Goal: Information Seeking & Learning: Learn about a topic

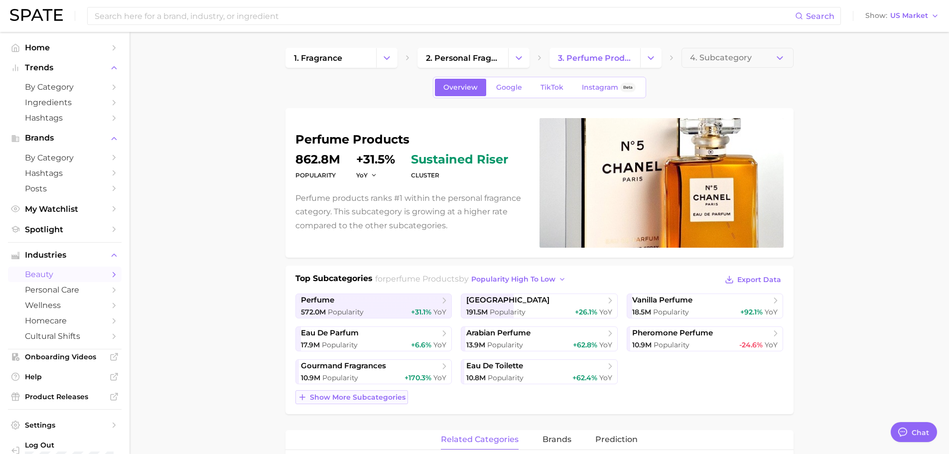
click at [393, 391] on button "Show more subcategories" at bounding box center [351, 397] width 113 height 14
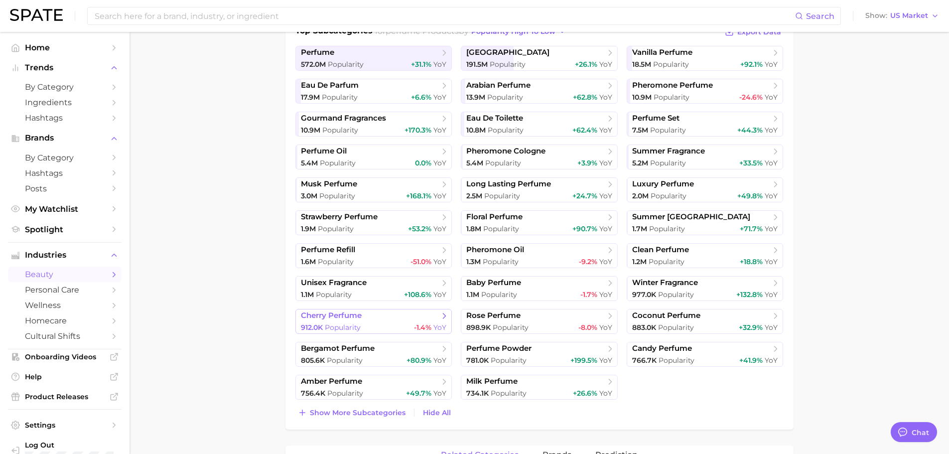
scroll to position [249, 0]
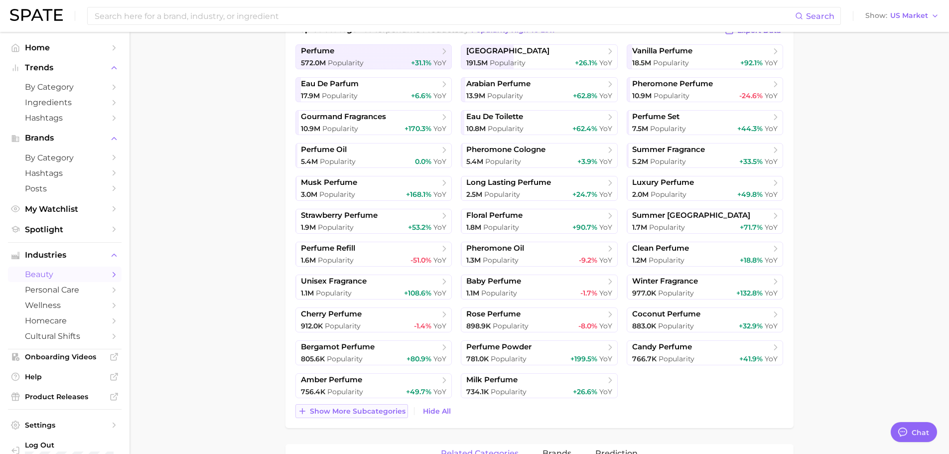
click at [391, 415] on span "Show more subcategories" at bounding box center [358, 411] width 96 height 8
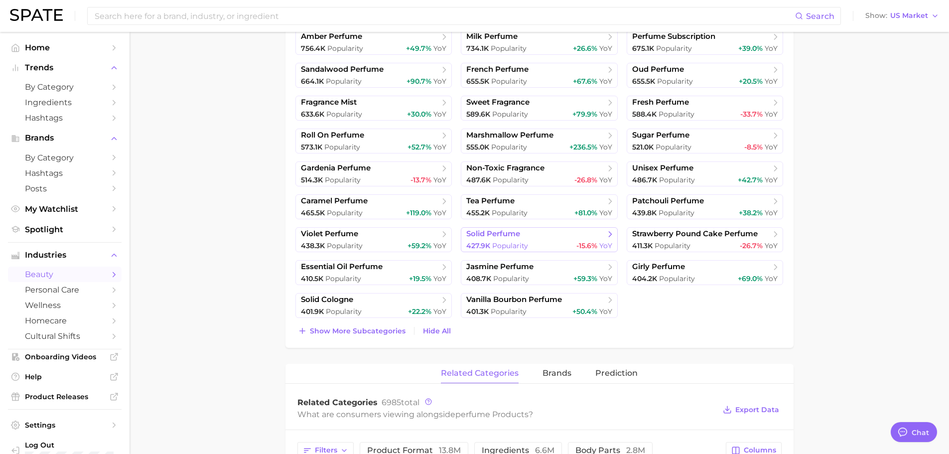
scroll to position [598, 0]
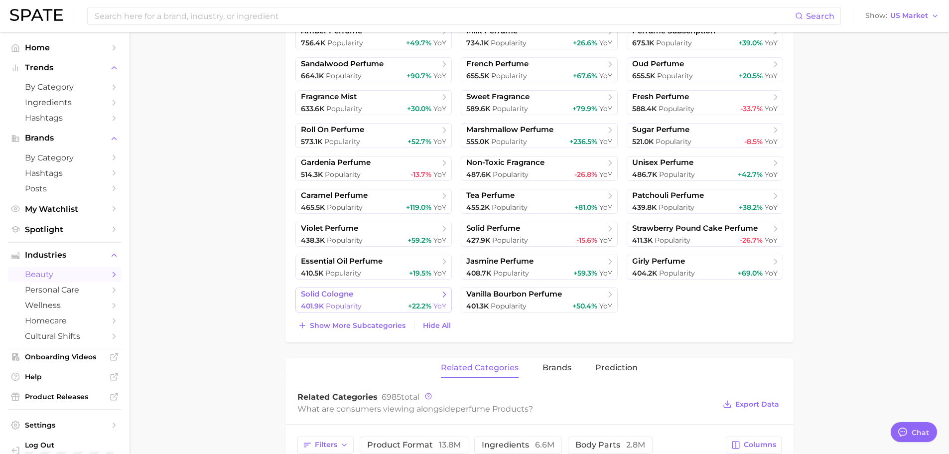
click at [399, 307] on div "401.9k Popularity +22.2% YoY" at bounding box center [374, 305] width 146 height 9
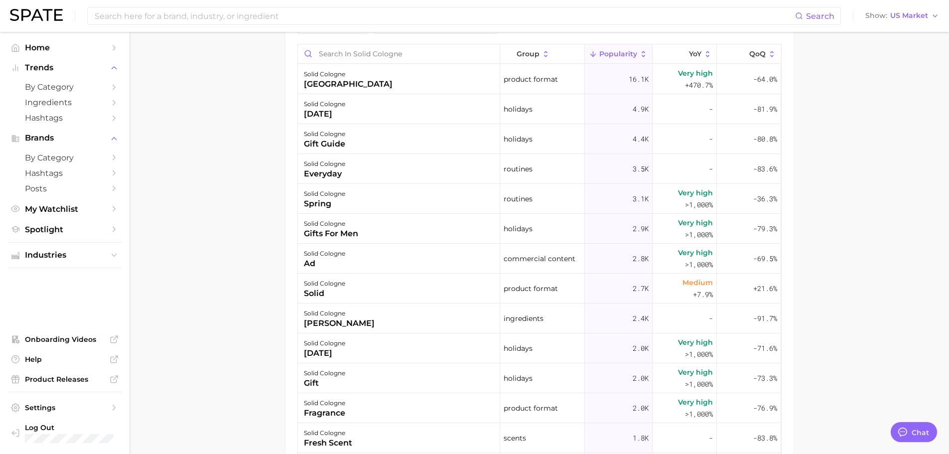
scroll to position [399, 0]
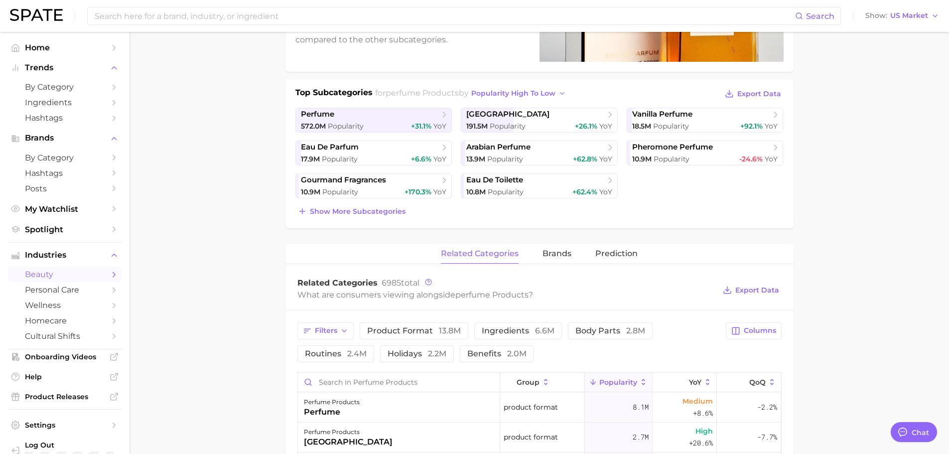
scroll to position [50, 0]
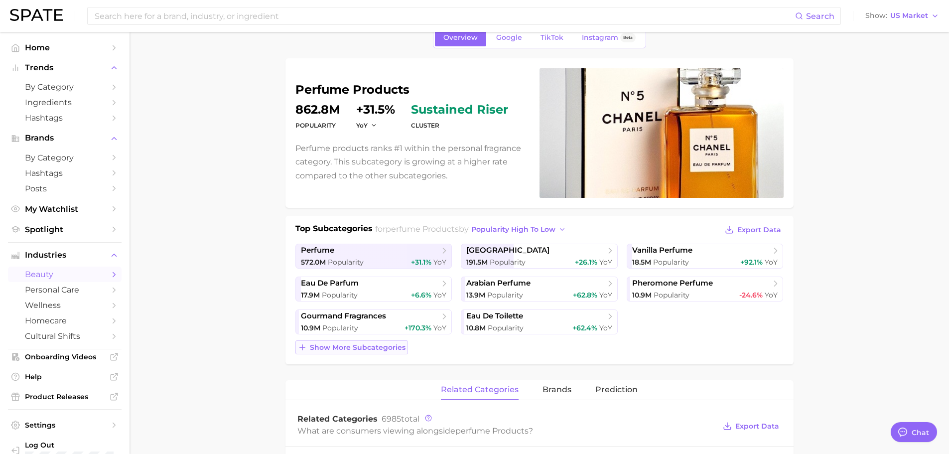
click at [392, 346] on span "Show more subcategories" at bounding box center [358, 347] width 96 height 8
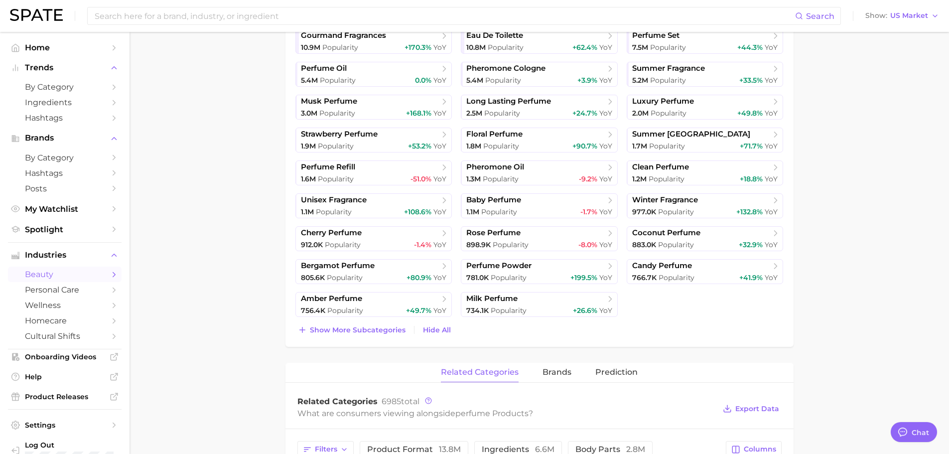
scroll to position [349, 0]
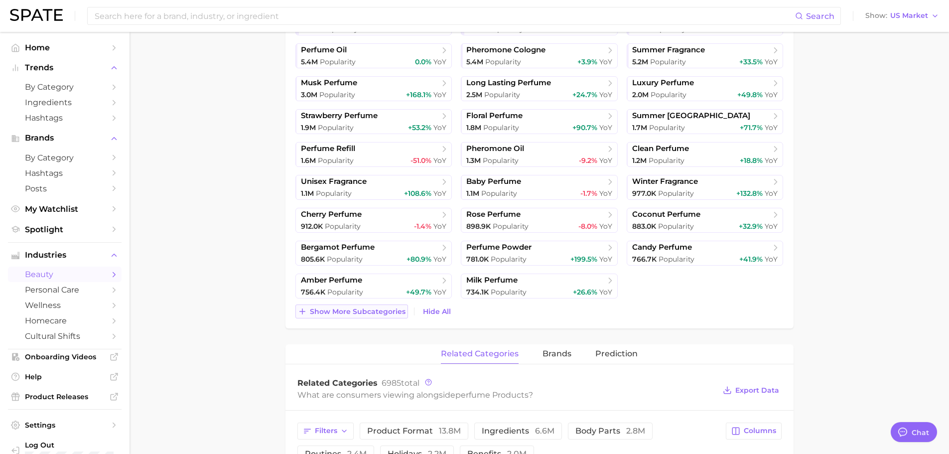
click at [384, 307] on span "Show more subcategories" at bounding box center [358, 311] width 96 height 8
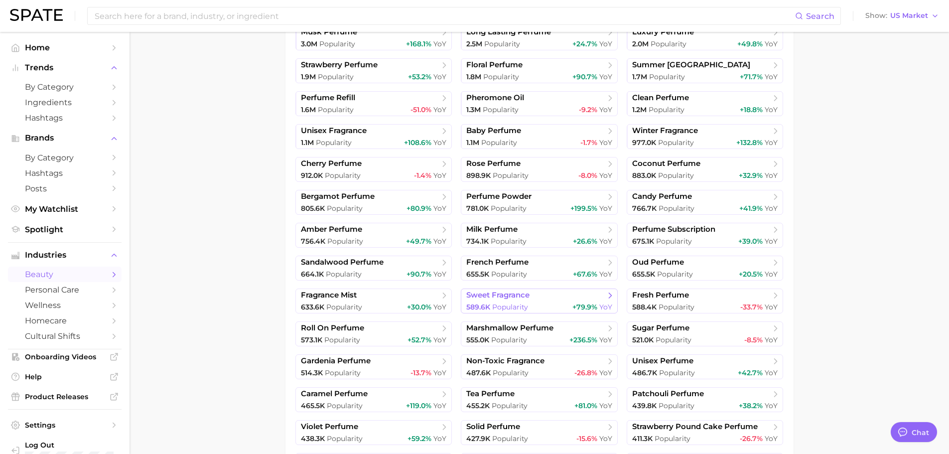
scroll to position [548, 0]
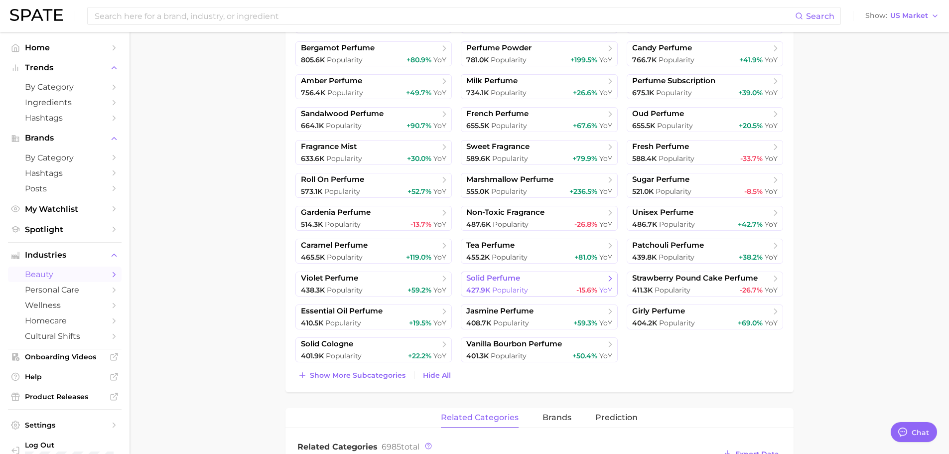
click at [500, 289] on span "Popularity" at bounding box center [510, 289] width 36 height 9
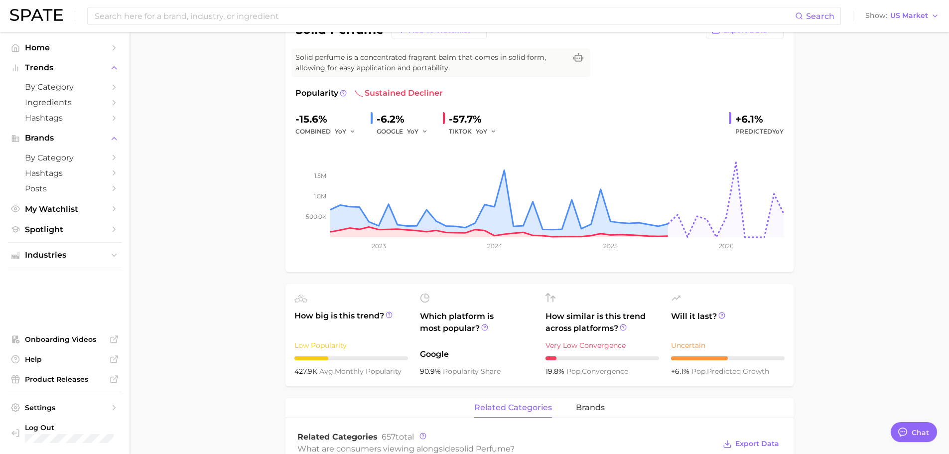
scroll to position [199, 0]
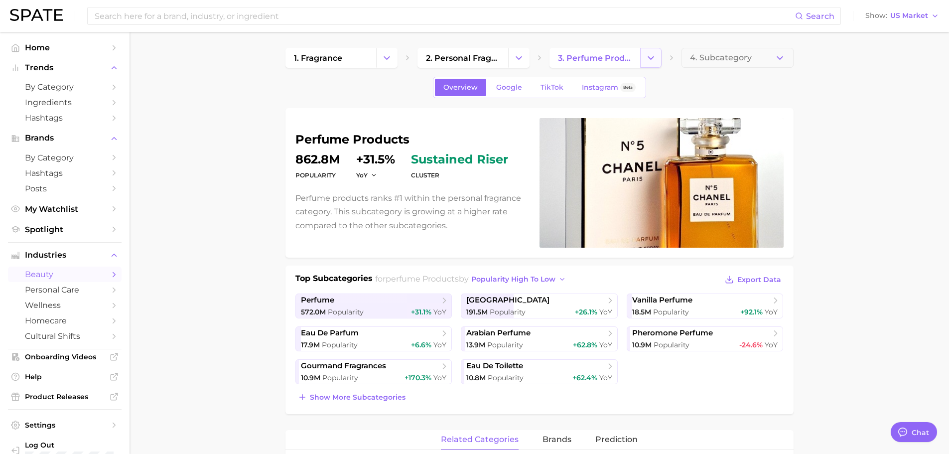
click at [652, 56] on icon "Change Category" at bounding box center [651, 58] width 10 height 10
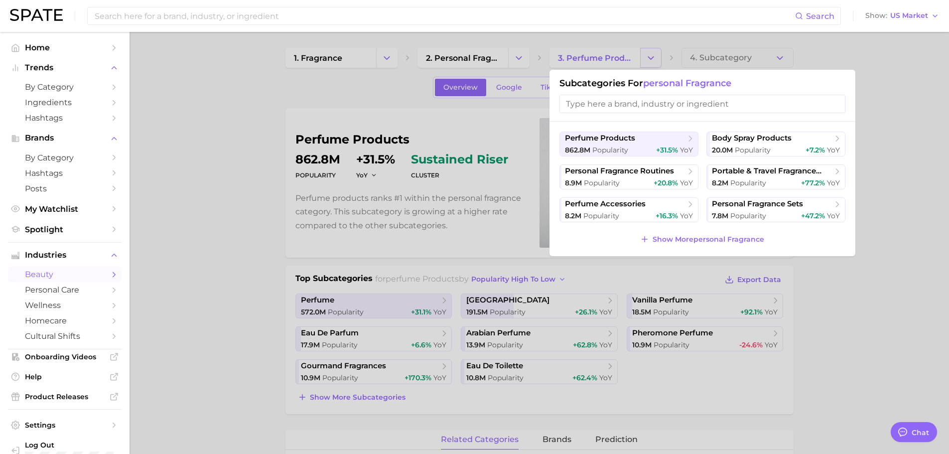
click at [652, 56] on div at bounding box center [474, 227] width 949 height 454
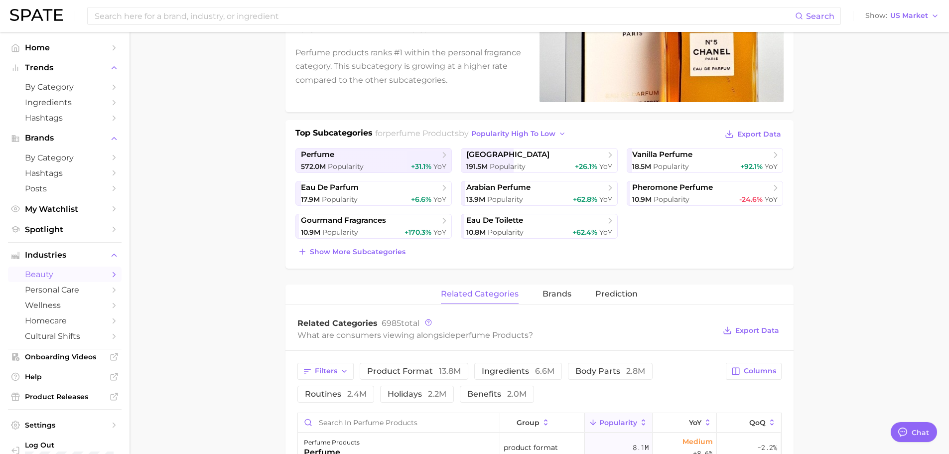
scroll to position [199, 0]
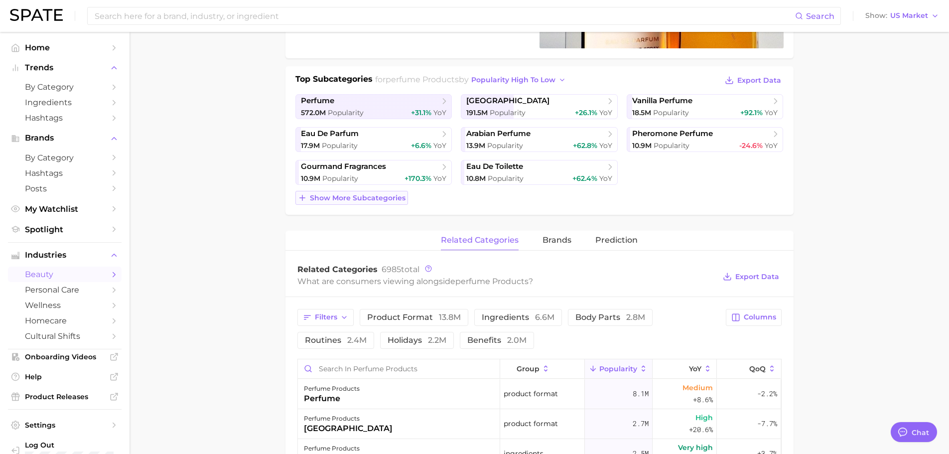
click at [350, 197] on span "Show more subcategories" at bounding box center [358, 198] width 96 height 8
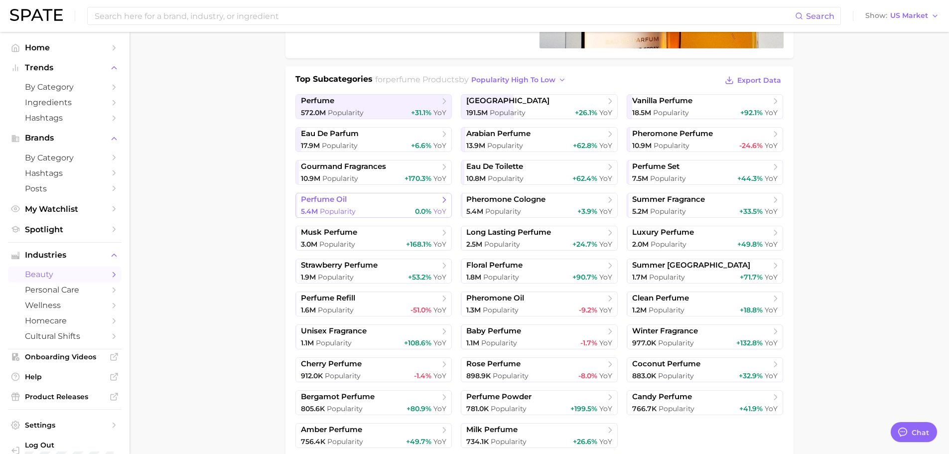
click at [394, 209] on div "5.4m Popularity 0.0% YoY" at bounding box center [374, 211] width 146 height 9
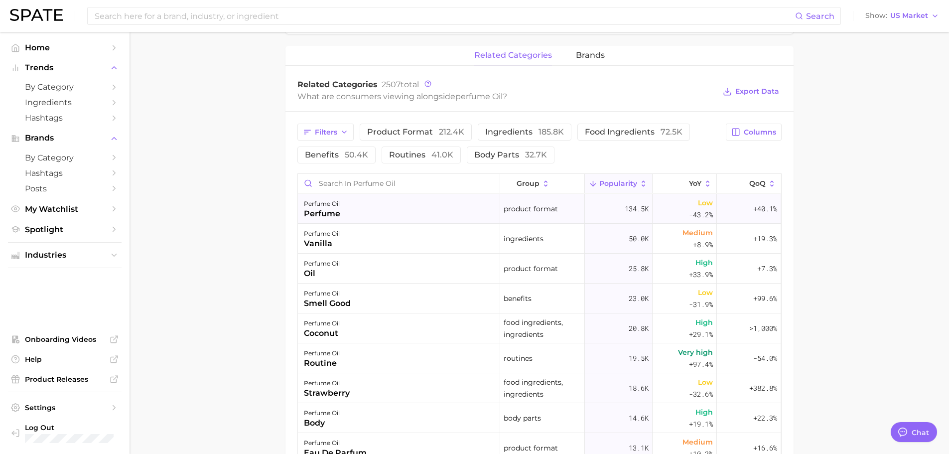
scroll to position [399, 0]
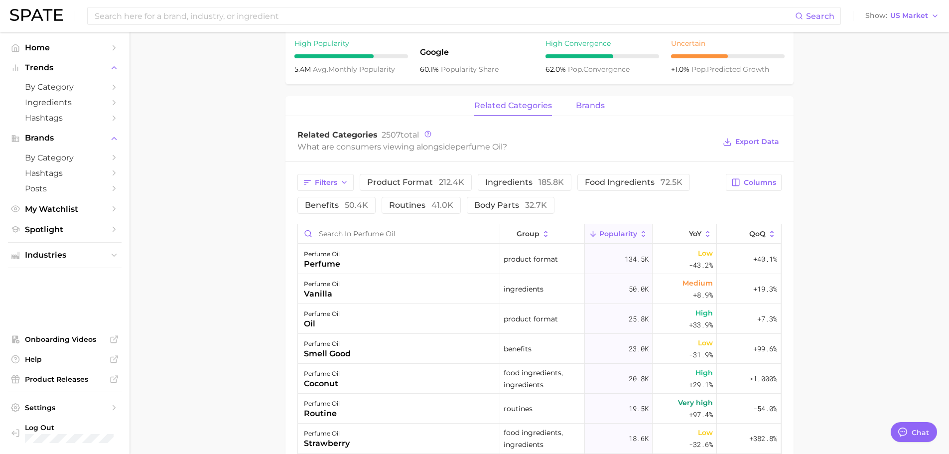
click at [583, 109] on span "brands" at bounding box center [590, 105] width 29 height 9
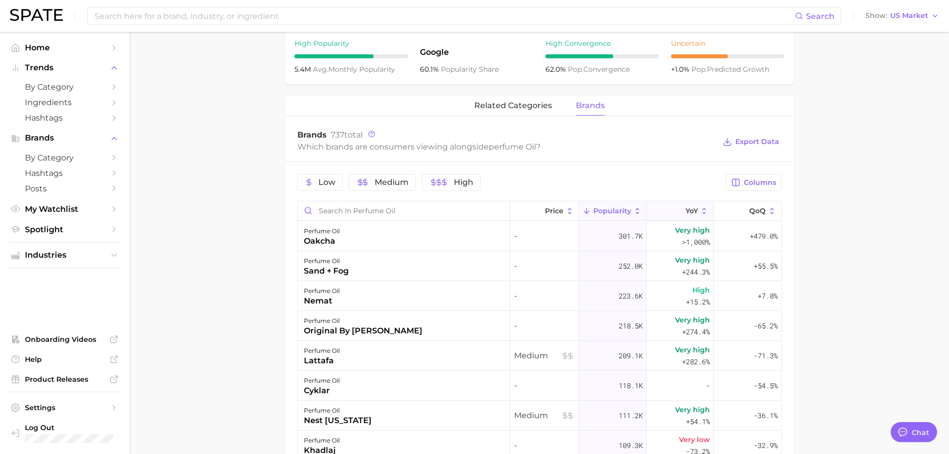
click at [676, 213] on icon at bounding box center [679, 211] width 9 height 9
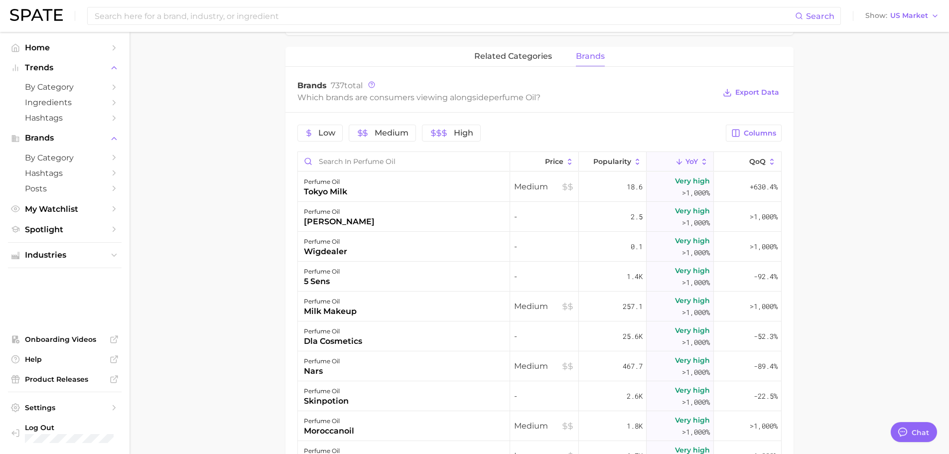
scroll to position [448, 0]
click at [744, 137] on button "Columns" at bounding box center [753, 132] width 55 height 17
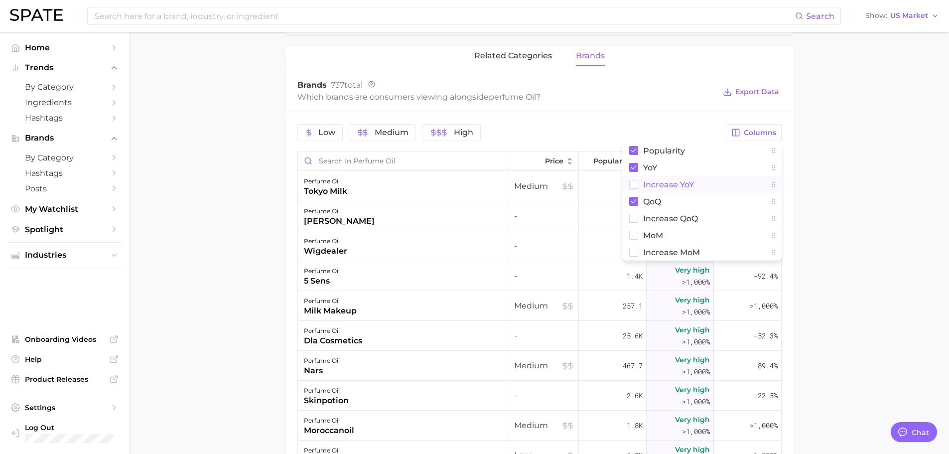
click at [687, 179] on button "Increase YoY" at bounding box center [701, 184] width 159 height 17
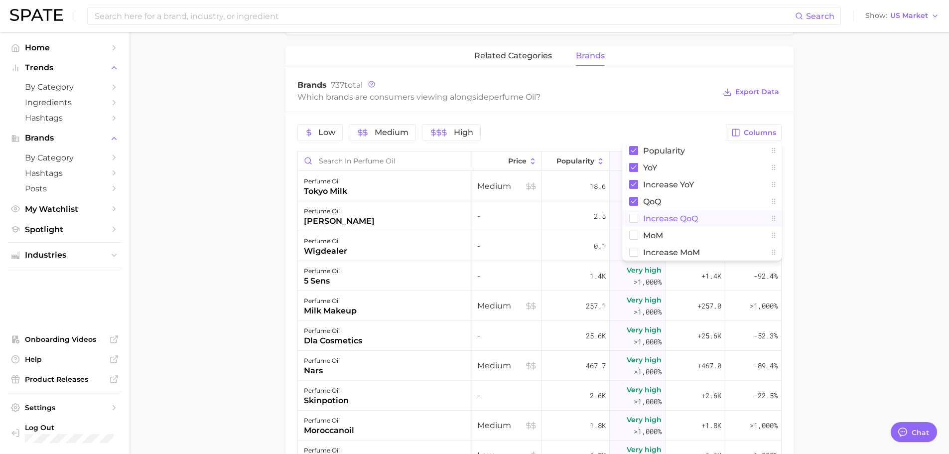
click at [676, 219] on span "Increase QoQ" at bounding box center [670, 218] width 55 height 8
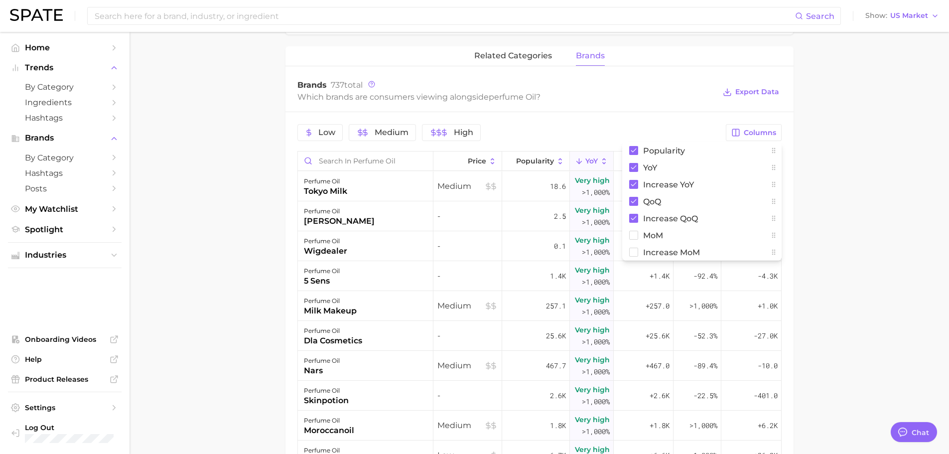
click at [829, 225] on main "1. fragrance 2. personal fragrance 3. perfume products 4. perfume oil Overview …" at bounding box center [540, 125] width 820 height 1083
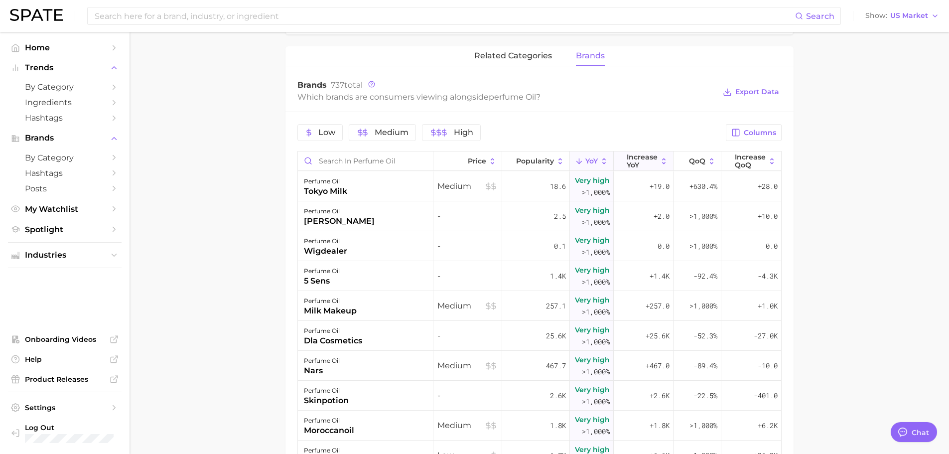
click at [635, 164] on span "Increase YoY" at bounding box center [642, 161] width 31 height 16
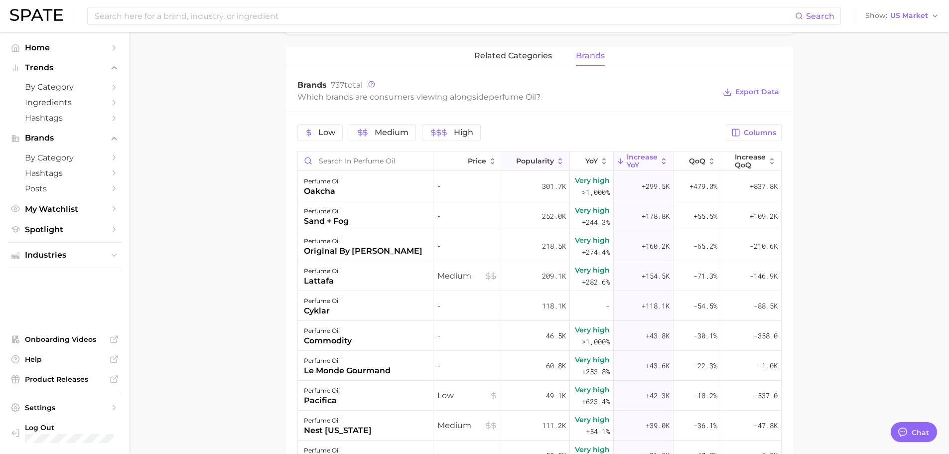
click at [518, 161] on span "Popularity" at bounding box center [535, 161] width 38 height 8
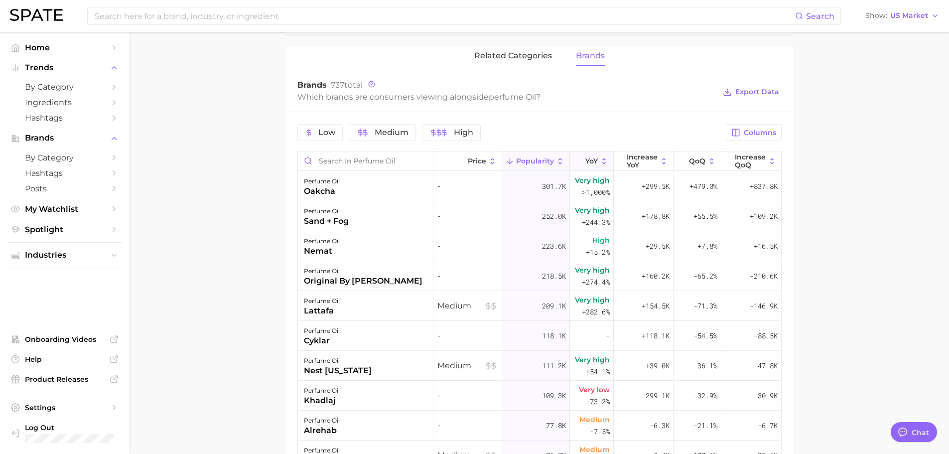
click at [585, 161] on span "YoY" at bounding box center [591, 161] width 12 height 8
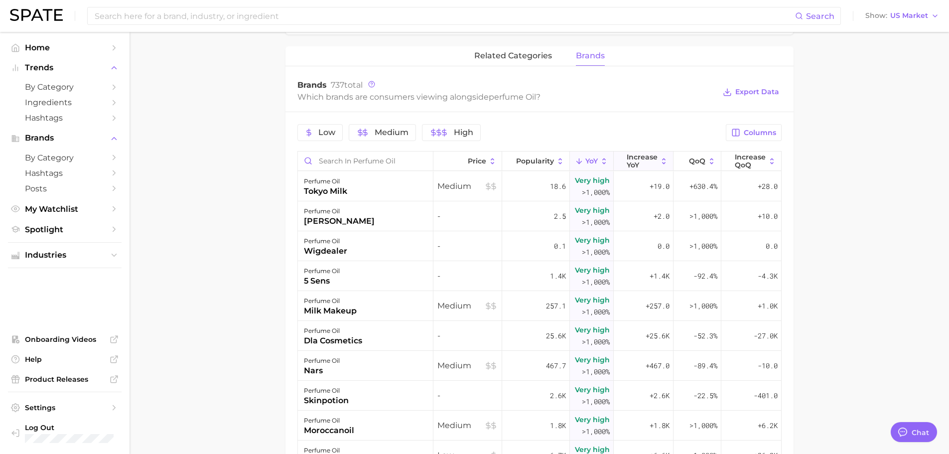
click at [631, 160] on span "Increase YoY" at bounding box center [642, 161] width 31 height 16
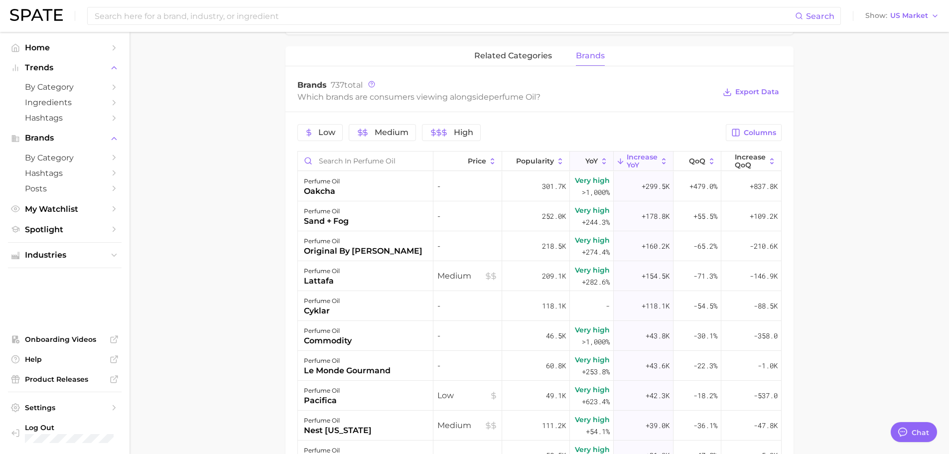
click at [577, 161] on icon at bounding box center [579, 161] width 9 height 9
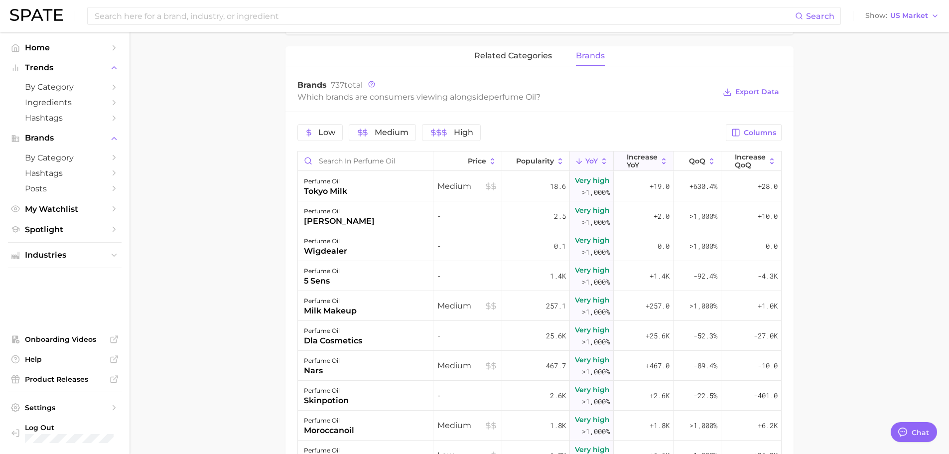
click at [639, 162] on span "Increase YoY" at bounding box center [642, 161] width 31 height 16
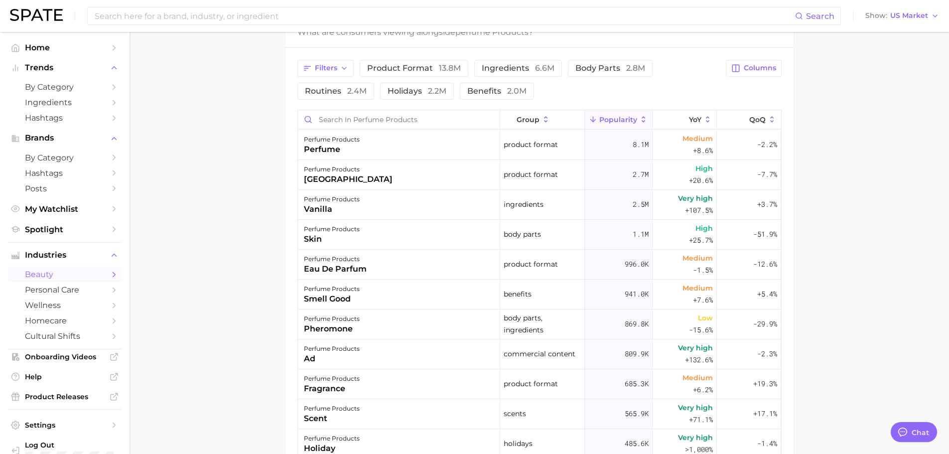
scroll to position [199, 0]
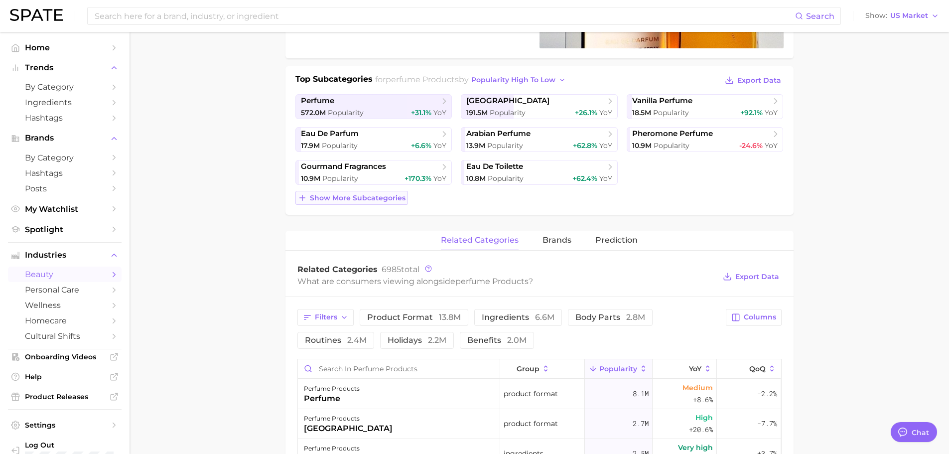
click at [345, 200] on span "Show more subcategories" at bounding box center [358, 198] width 96 height 8
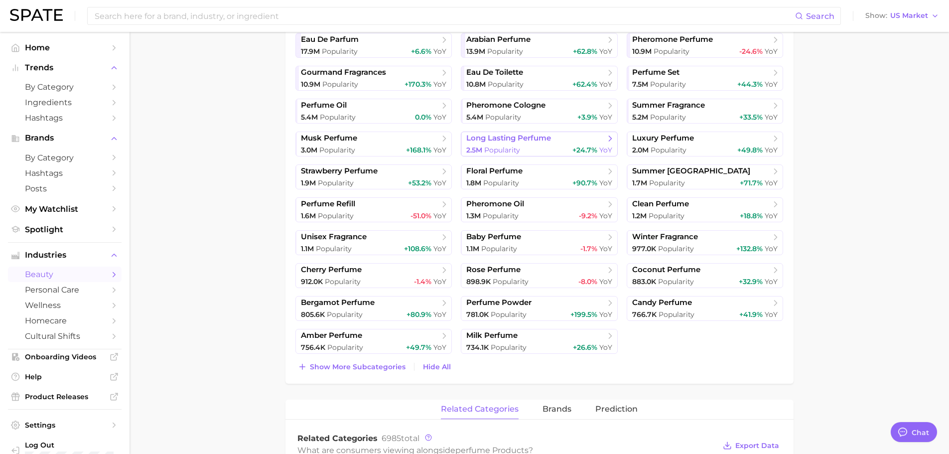
scroll to position [299, 0]
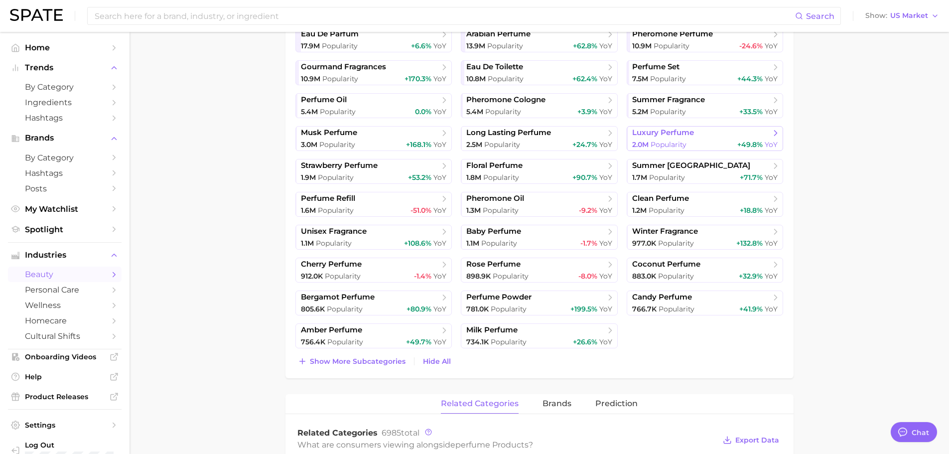
click at [677, 131] on span "luxury perfume" at bounding box center [663, 132] width 62 height 9
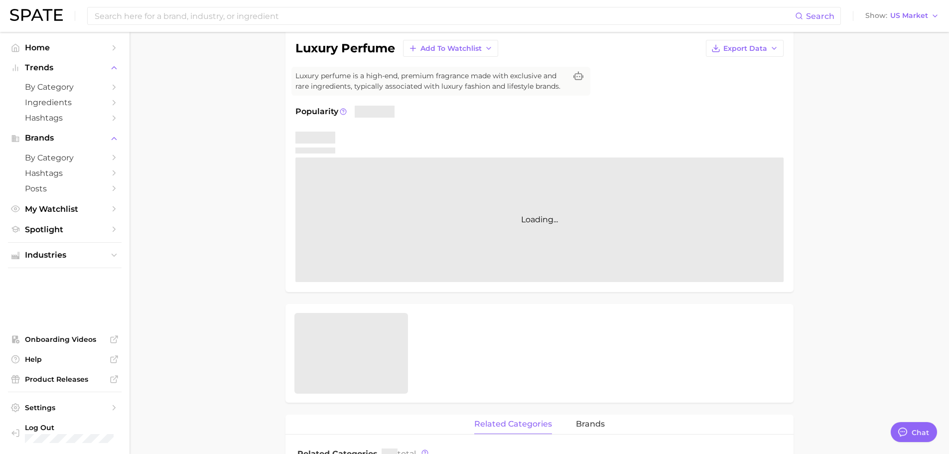
scroll to position [299, 0]
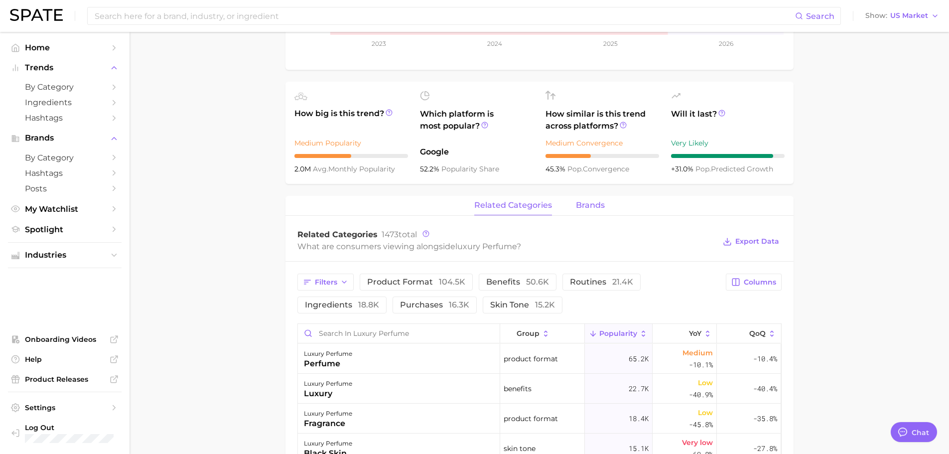
click at [586, 203] on span "brands" at bounding box center [590, 205] width 29 height 9
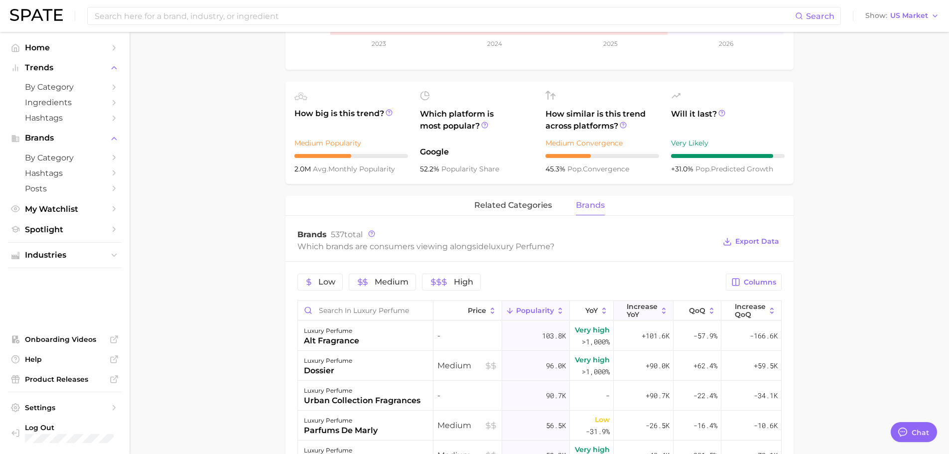
click at [637, 312] on span "Increase YoY" at bounding box center [642, 310] width 31 height 16
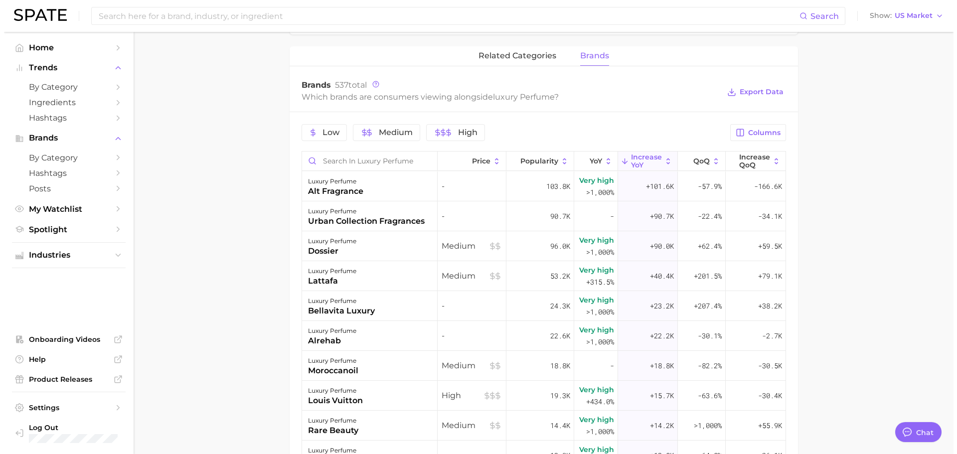
scroll to position [498, 0]
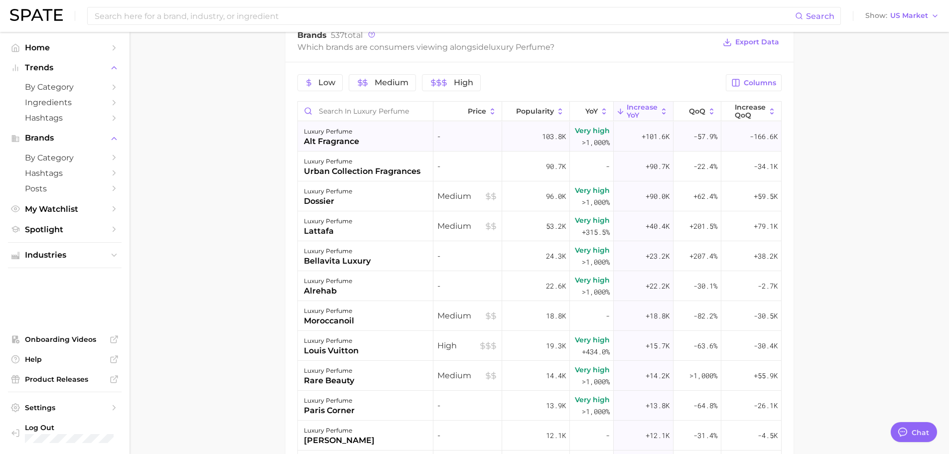
click at [380, 144] on div "luxury perfume alt fragrance" at bounding box center [366, 137] width 136 height 30
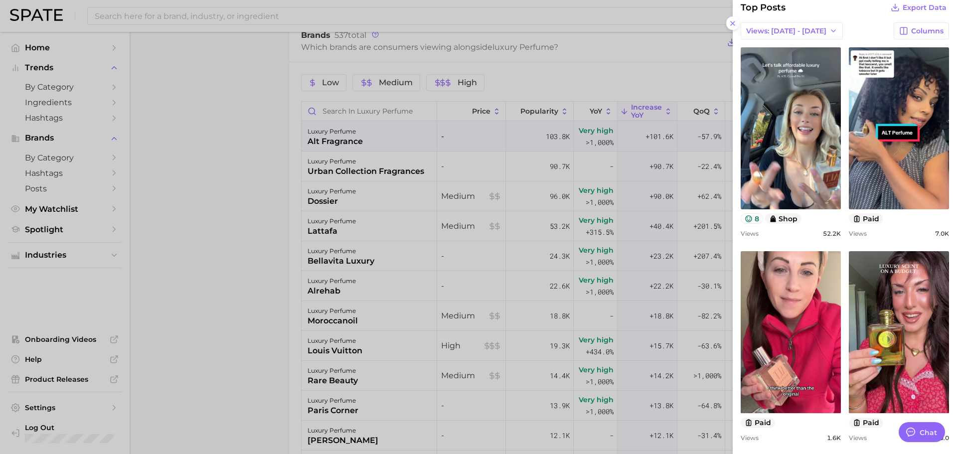
scroll to position [448, 0]
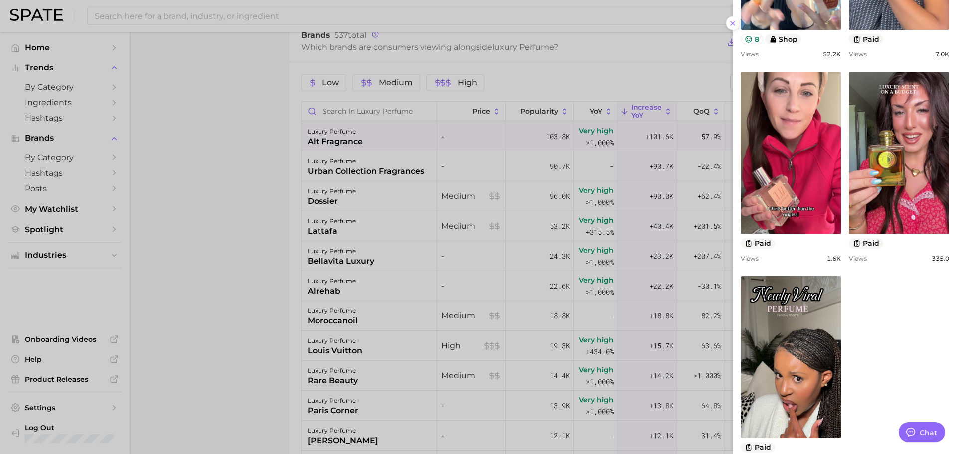
click at [556, 260] on div at bounding box center [478, 227] width 957 height 454
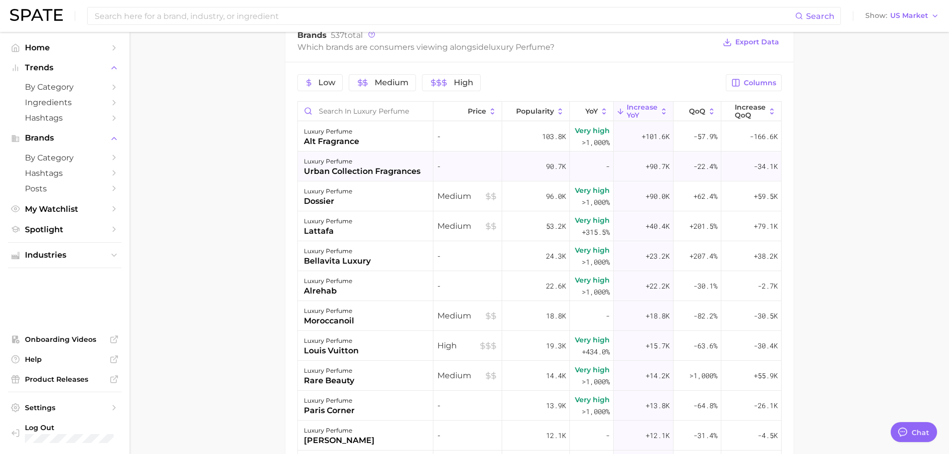
click at [394, 168] on div "urban collection fragrances" at bounding box center [362, 171] width 117 height 12
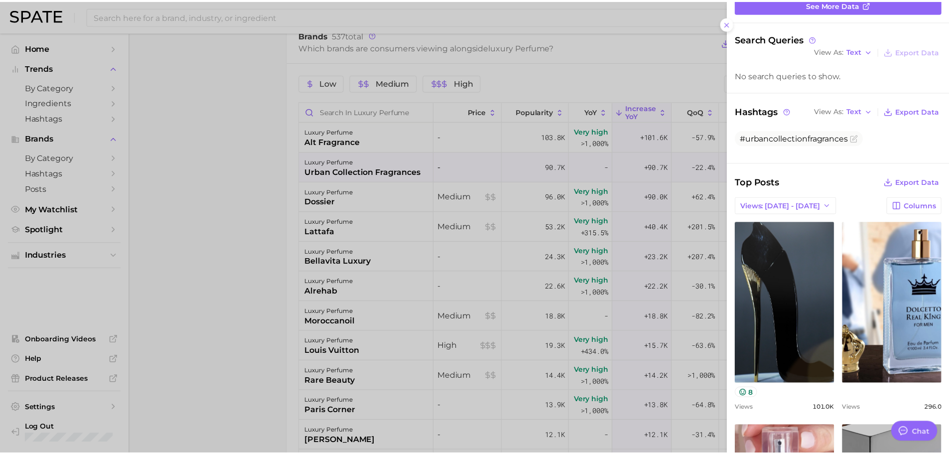
scroll to position [249, 0]
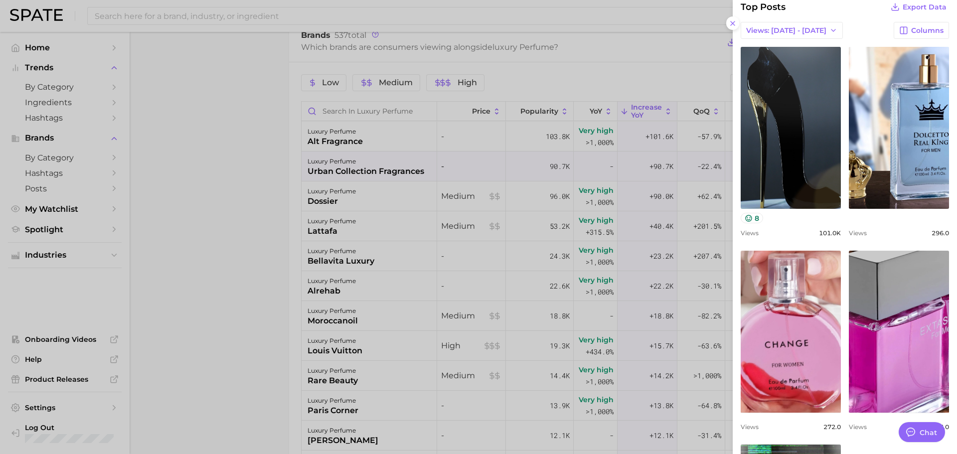
click at [544, 254] on div at bounding box center [478, 227] width 957 height 454
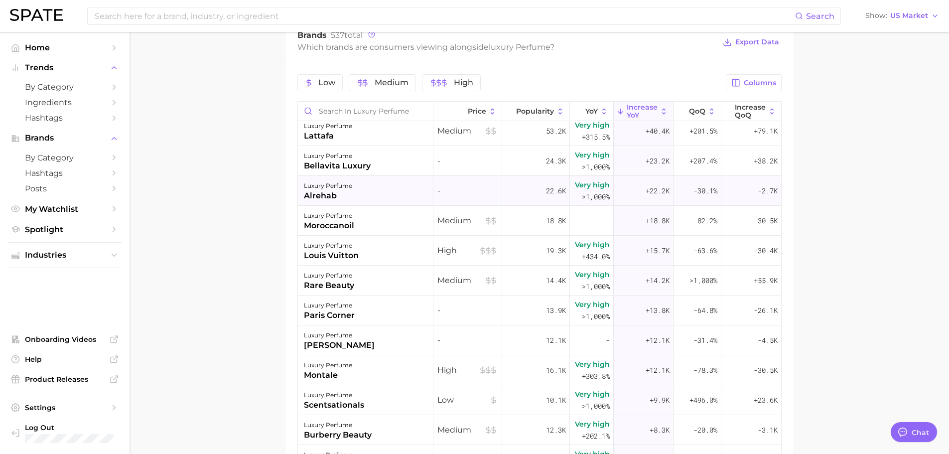
scroll to position [100, 0]
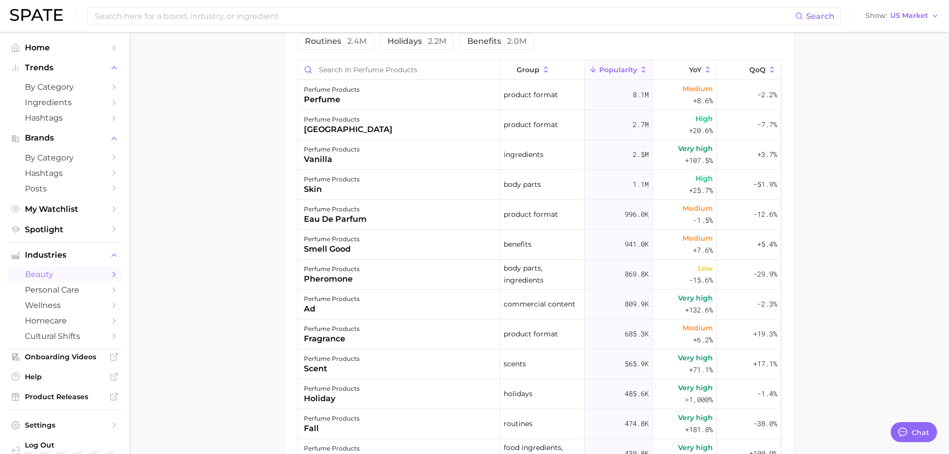
scroll to position [299, 0]
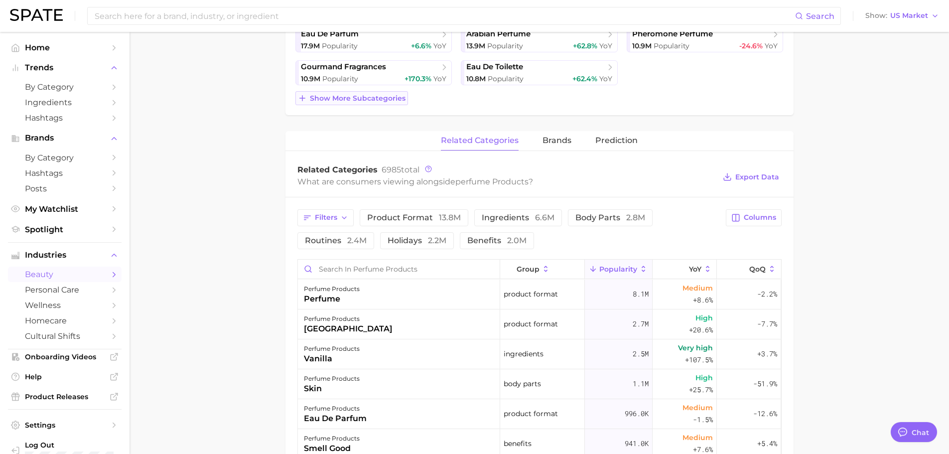
click at [340, 98] on span "Show more subcategories" at bounding box center [358, 98] width 96 height 8
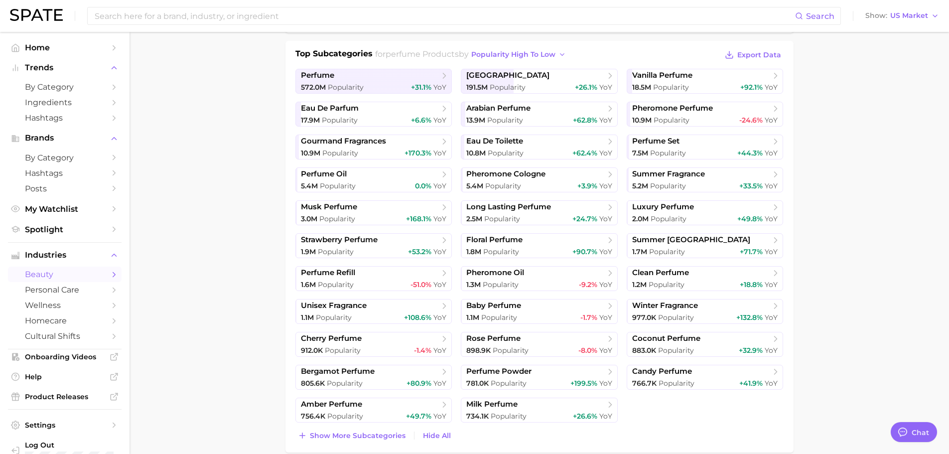
scroll to position [249, 0]
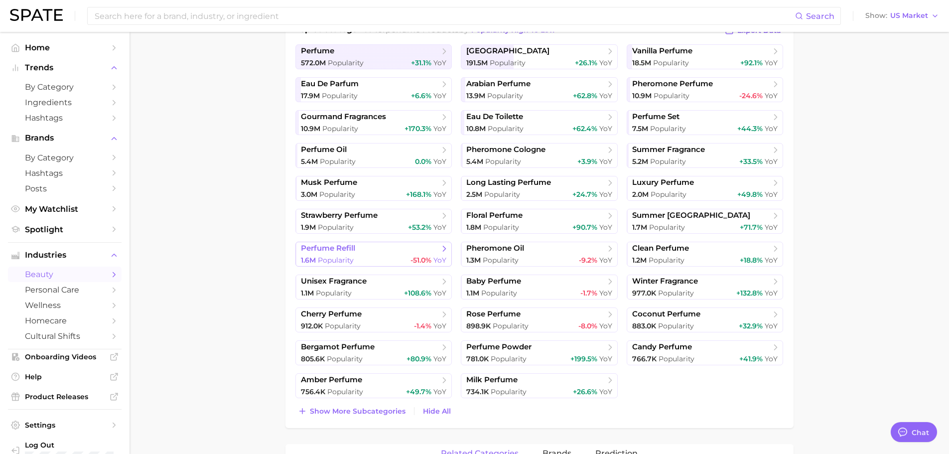
click at [362, 251] on span "perfume refill" at bounding box center [370, 249] width 138 height 10
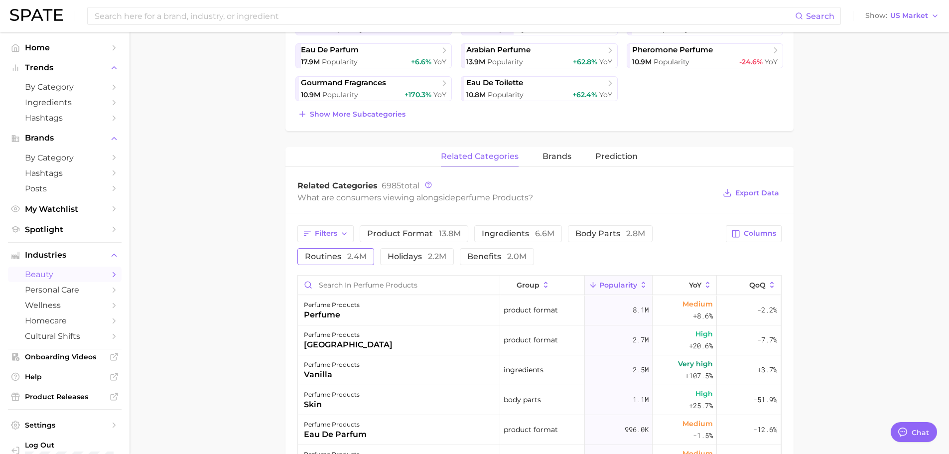
scroll to position [299, 0]
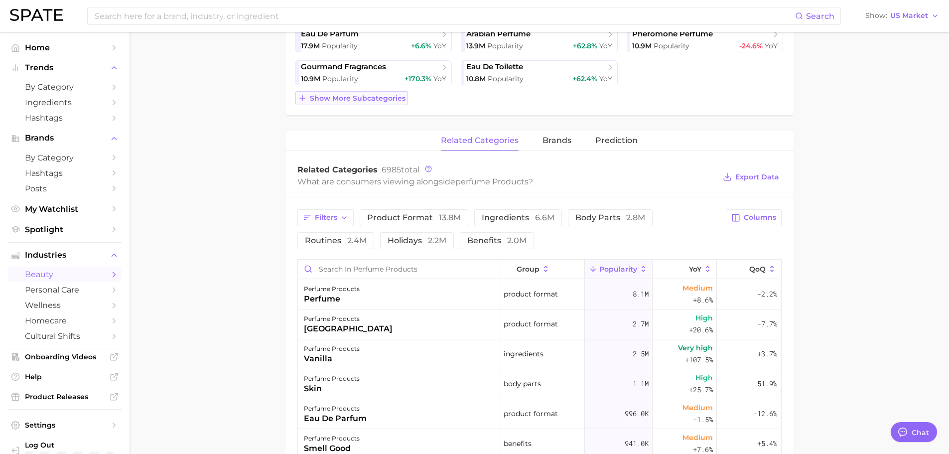
click at [360, 101] on span "Show more subcategories" at bounding box center [358, 98] width 96 height 8
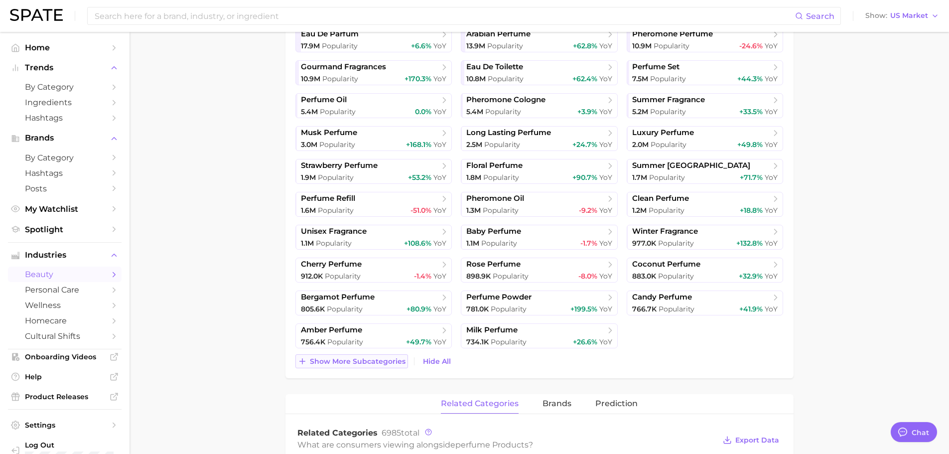
click at [339, 364] on span "Show more subcategories" at bounding box center [358, 361] width 96 height 8
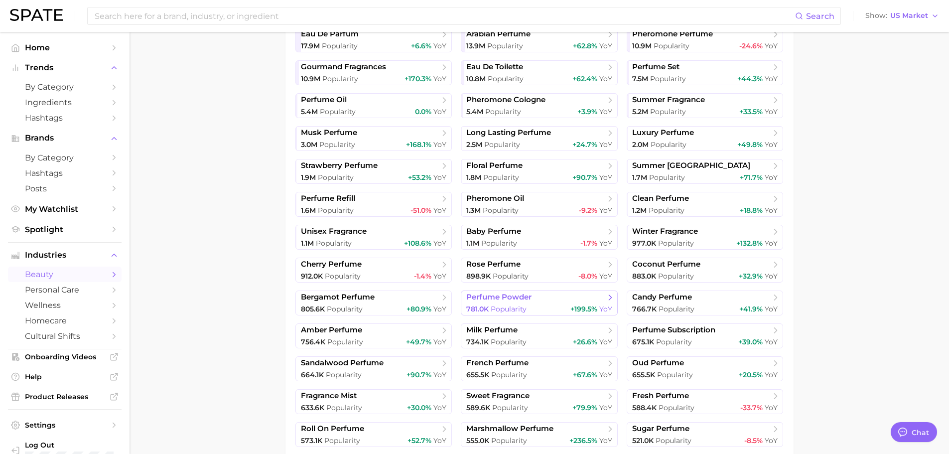
click at [512, 303] on link "perfume powder 781.0k Popularity +199.5% YoY" at bounding box center [539, 302] width 157 height 25
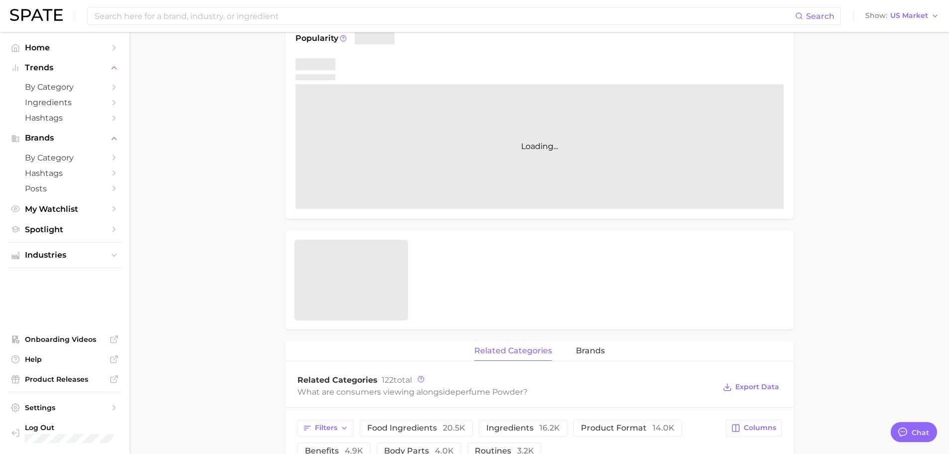
scroll to position [249, 0]
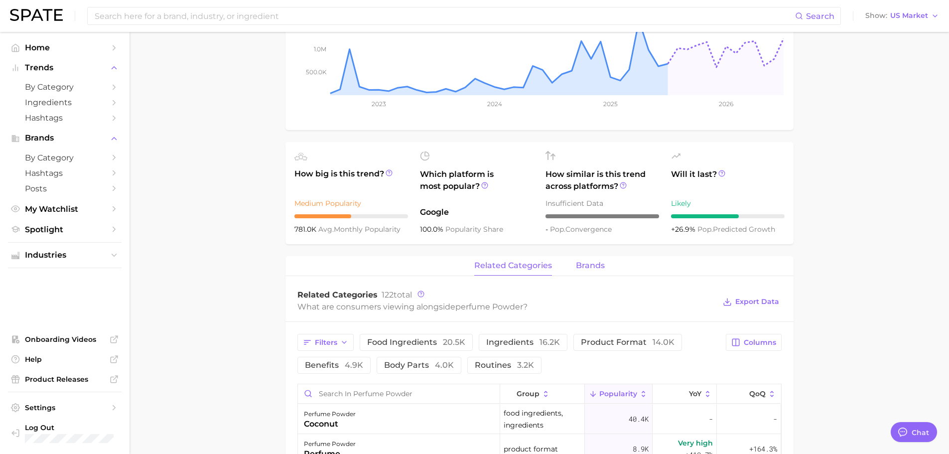
click at [595, 264] on span "brands" at bounding box center [590, 265] width 29 height 9
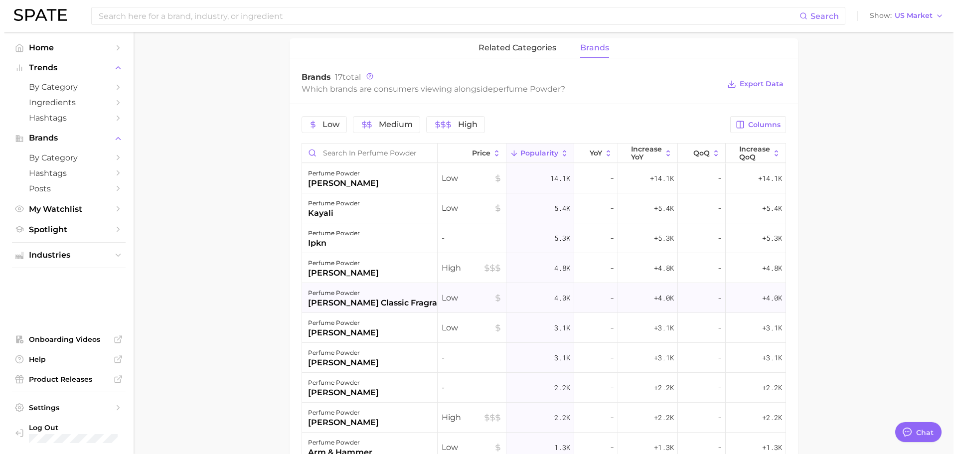
scroll to position [498, 0]
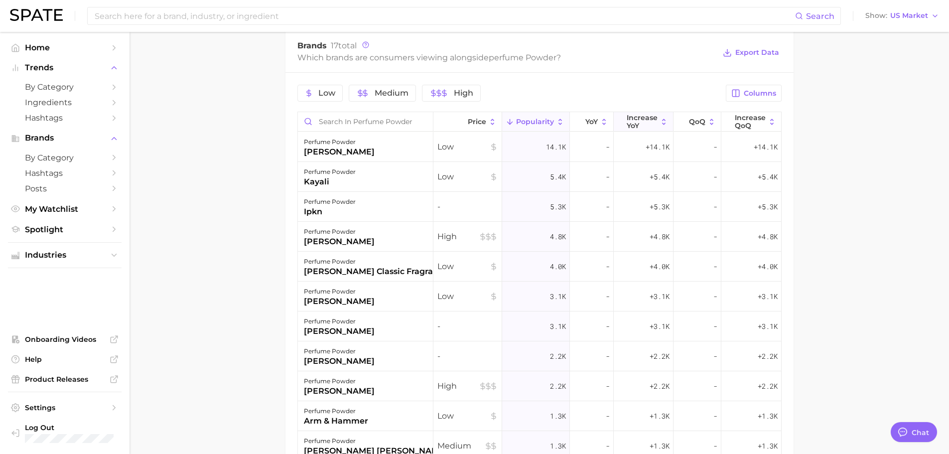
click at [631, 128] on span "Increase YoY" at bounding box center [642, 122] width 31 height 16
click at [385, 152] on div "perfume powder [PERSON_NAME]" at bounding box center [366, 147] width 136 height 30
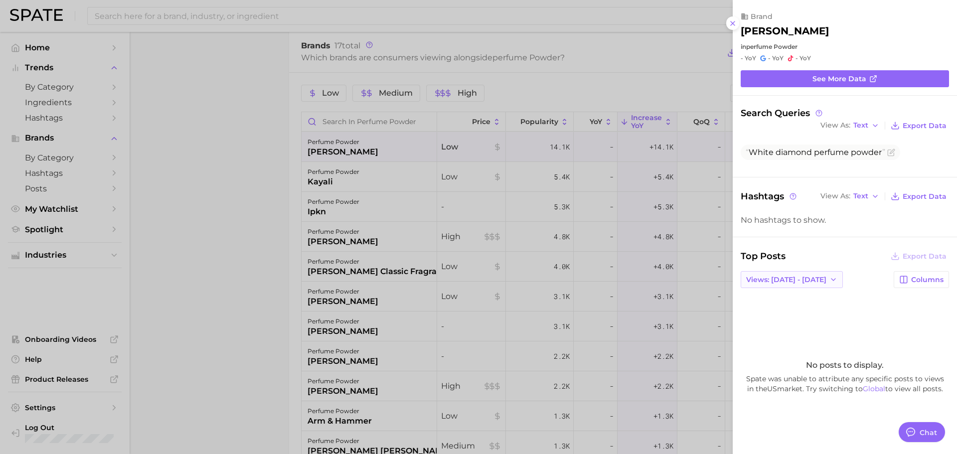
click at [805, 279] on span "Views: [DATE] - [DATE]" at bounding box center [786, 279] width 80 height 8
click at [786, 311] on button "Total Views" at bounding box center [788, 316] width 110 height 18
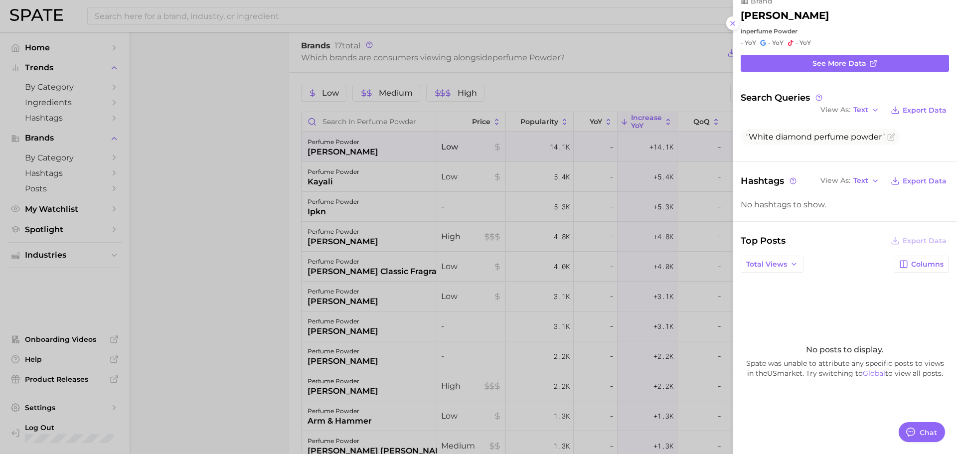
scroll to position [24, 0]
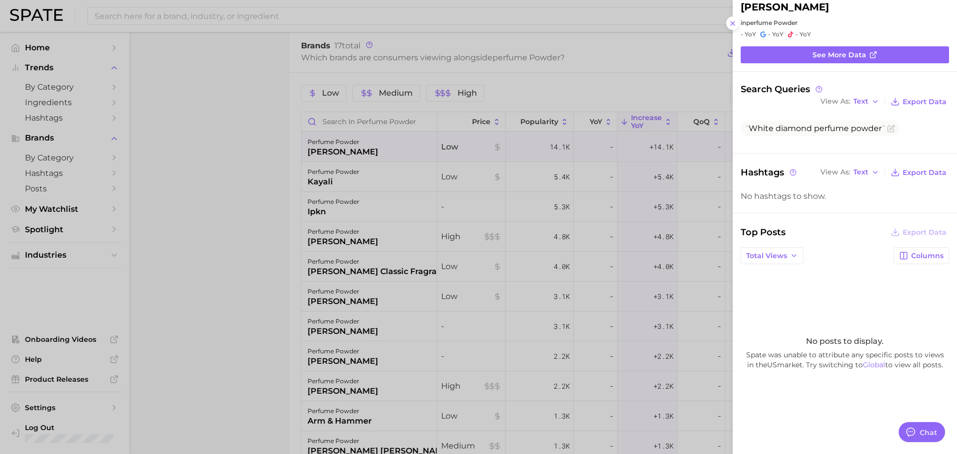
click at [471, 254] on div at bounding box center [478, 227] width 957 height 454
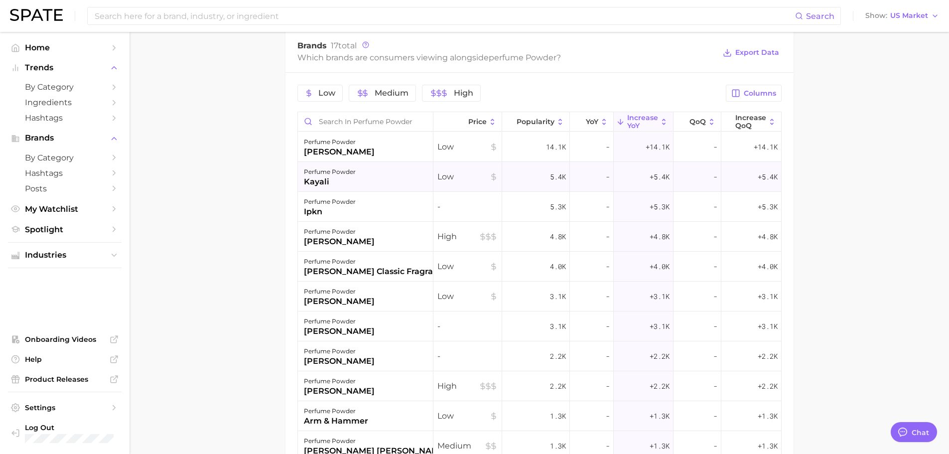
click at [375, 184] on div "perfume powder kayali" at bounding box center [366, 177] width 136 height 30
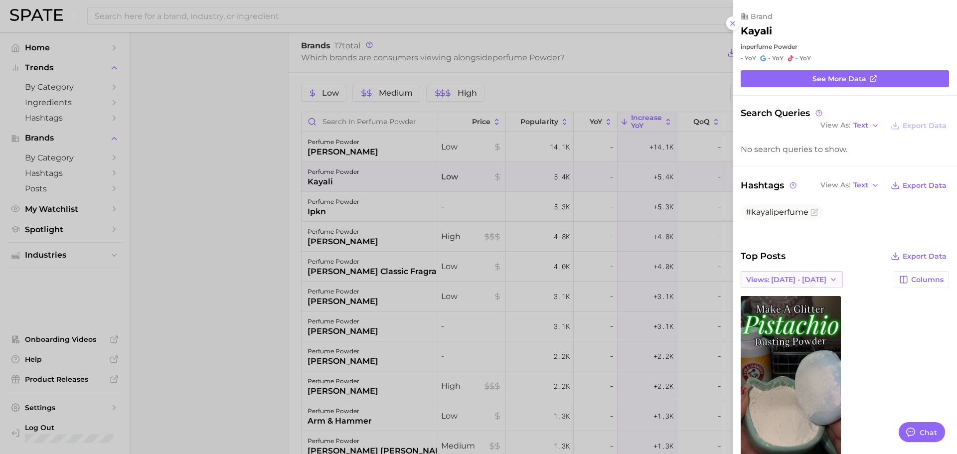
scroll to position [0, 0]
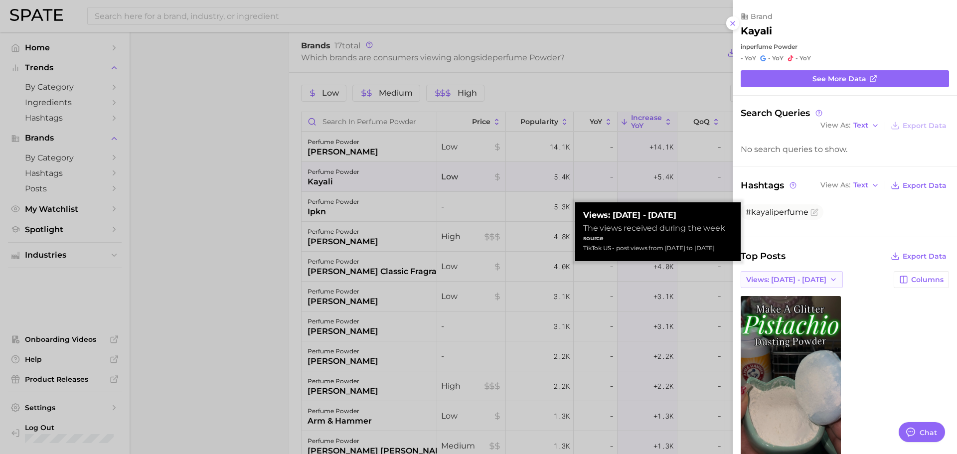
click at [764, 282] on span "Views: [DATE] - [DATE]" at bounding box center [786, 279] width 80 height 8
click at [772, 316] on button "Total Views" at bounding box center [788, 316] width 110 height 18
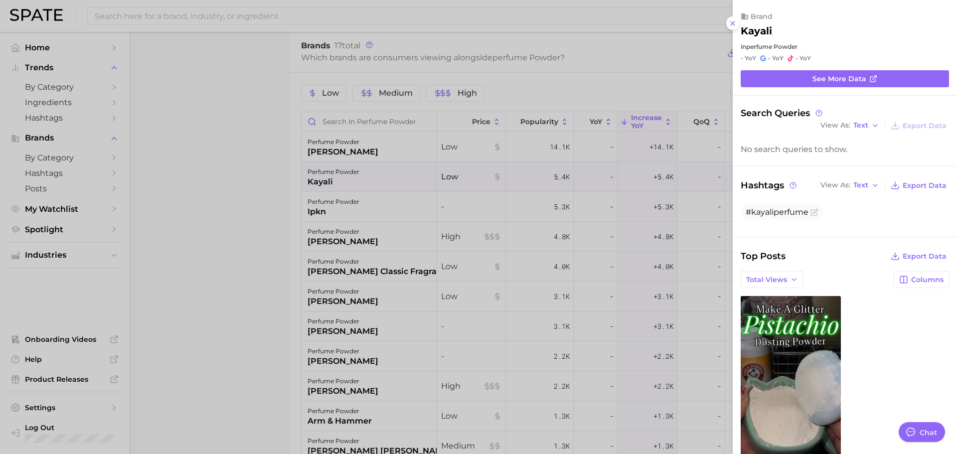
click at [576, 289] on div at bounding box center [478, 227] width 957 height 454
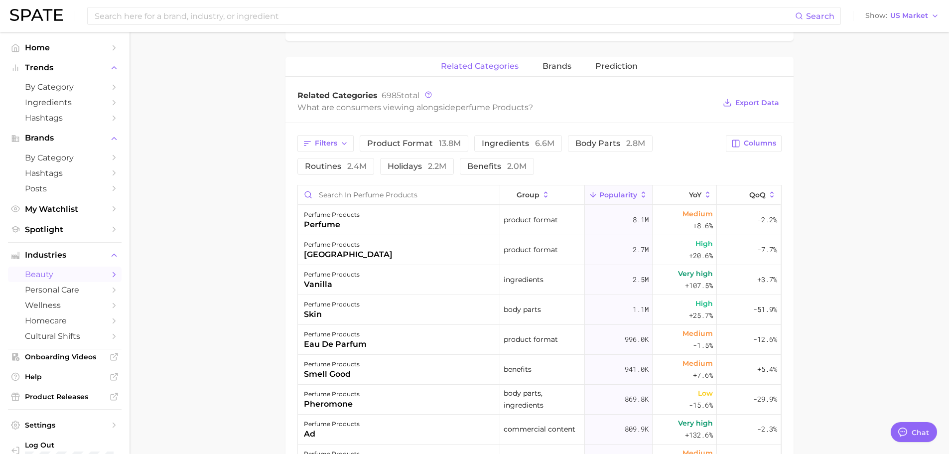
scroll to position [199, 0]
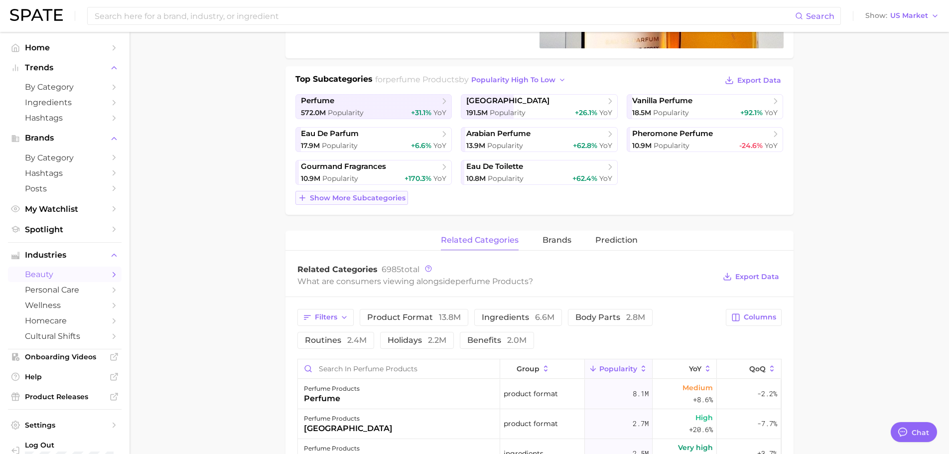
click at [381, 194] on span "Show more subcategories" at bounding box center [358, 198] width 96 height 8
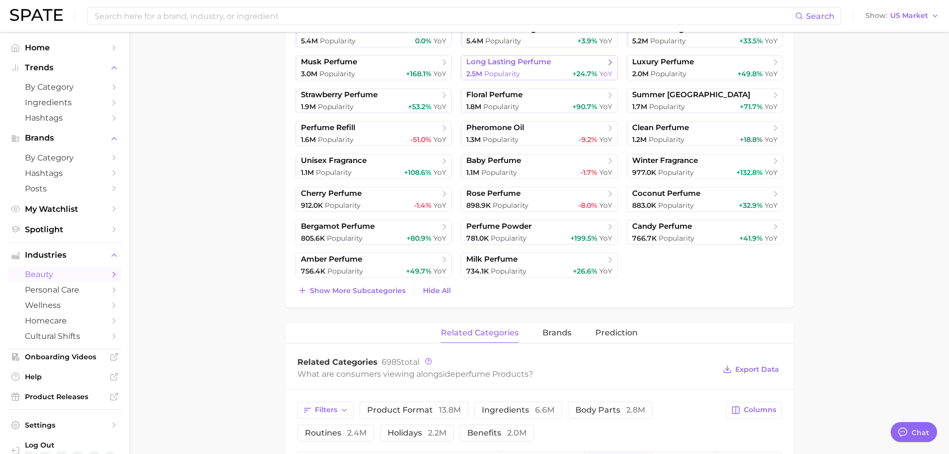
scroll to position [399, 0]
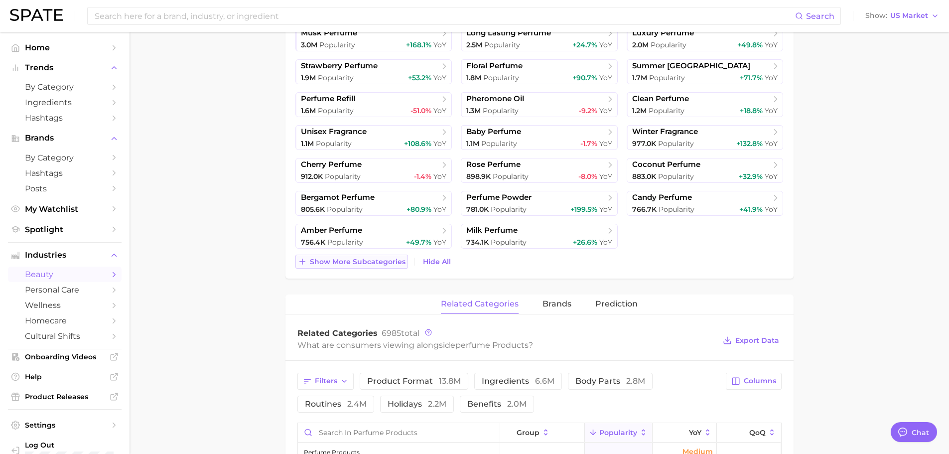
click at [360, 264] on span "Show more subcategories" at bounding box center [358, 262] width 96 height 8
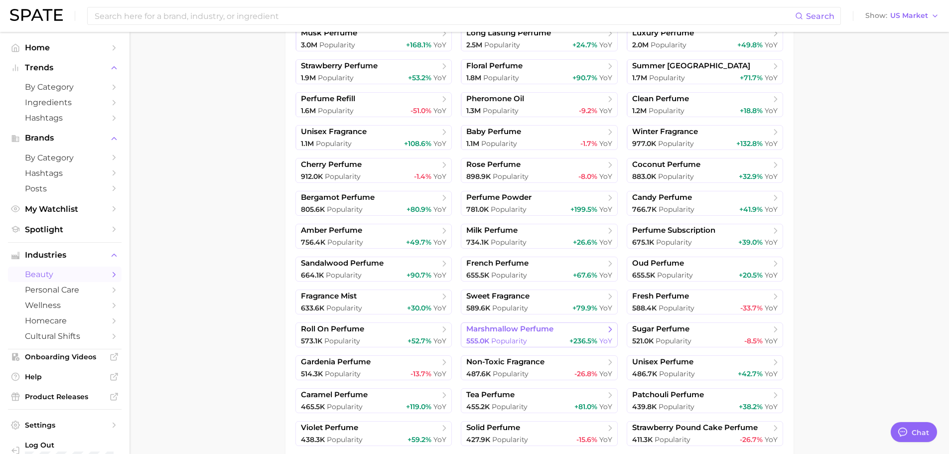
scroll to position [498, 0]
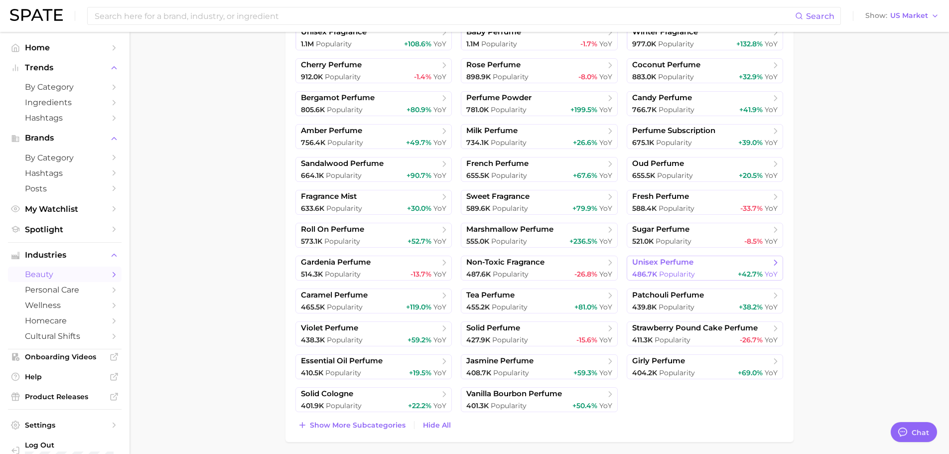
click at [641, 270] on span "486.7k" at bounding box center [644, 274] width 25 height 9
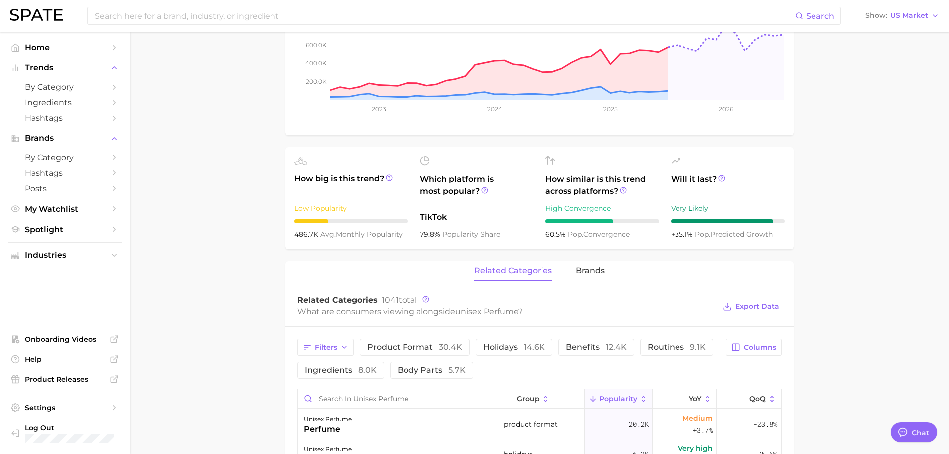
scroll to position [249, 0]
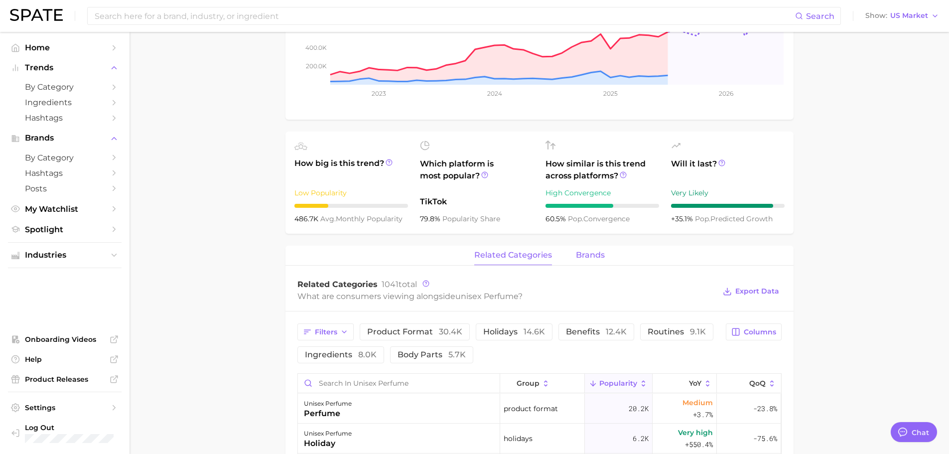
click at [598, 263] on button "brands" at bounding box center [590, 255] width 29 height 19
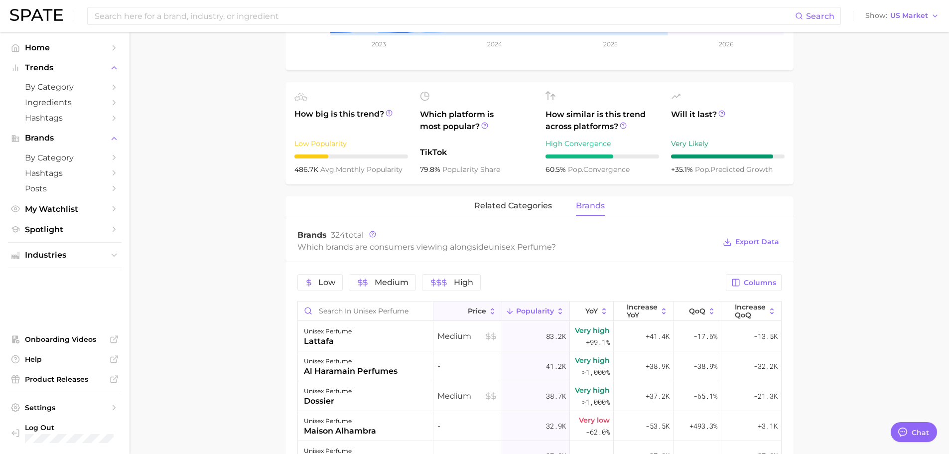
scroll to position [448, 0]
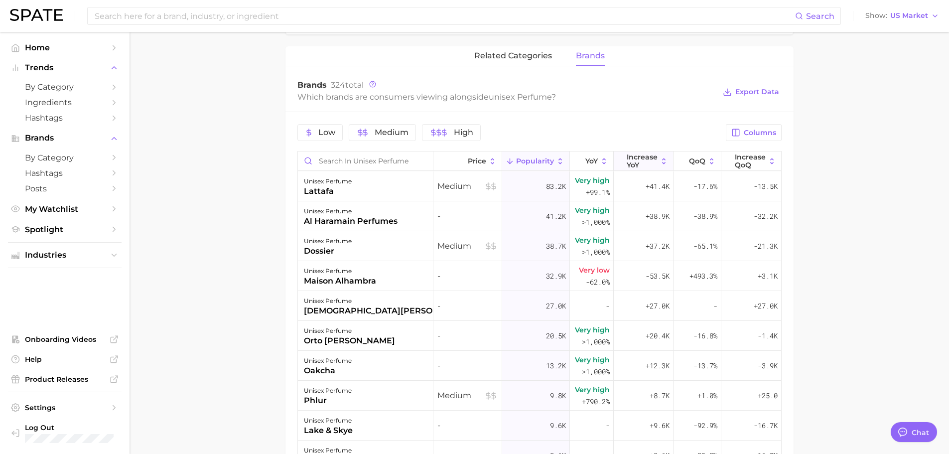
click at [642, 158] on span "Increase YoY" at bounding box center [642, 161] width 31 height 16
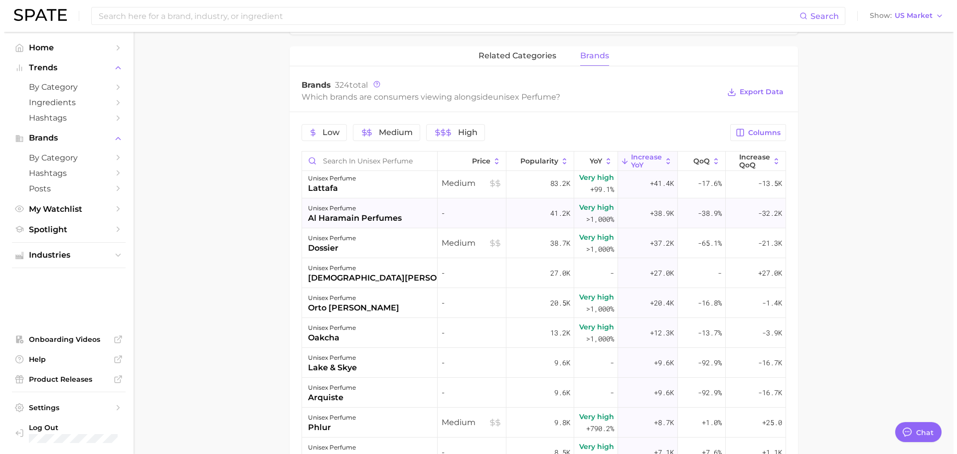
scroll to position [0, 0]
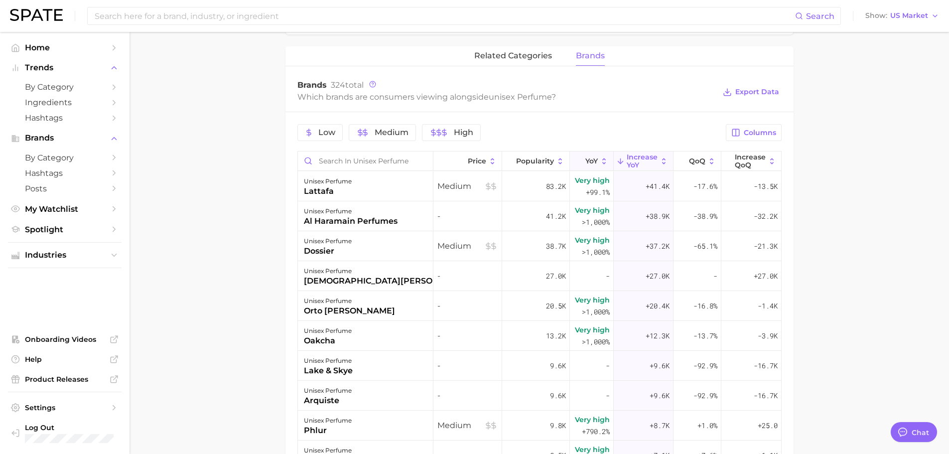
click at [588, 159] on span "YoY" at bounding box center [591, 161] width 12 height 8
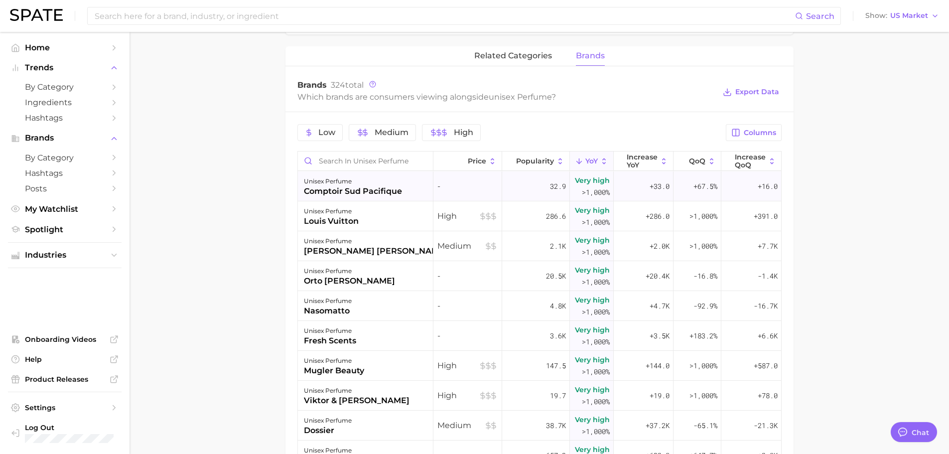
click at [403, 195] on div "unisex perfume comptoir sud pacifique" at bounding box center [366, 186] width 136 height 30
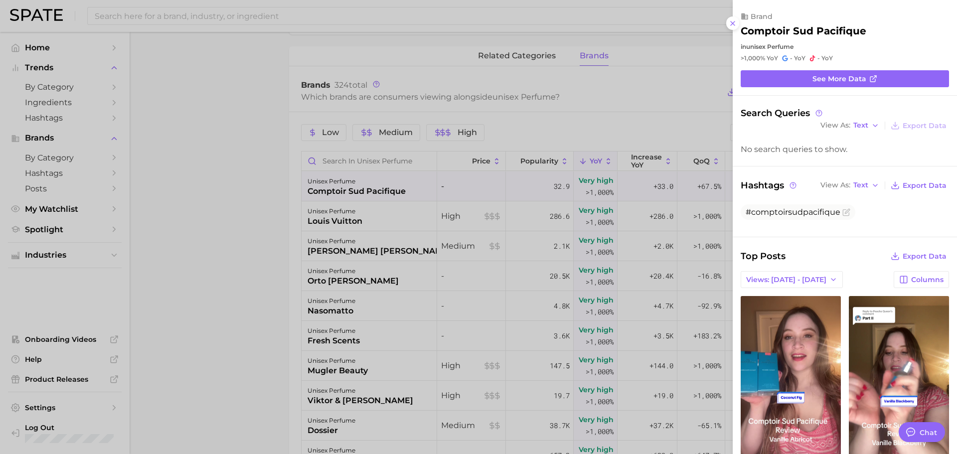
click at [408, 193] on div at bounding box center [478, 227] width 957 height 454
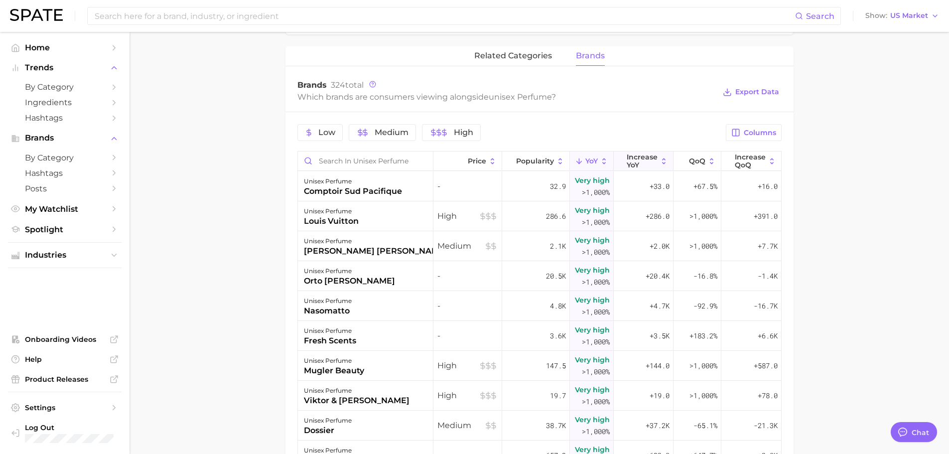
click at [639, 161] on span "Increase YoY" at bounding box center [642, 161] width 31 height 16
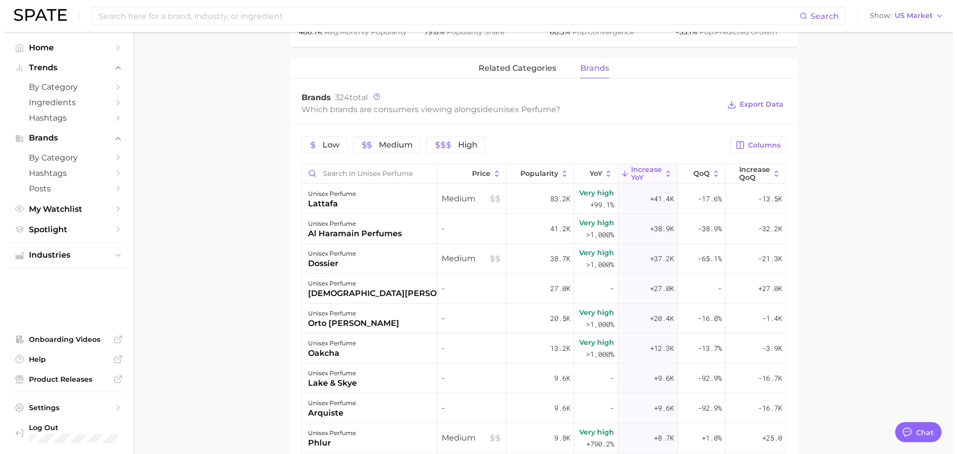
scroll to position [548, 0]
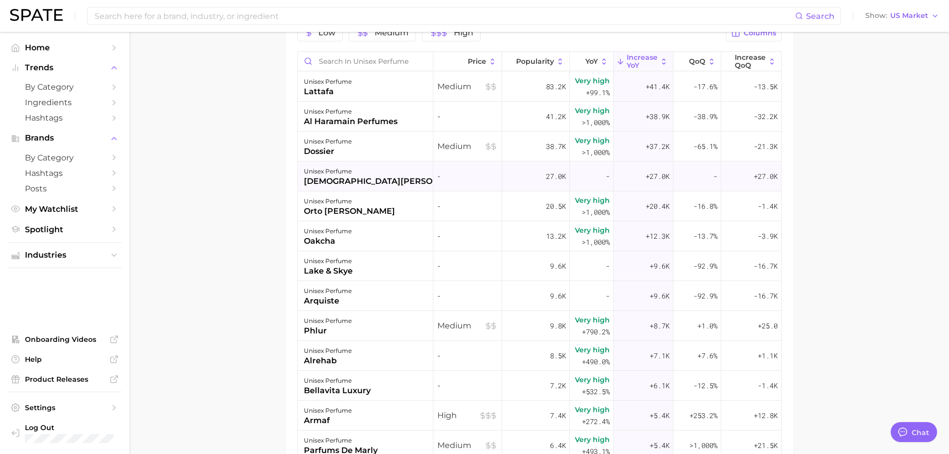
click at [350, 182] on div "[DEMOGRAPHIC_DATA][PERSON_NAME]" at bounding box center [387, 181] width 167 height 12
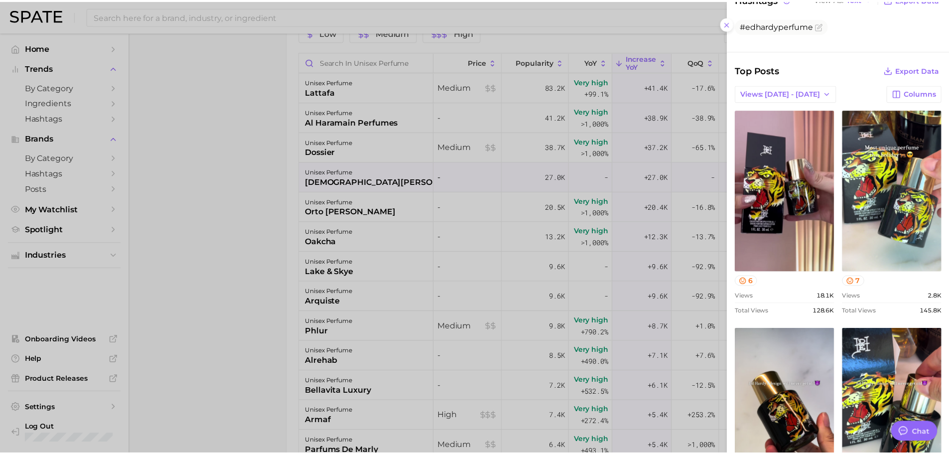
scroll to position [199, 0]
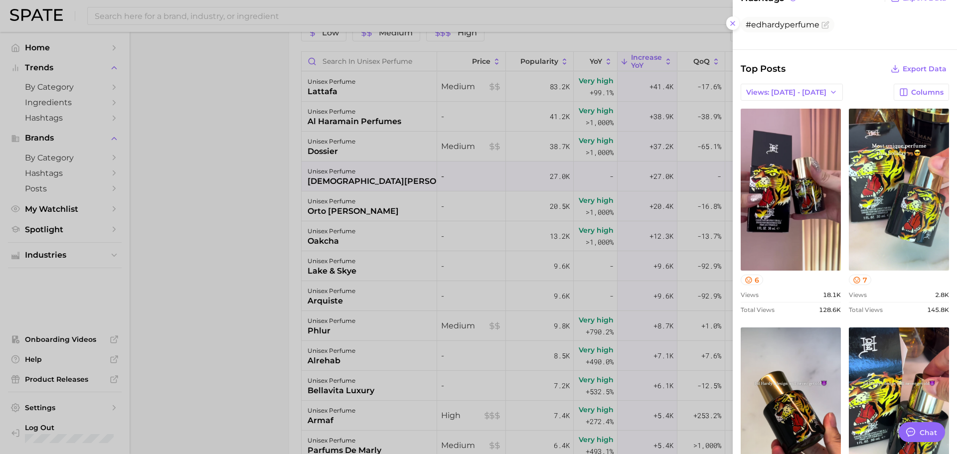
click at [450, 258] on div at bounding box center [478, 227] width 957 height 454
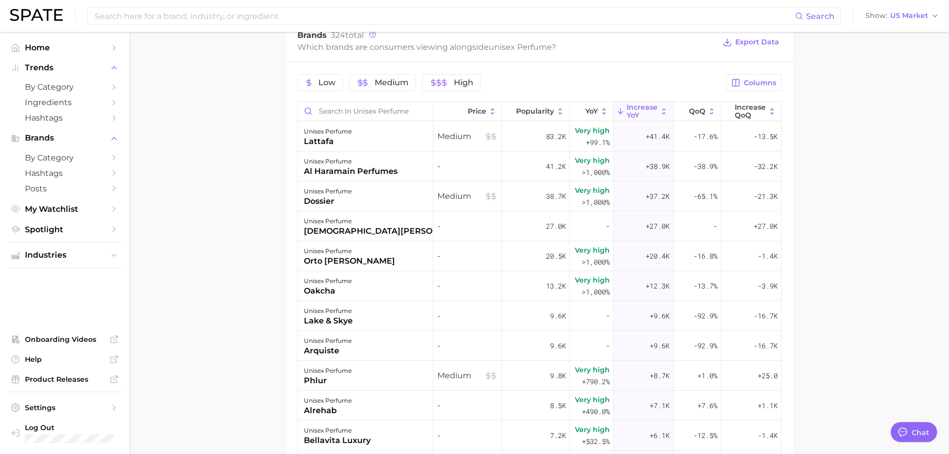
scroll to position [548, 0]
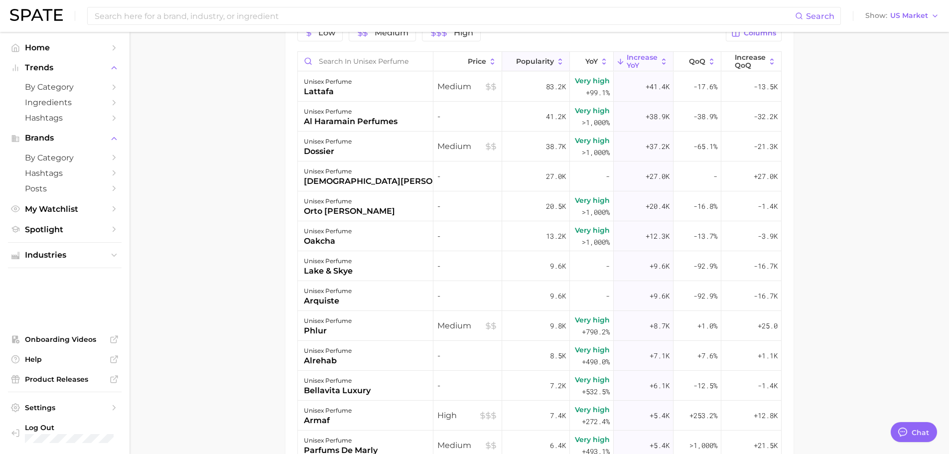
click at [545, 62] on span "Popularity" at bounding box center [535, 61] width 38 height 8
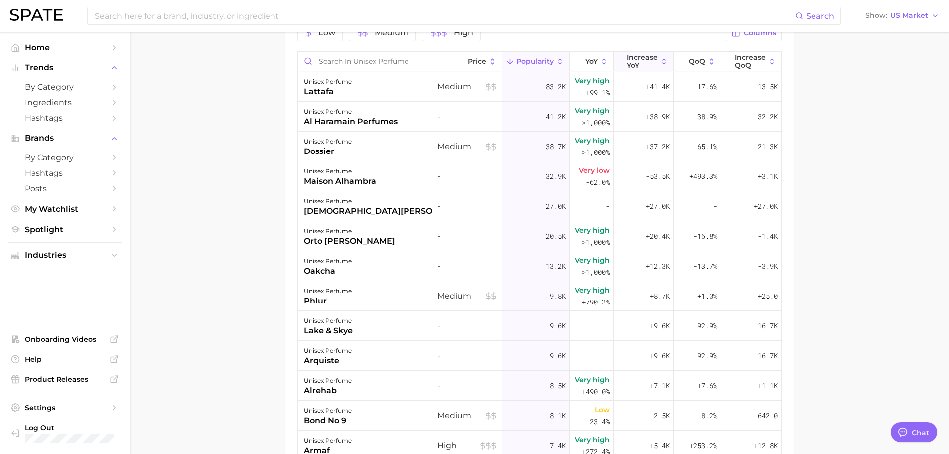
click at [634, 67] on span "Increase YoY" at bounding box center [642, 61] width 31 height 16
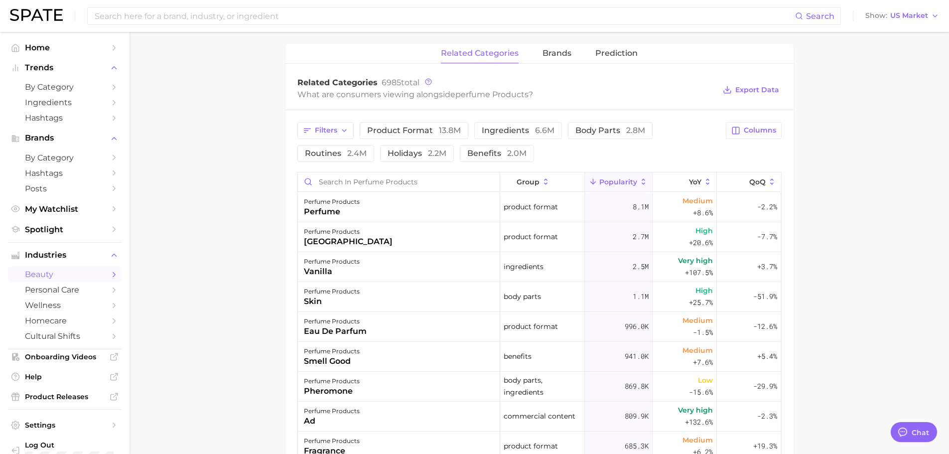
scroll to position [249, 0]
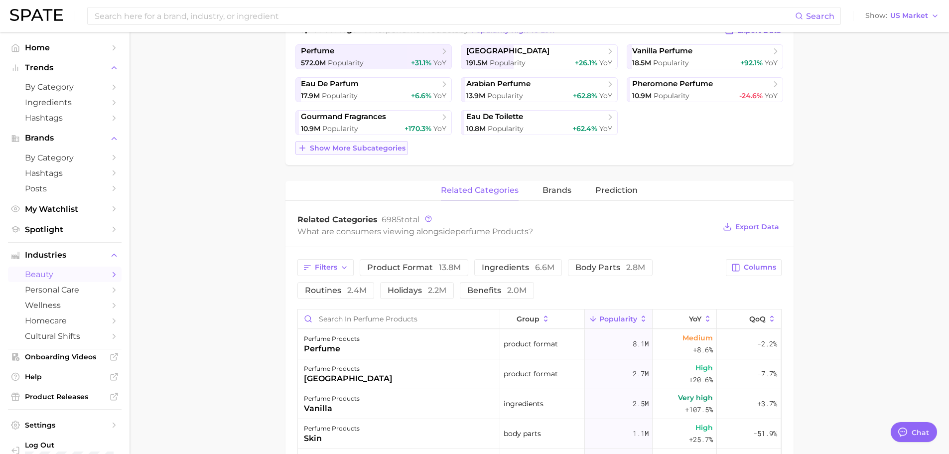
click at [318, 144] on span "Show more subcategories" at bounding box center [358, 148] width 96 height 8
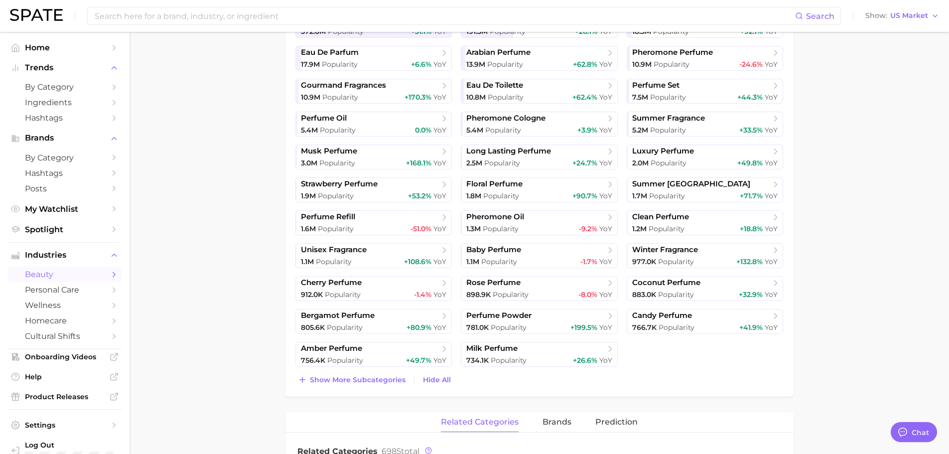
scroll to position [299, 0]
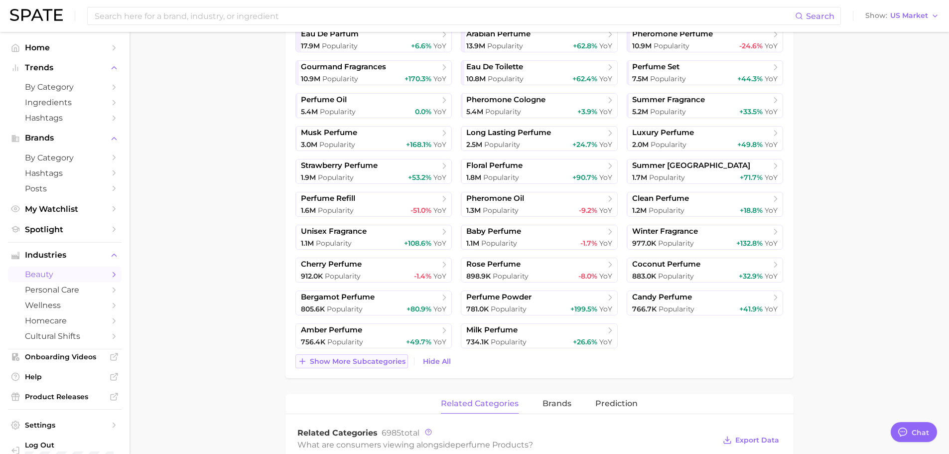
click at [351, 360] on span "Show more subcategories" at bounding box center [358, 361] width 96 height 8
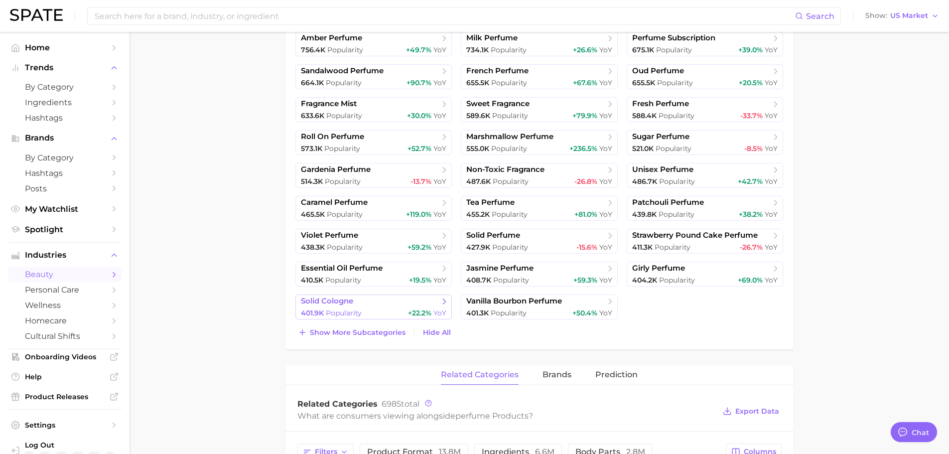
scroll to position [598, 0]
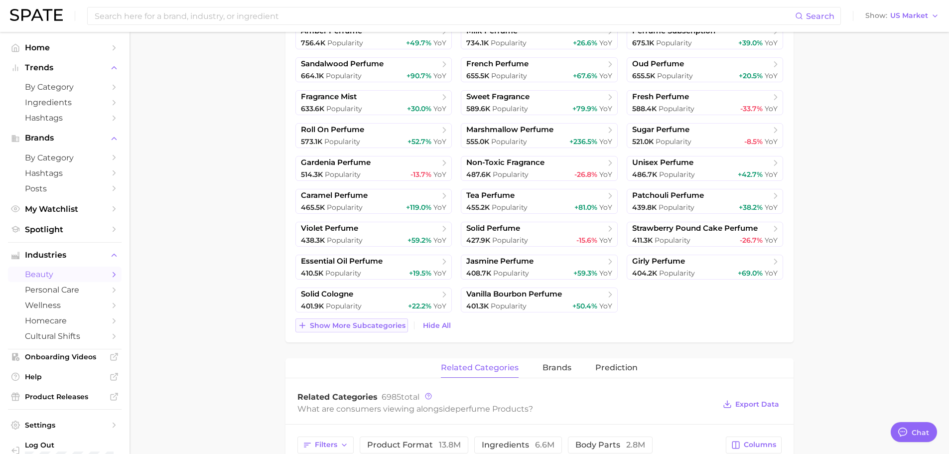
click at [353, 330] on button "Show more subcategories" at bounding box center [351, 325] width 113 height 14
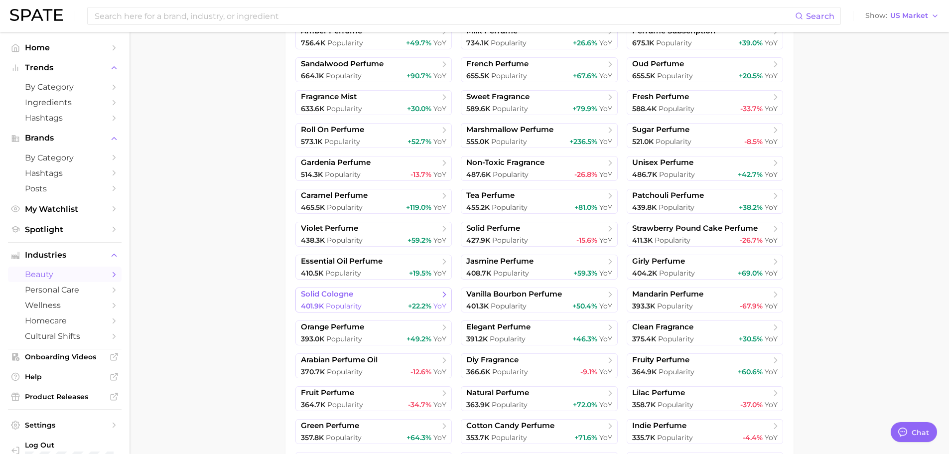
click at [379, 297] on span "solid cologne" at bounding box center [370, 294] width 138 height 10
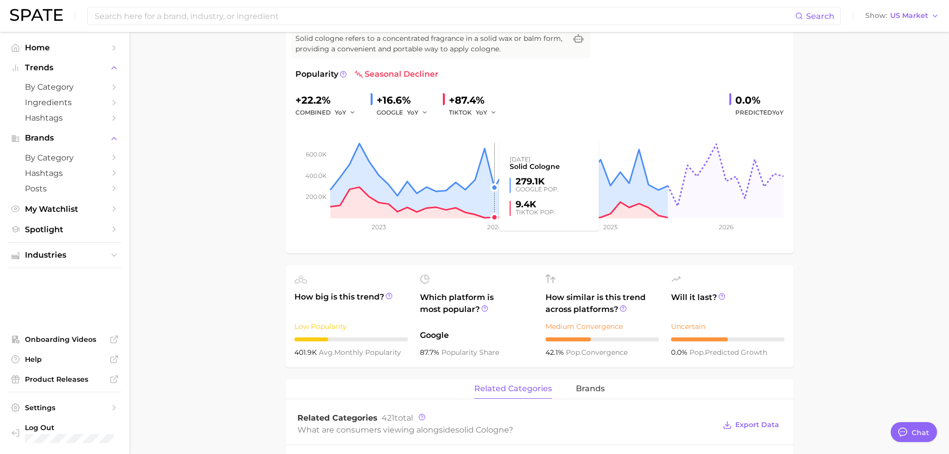
scroll to position [249, 0]
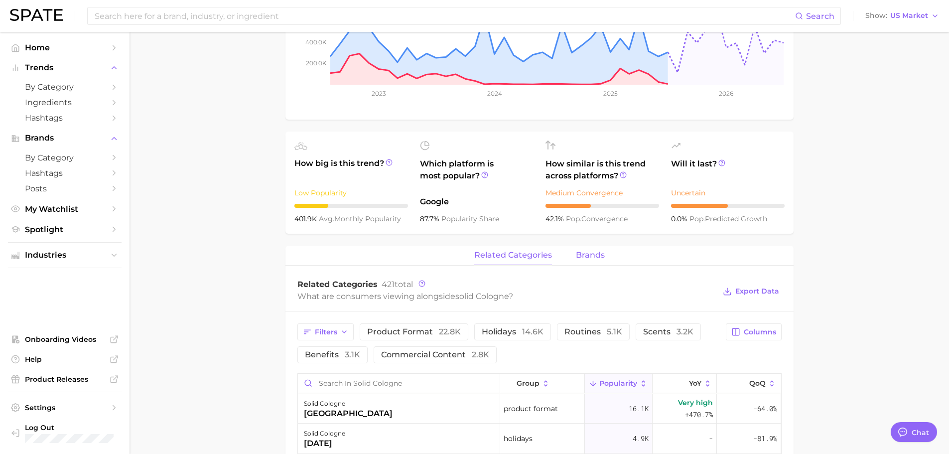
click at [582, 256] on span "brands" at bounding box center [590, 255] width 29 height 9
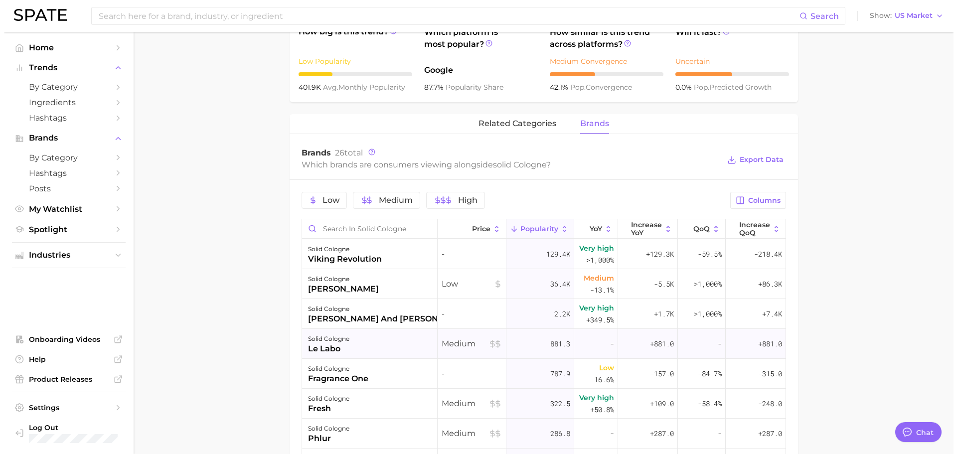
scroll to position [448, 0]
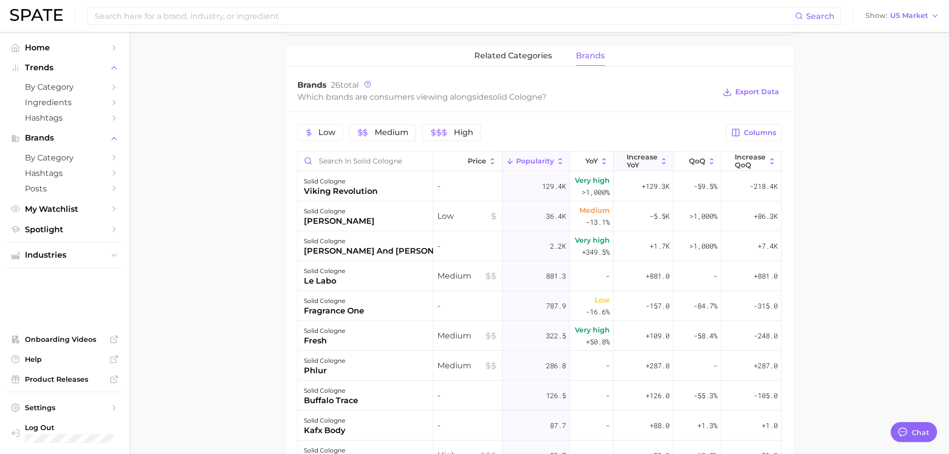
click at [631, 162] on span "Increase YoY" at bounding box center [642, 161] width 31 height 16
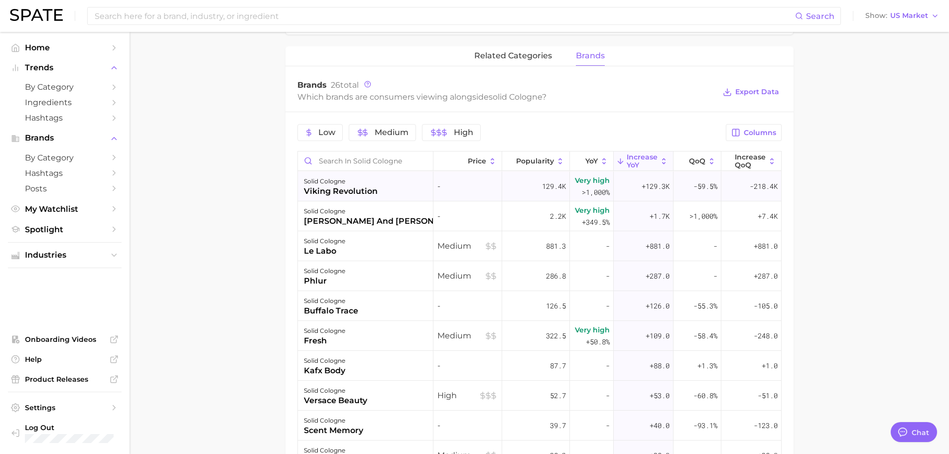
click at [380, 191] on div "solid cologne viking revolution" at bounding box center [366, 186] width 136 height 30
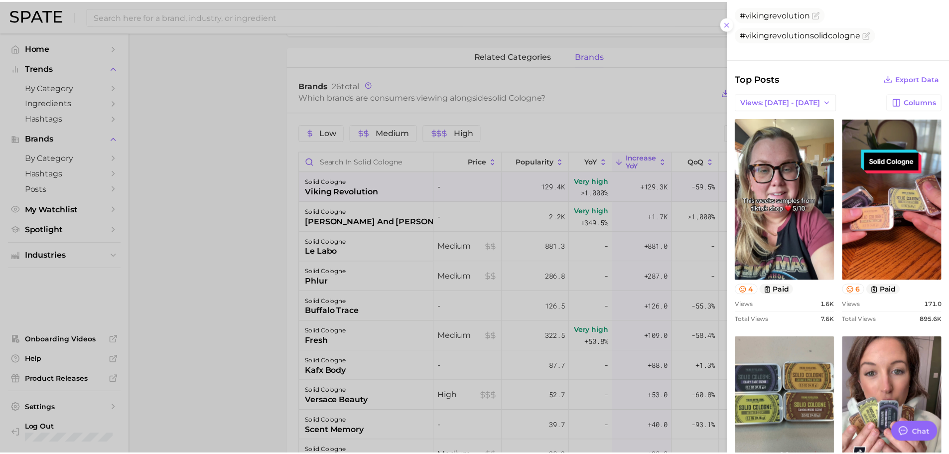
scroll to position [199, 0]
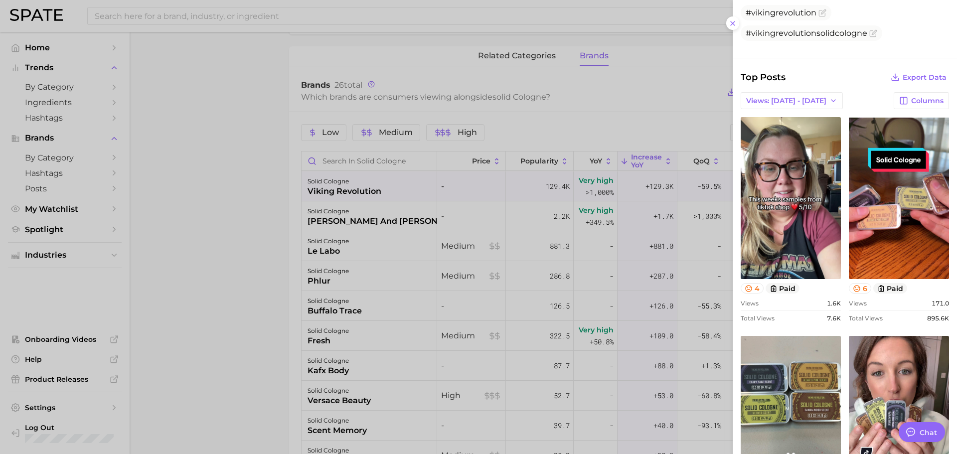
click at [514, 286] on div at bounding box center [478, 227] width 957 height 454
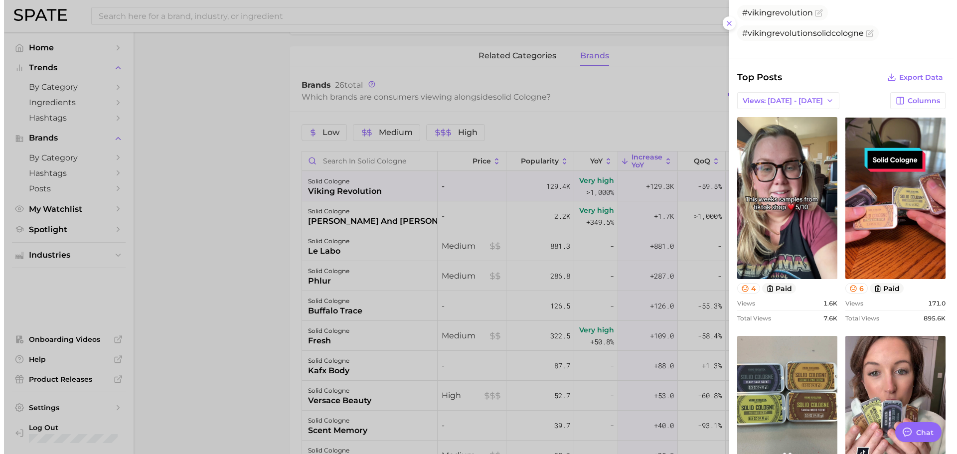
scroll to position [0, 0]
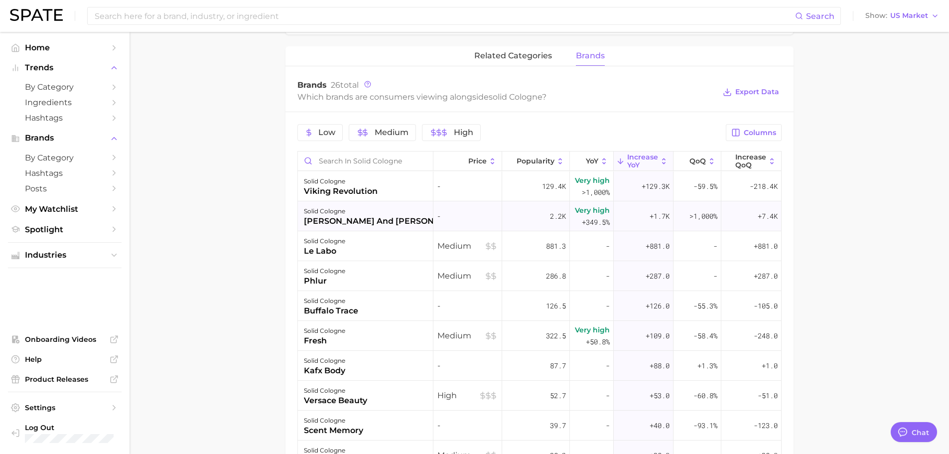
click at [399, 218] on div "solid cologne [PERSON_NAME] and [PERSON_NAME]" at bounding box center [366, 216] width 136 height 30
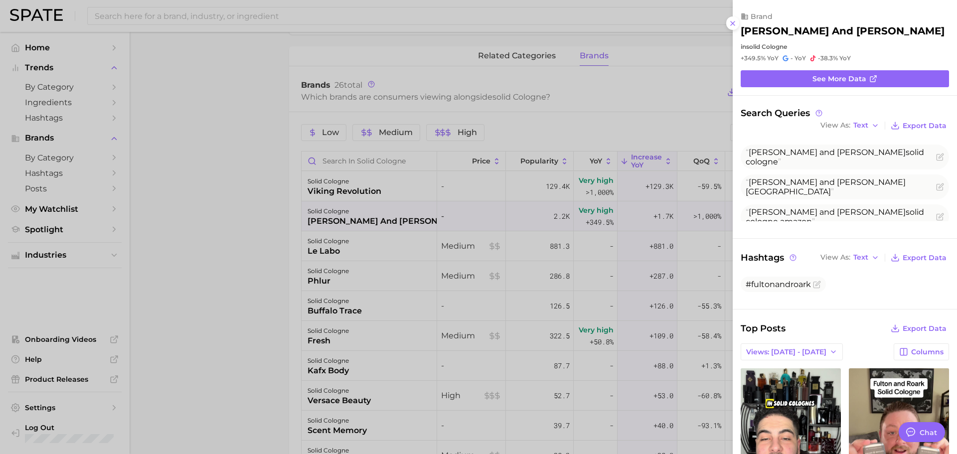
scroll to position [51, 0]
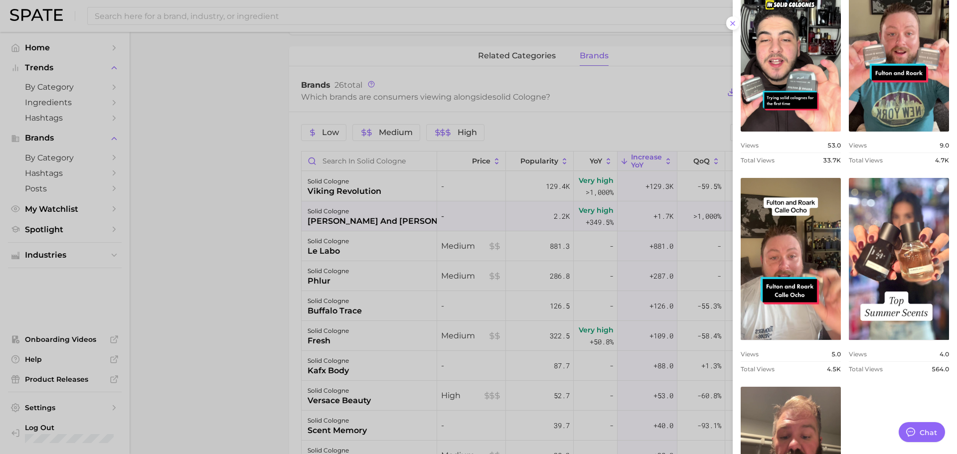
click at [534, 277] on div at bounding box center [478, 227] width 957 height 454
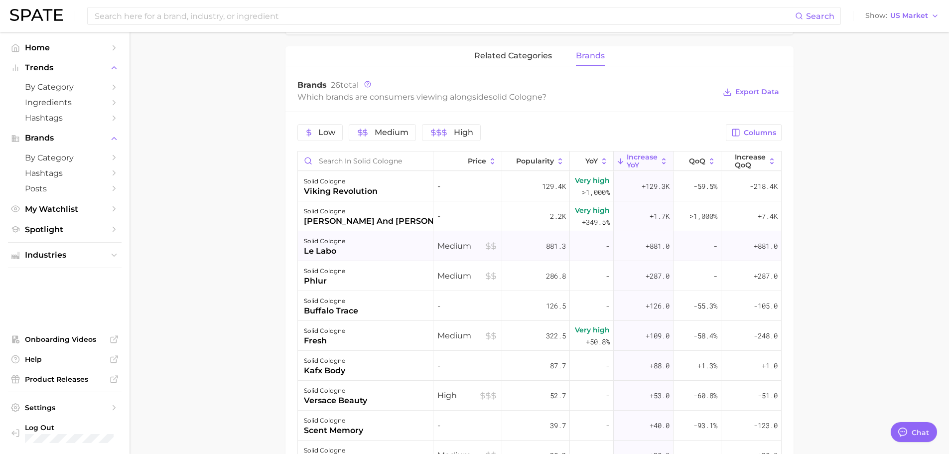
click at [402, 253] on div "solid cologne le labo" at bounding box center [366, 246] width 136 height 30
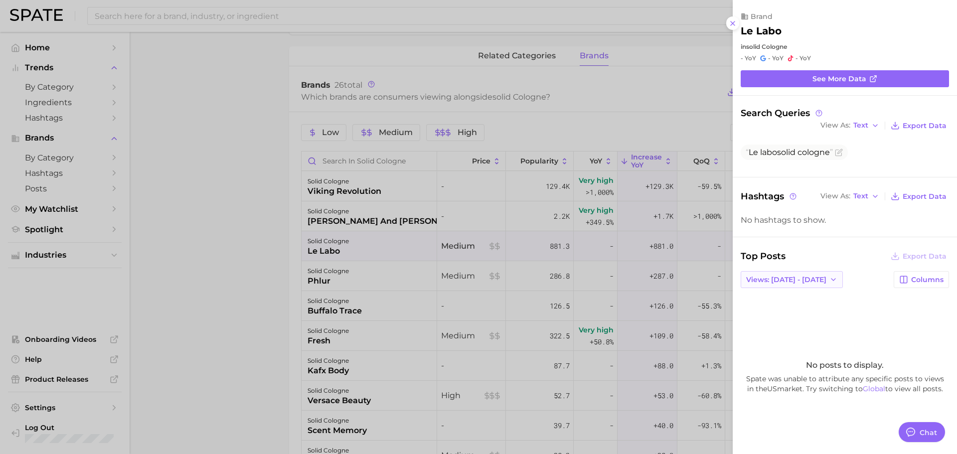
click at [789, 274] on button "Views: [DATE] - [DATE]" at bounding box center [791, 279] width 102 height 17
click at [767, 312] on button "Total Views" at bounding box center [788, 316] width 110 height 18
click at [698, 315] on div at bounding box center [478, 227] width 957 height 454
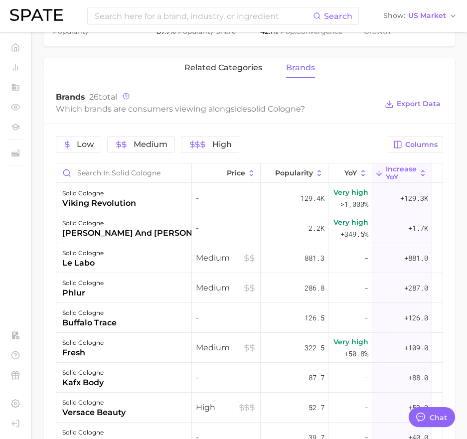
type textarea "x"
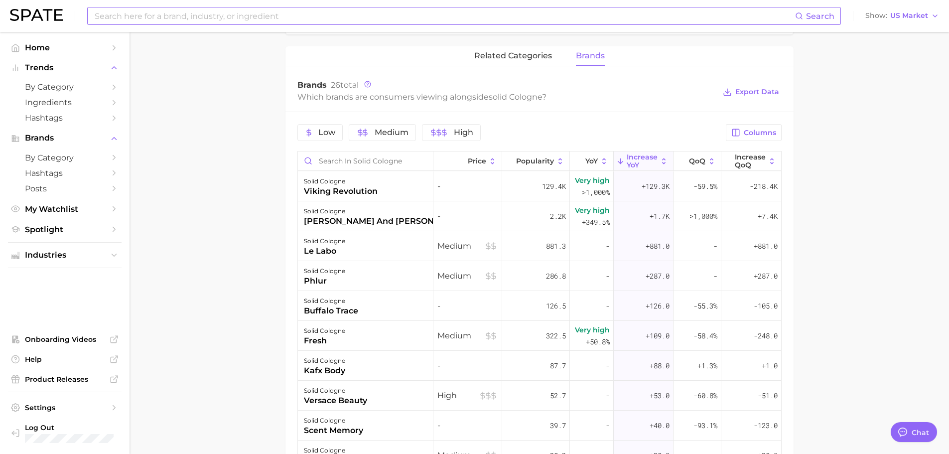
click at [213, 18] on input at bounding box center [444, 15] width 701 height 17
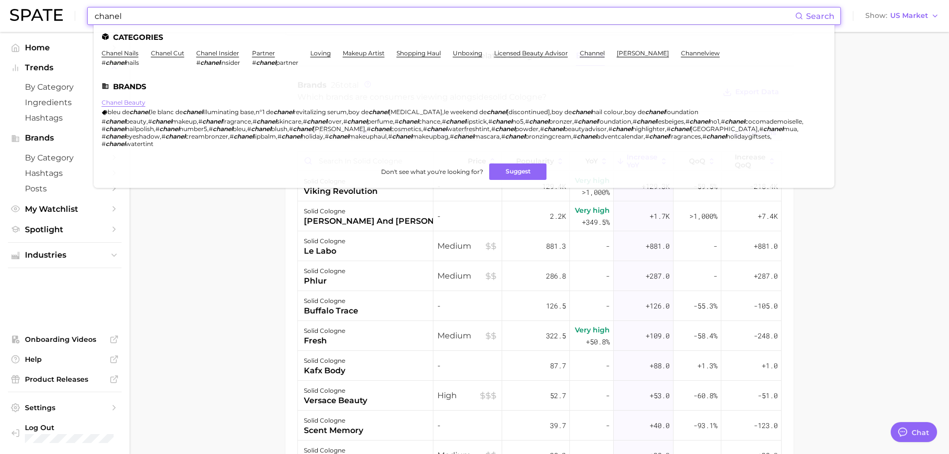
type input "chanel"
click at [115, 102] on link "chanel beauty" at bounding box center [124, 102] width 44 height 7
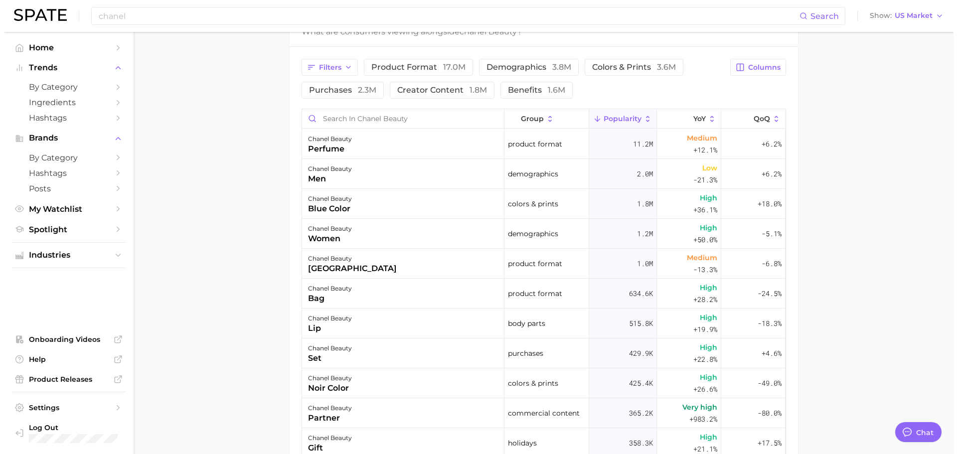
scroll to position [498, 0]
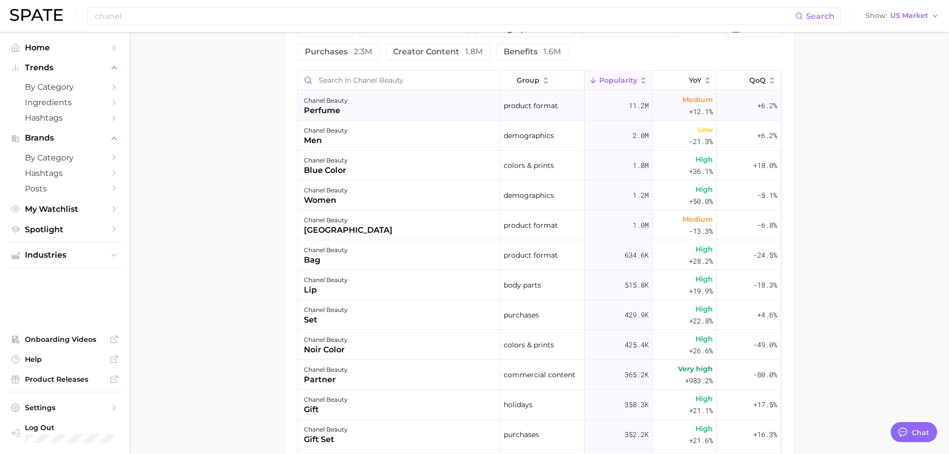
click at [378, 116] on div "chanel beauty perfume" at bounding box center [399, 106] width 202 height 30
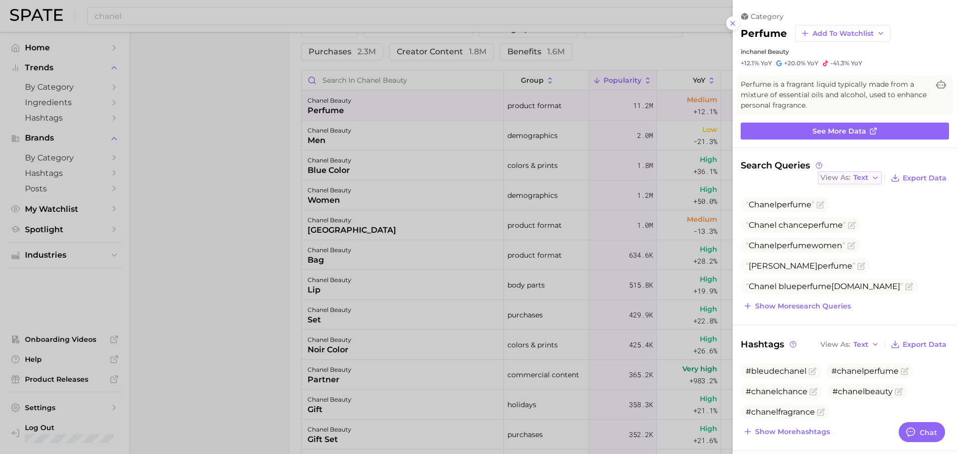
click at [856, 178] on span "Text" at bounding box center [860, 177] width 15 height 5
click at [843, 208] on span "Table" at bounding box center [843, 212] width 19 height 8
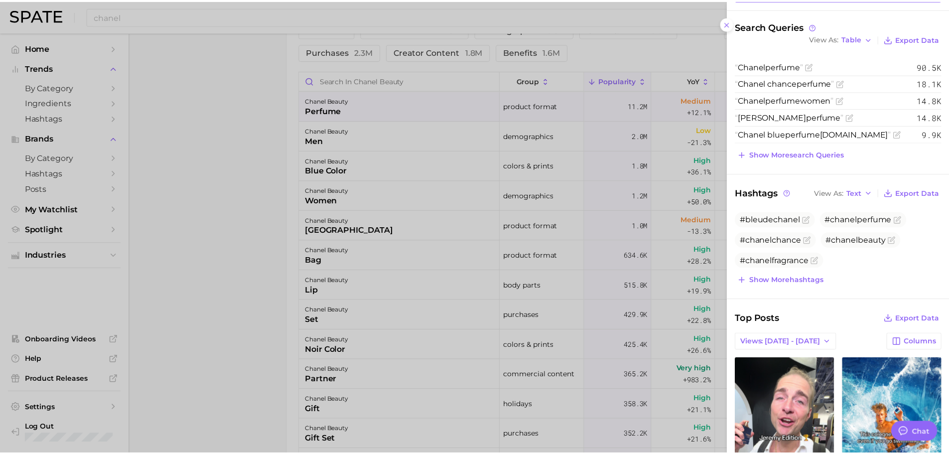
scroll to position [149, 0]
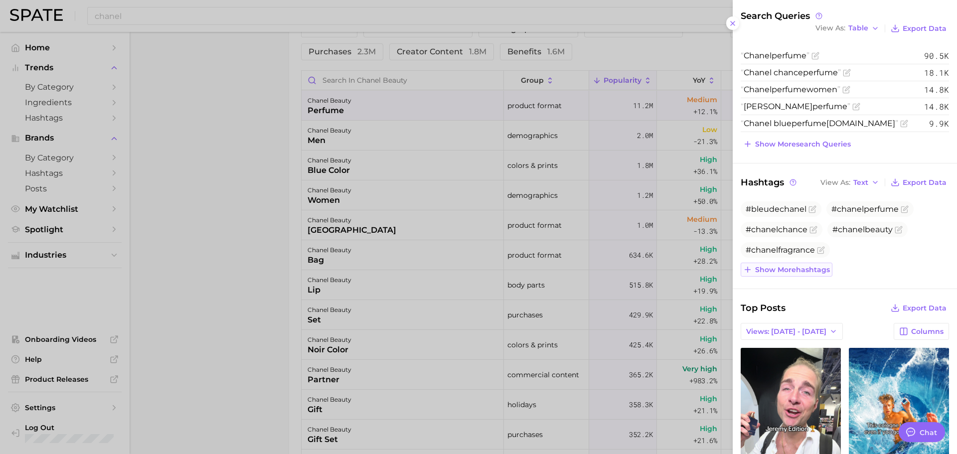
click at [815, 266] on span "Show more hashtags" at bounding box center [792, 270] width 75 height 8
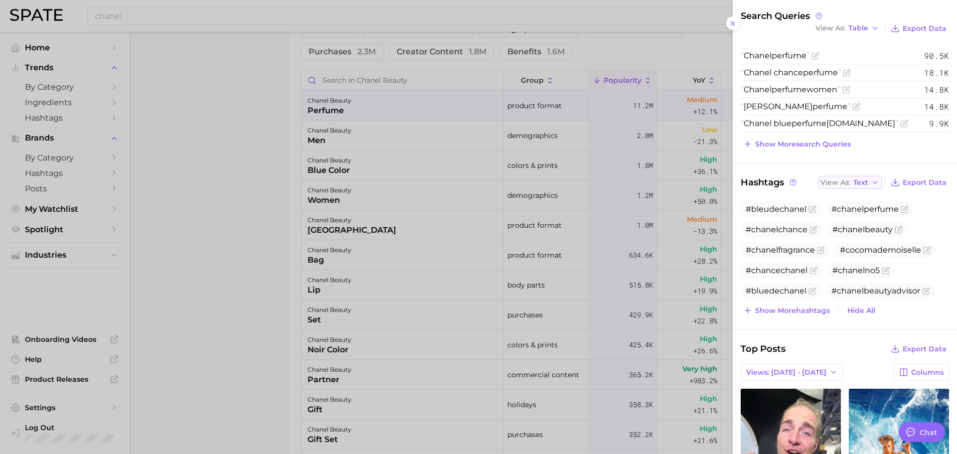
click at [840, 180] on span "View As" at bounding box center [835, 182] width 30 height 5
click at [865, 210] on button "Table" at bounding box center [873, 217] width 110 height 18
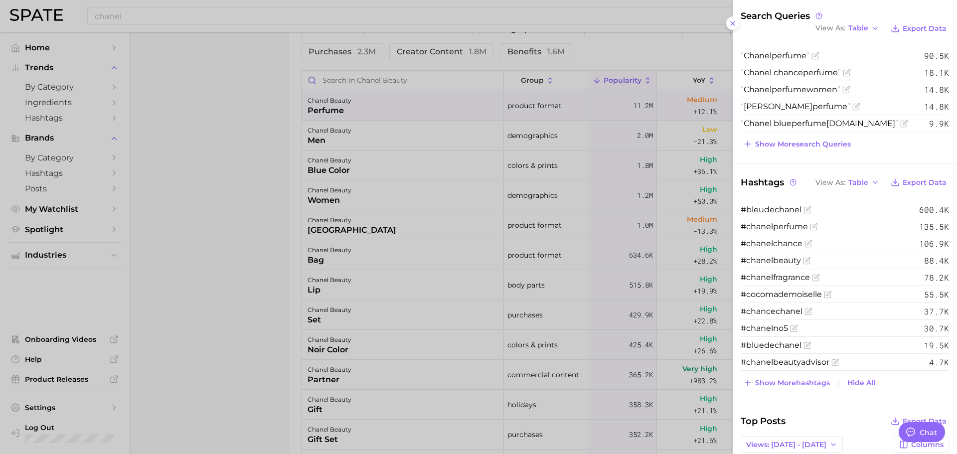
click at [637, 284] on div at bounding box center [478, 227] width 957 height 454
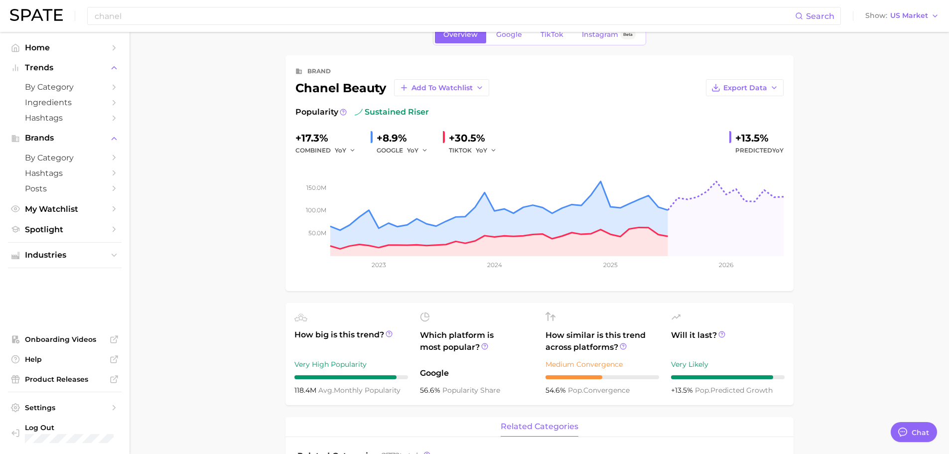
scroll to position [0, 0]
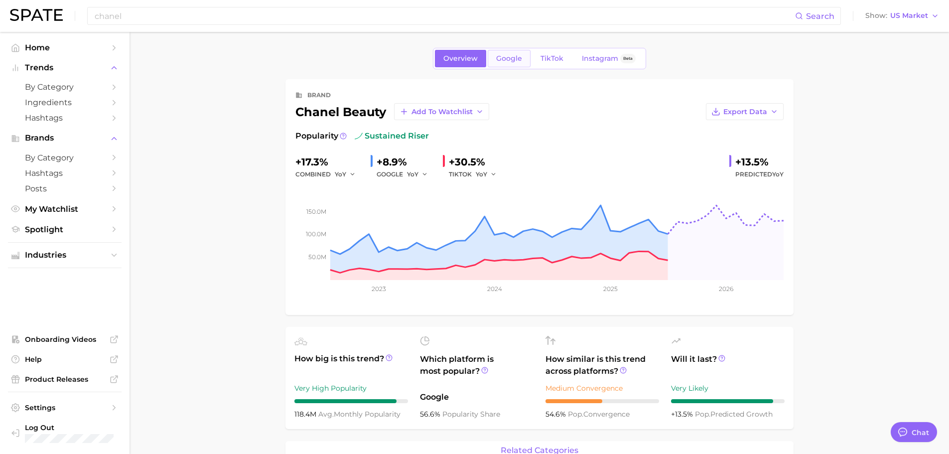
click at [502, 61] on span "Google" at bounding box center [509, 58] width 26 height 8
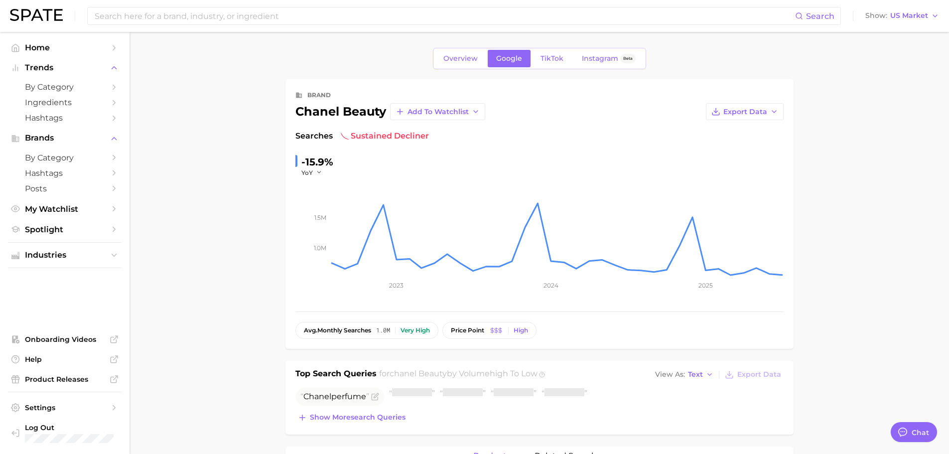
scroll to position [199, 0]
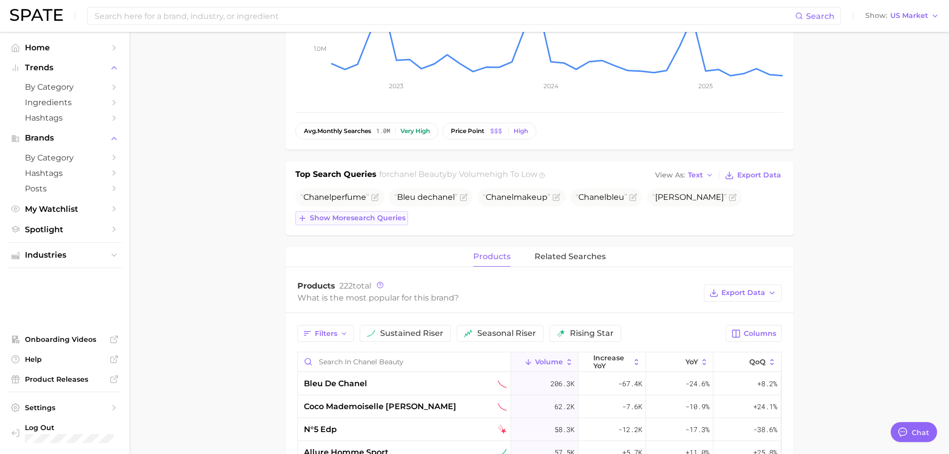
click at [390, 216] on span "Show more search queries" at bounding box center [358, 218] width 96 height 8
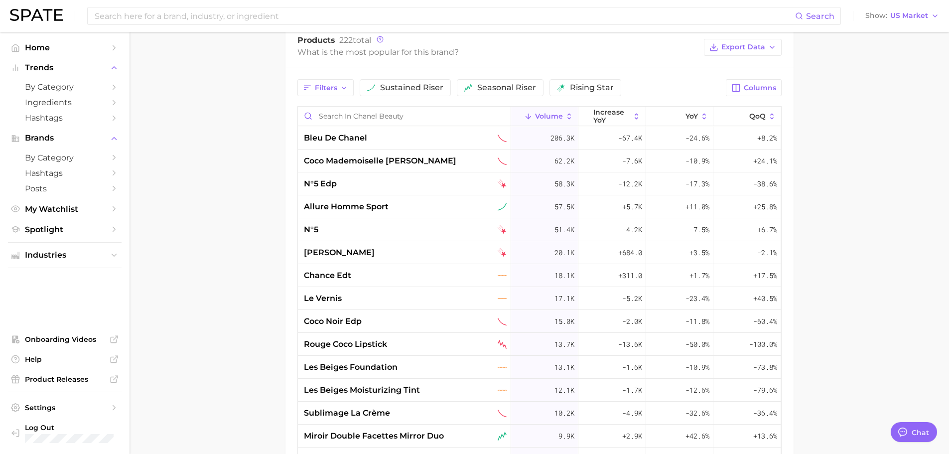
scroll to position [498, 0]
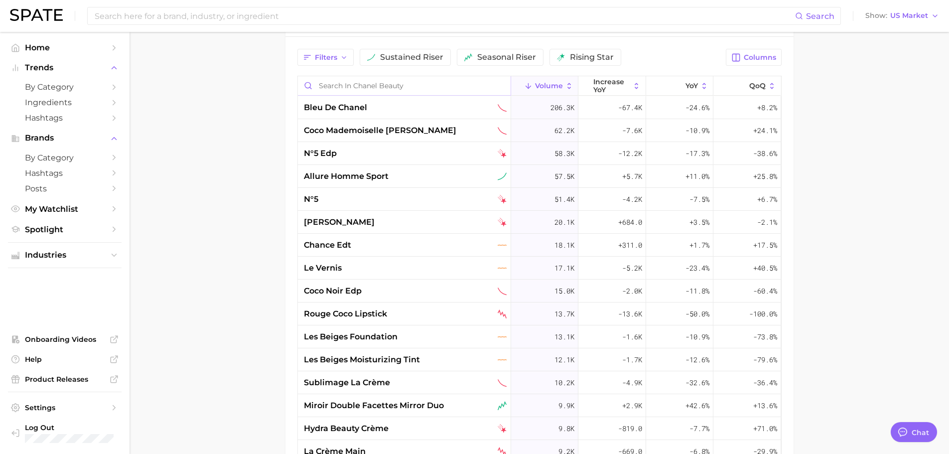
click at [361, 84] on input "Search in chanel beauty" at bounding box center [404, 85] width 213 height 19
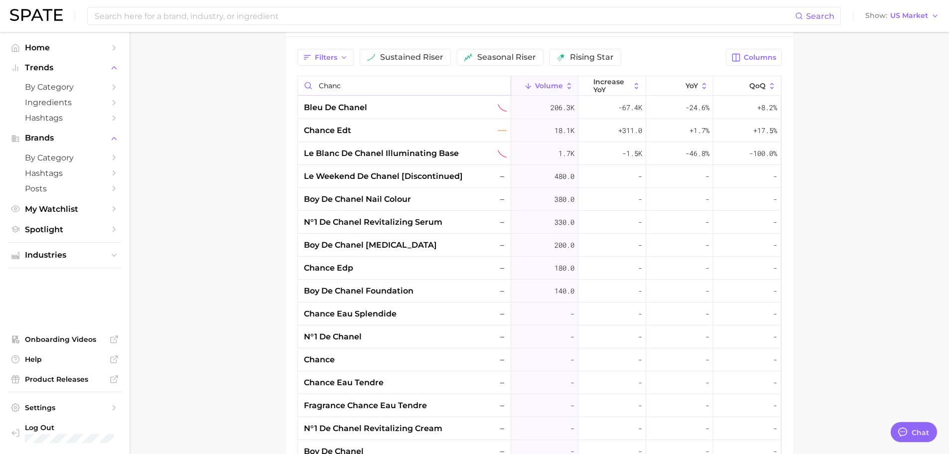
scroll to position [455, 0]
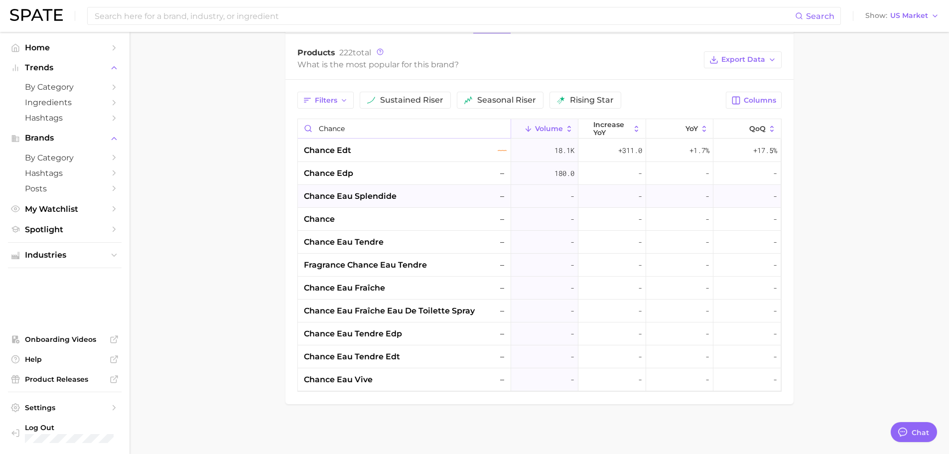
type input "chance"
click at [378, 201] on span "chance eau splendide" at bounding box center [350, 196] width 93 height 12
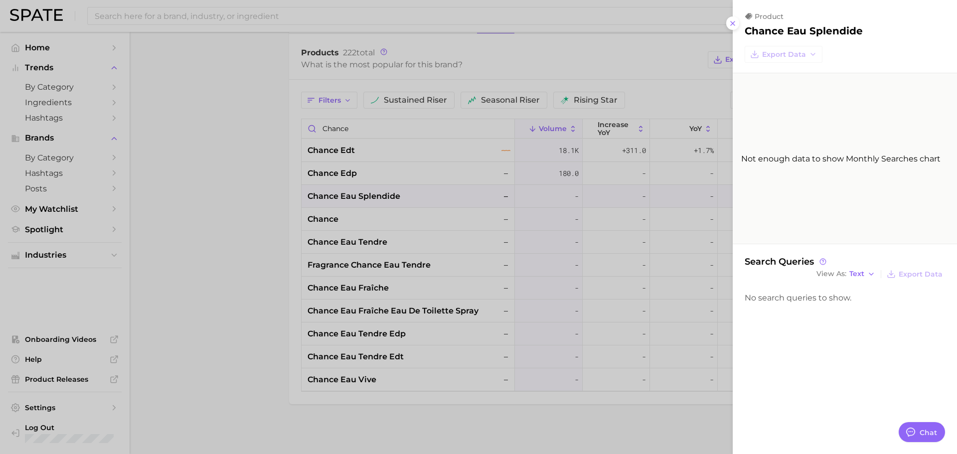
click at [372, 201] on div at bounding box center [478, 227] width 957 height 454
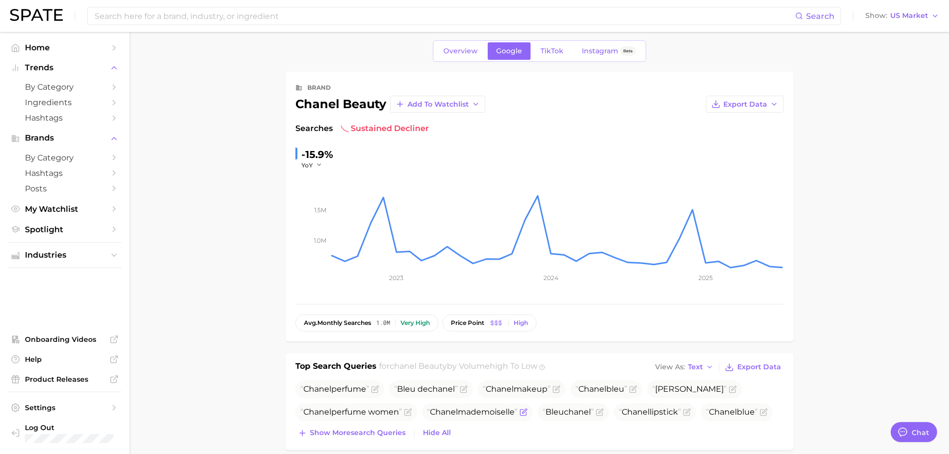
scroll to position [0, 0]
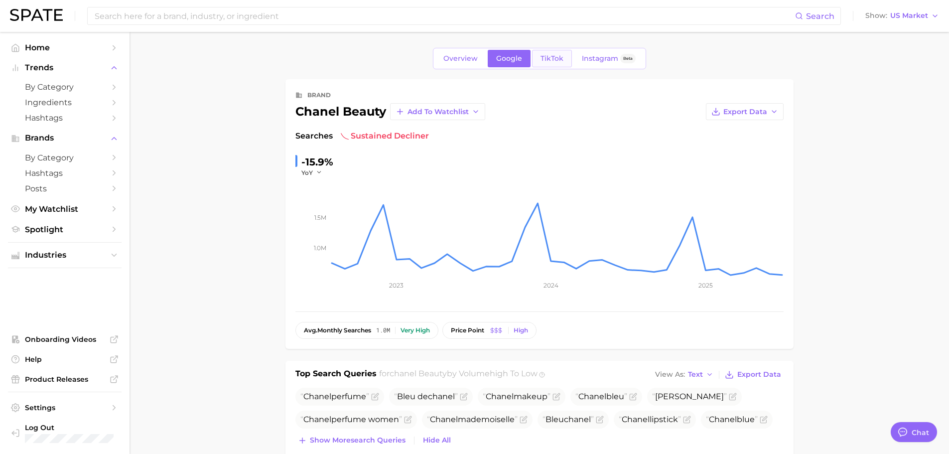
click at [549, 61] on span "TikTok" at bounding box center [552, 58] width 23 height 8
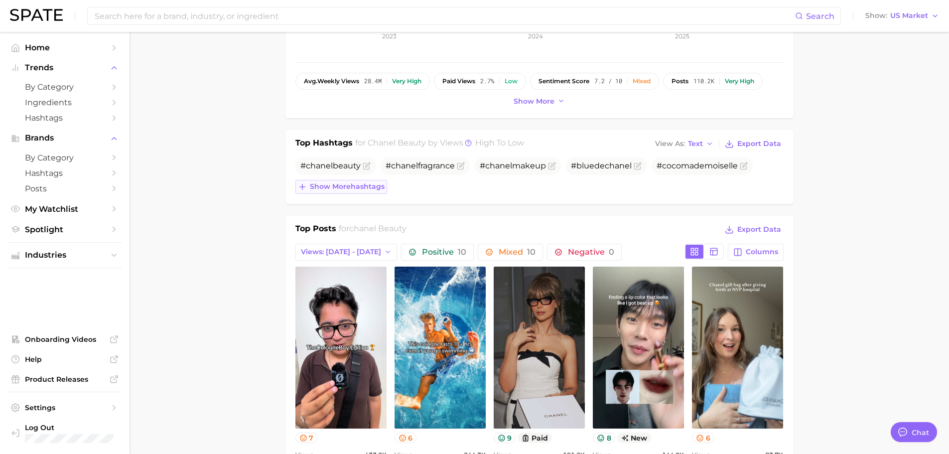
click at [375, 190] on span "Show more hashtags" at bounding box center [347, 186] width 75 height 8
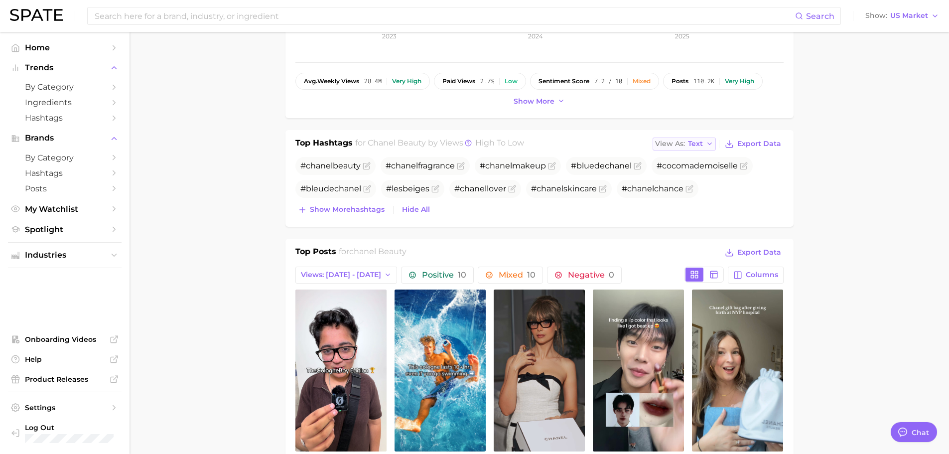
click at [701, 149] on button "View As Text" at bounding box center [685, 143] width 64 height 13
click at [688, 174] on span "Table" at bounding box center [679, 178] width 19 height 8
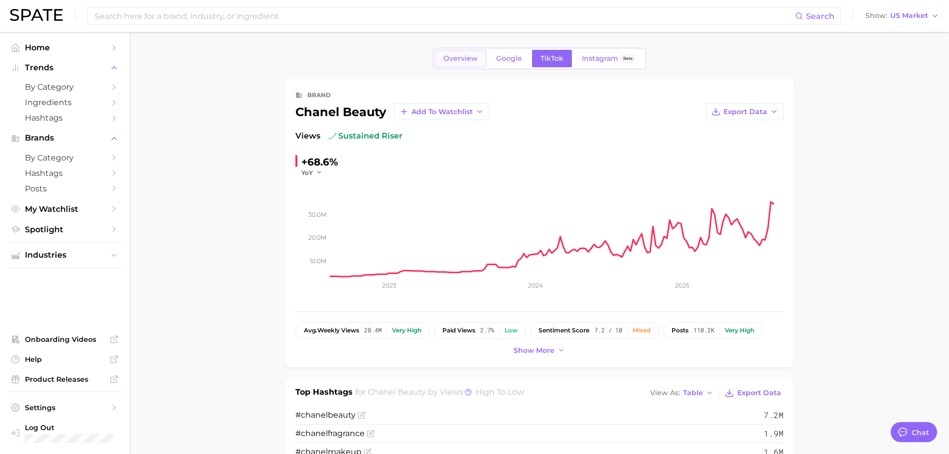
click at [465, 57] on span "Overview" at bounding box center [460, 58] width 34 height 8
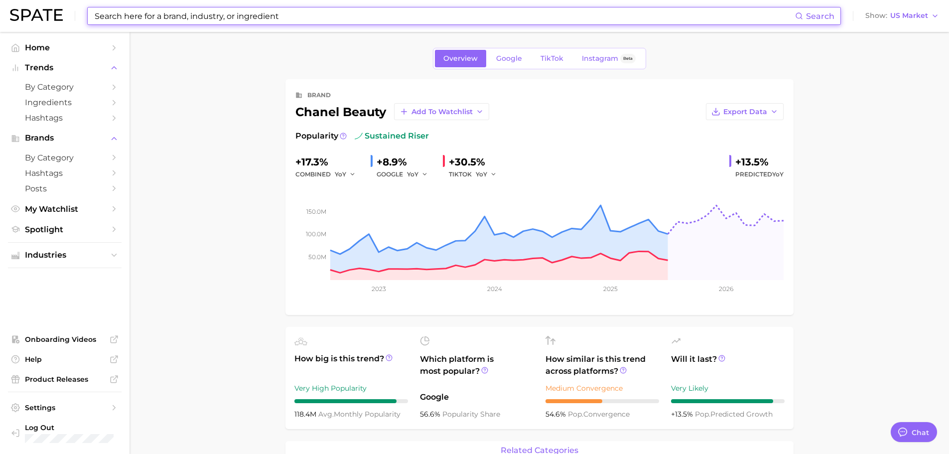
click at [448, 17] on input at bounding box center [444, 15] width 701 height 17
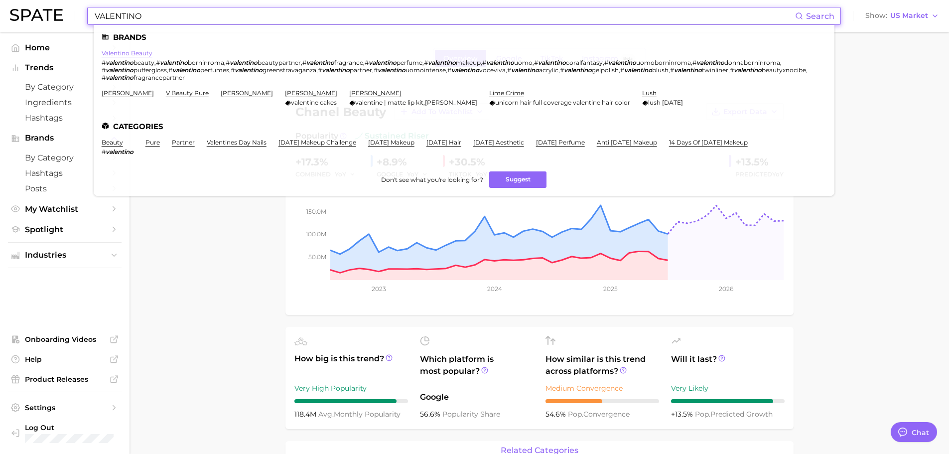
click at [108, 52] on link "valentino beauty" at bounding box center [127, 52] width 51 height 7
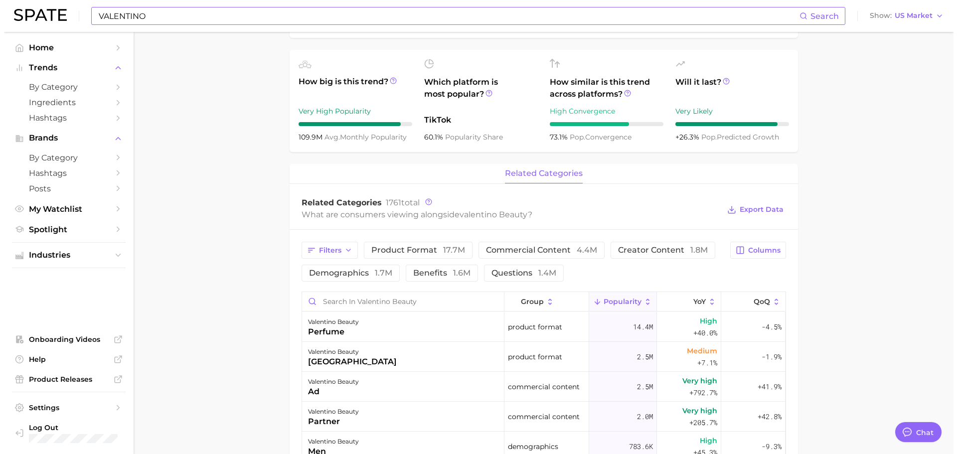
scroll to position [299, 0]
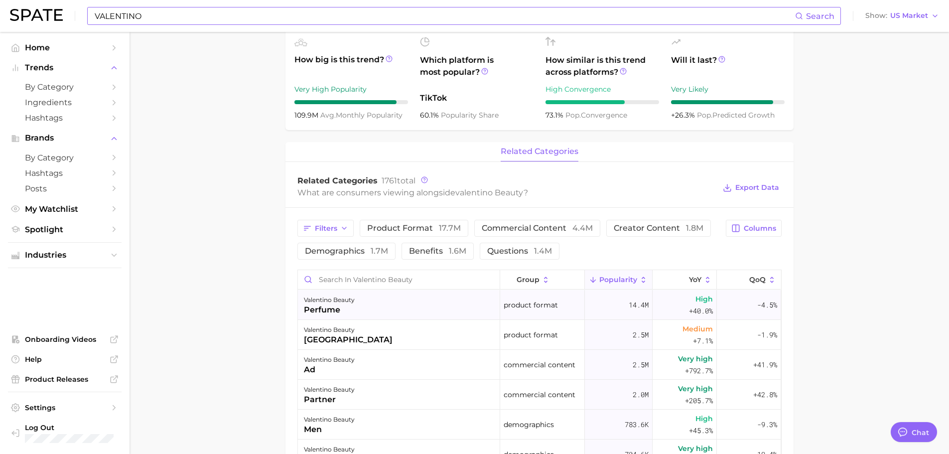
click at [475, 302] on div "valentino beauty perfume" at bounding box center [399, 305] width 202 height 30
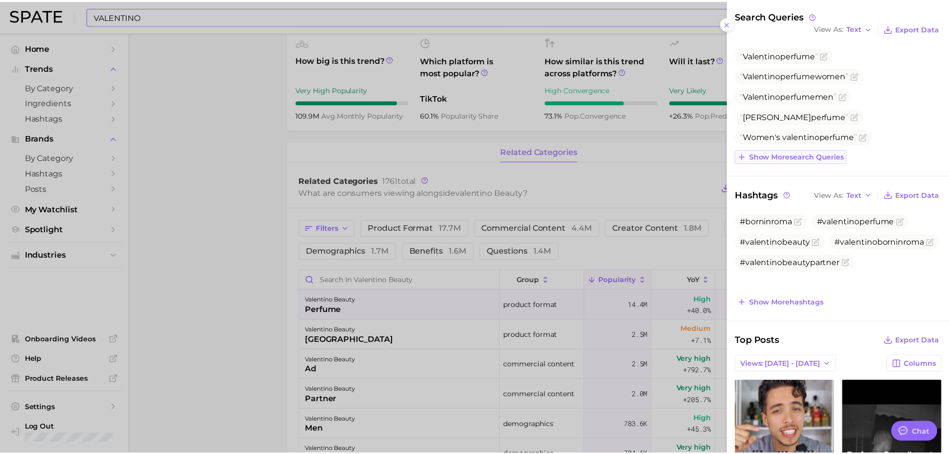
scroll to position [0, 0]
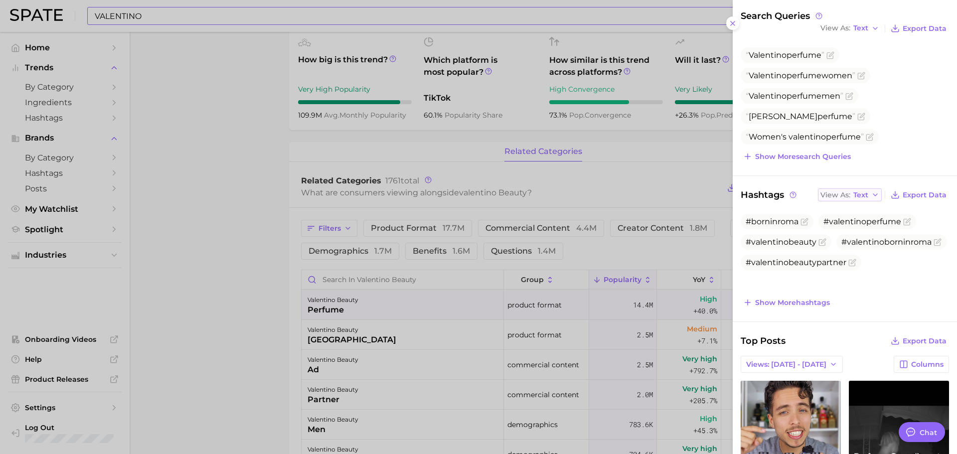
click at [843, 198] on span "View As" at bounding box center [835, 194] width 30 height 5
click at [843, 225] on span "Table" at bounding box center [843, 229] width 19 height 8
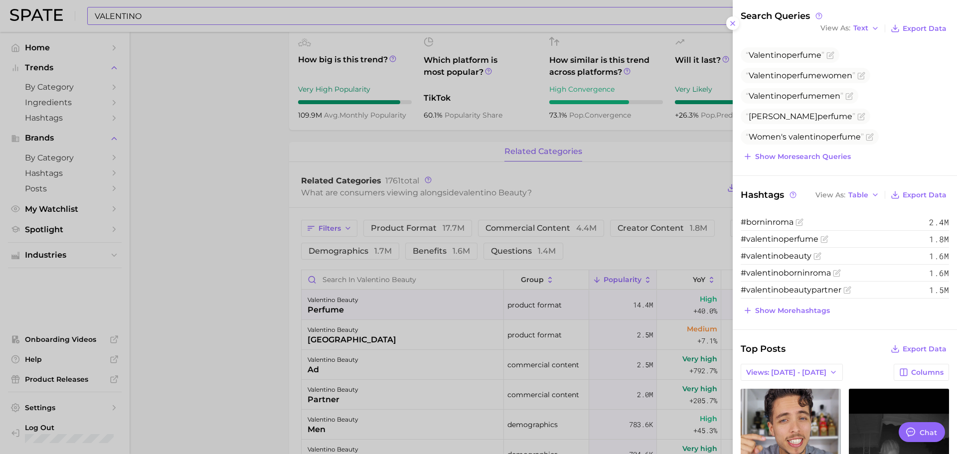
click at [687, 255] on div at bounding box center [478, 227] width 957 height 454
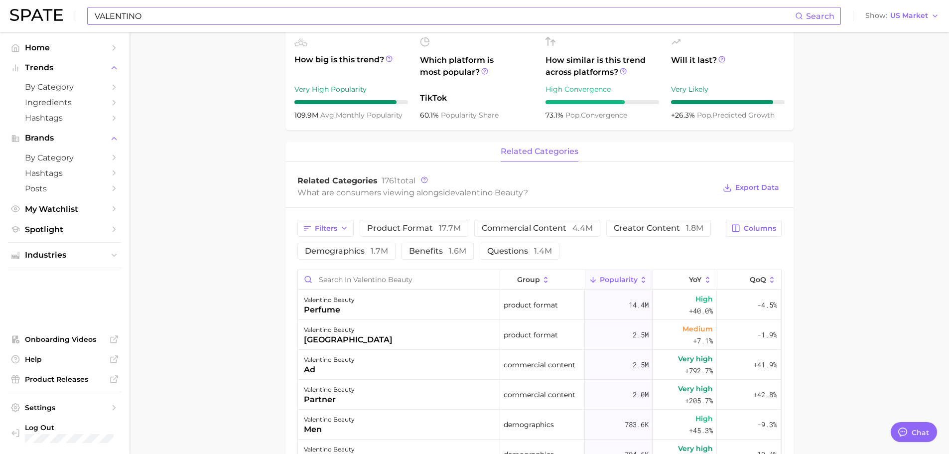
click at [320, 18] on input "VALENTINO" at bounding box center [444, 15] width 701 height 17
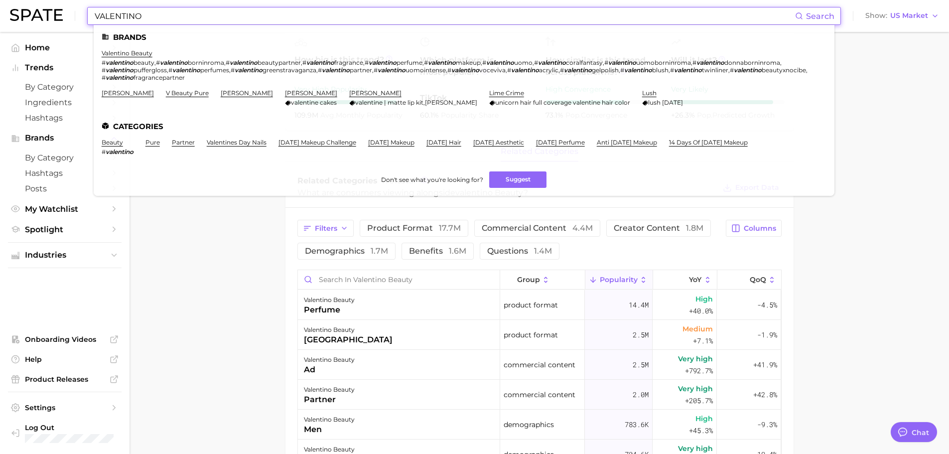
click at [320, 18] on input "VALENTINO" at bounding box center [444, 15] width 701 height 17
click at [458, 21] on input "VALENTINO" at bounding box center [444, 15] width 701 height 17
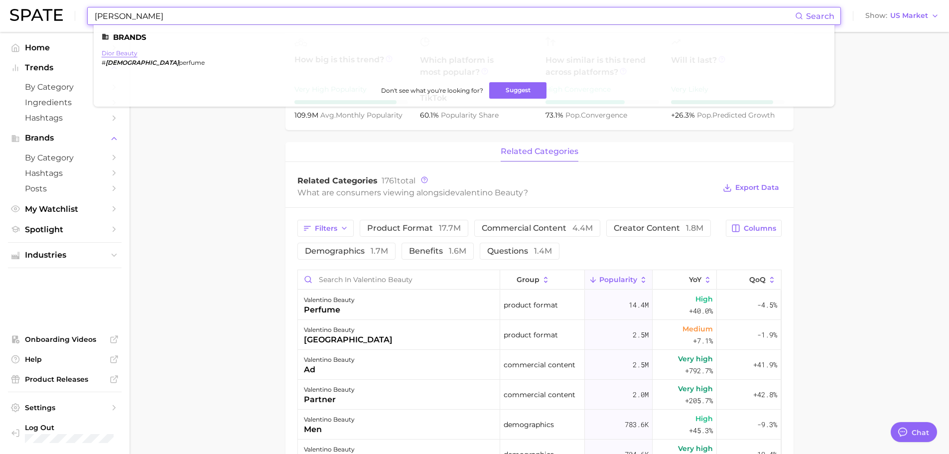
click at [126, 54] on link "dior beauty" at bounding box center [120, 52] width 36 height 7
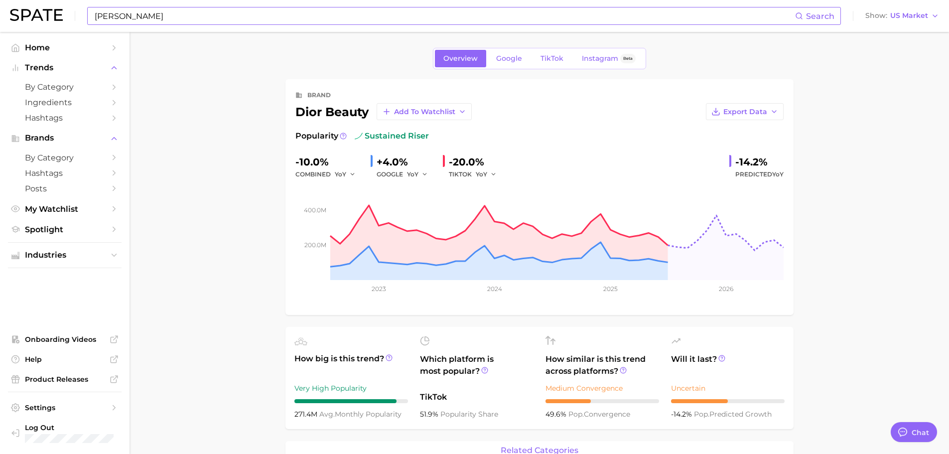
drag, startPoint x: 410, startPoint y: 27, endPoint x: 403, endPoint y: 24, distance: 7.6
click at [410, 27] on div "[DEMOGRAPHIC_DATA][PERSON_NAME] Search Show US Market" at bounding box center [474, 16] width 929 height 32
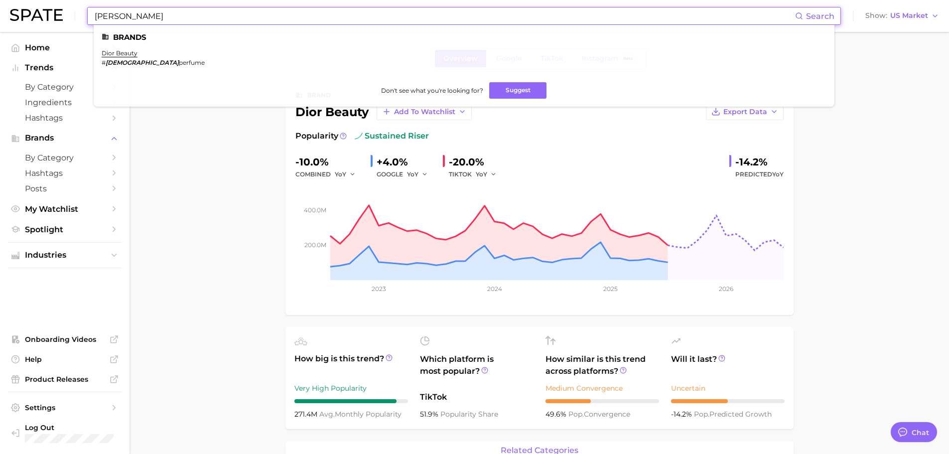
click at [397, 21] on input "[PERSON_NAME]" at bounding box center [444, 15] width 701 height 17
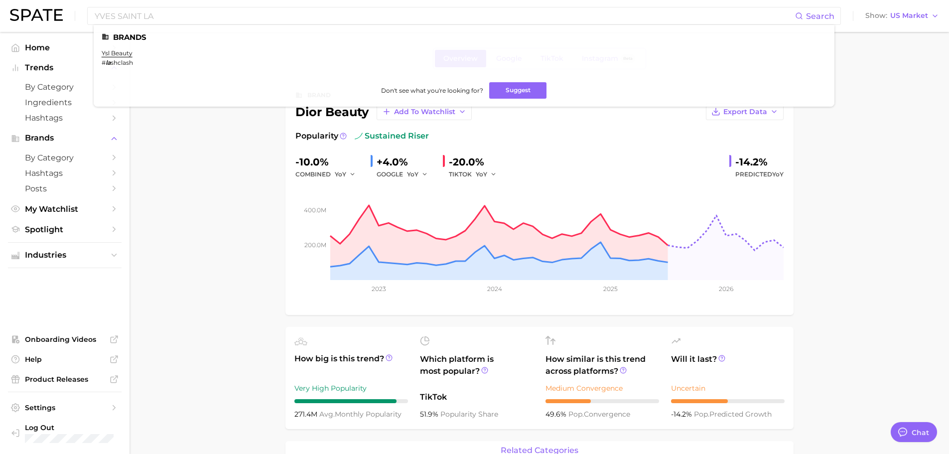
click at [126, 51] on link "ysl beauty" at bounding box center [117, 52] width 31 height 7
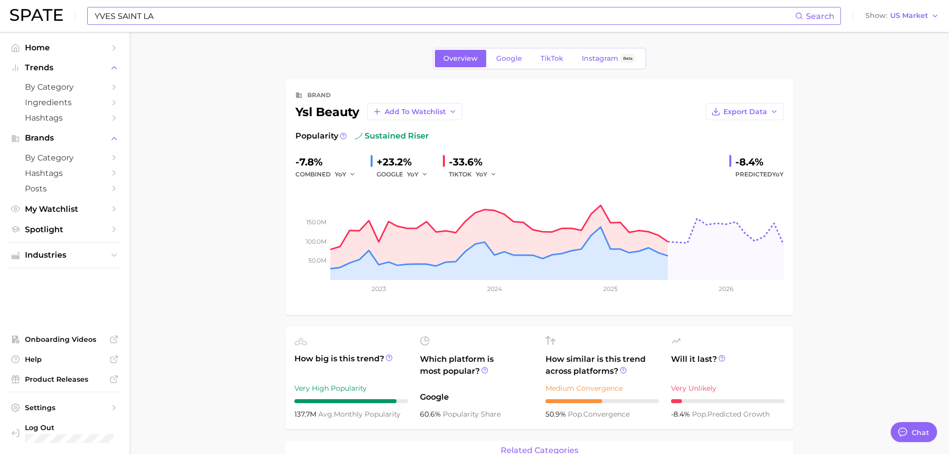
click at [432, 22] on input "YVES SAINT LA" at bounding box center [444, 15] width 701 height 17
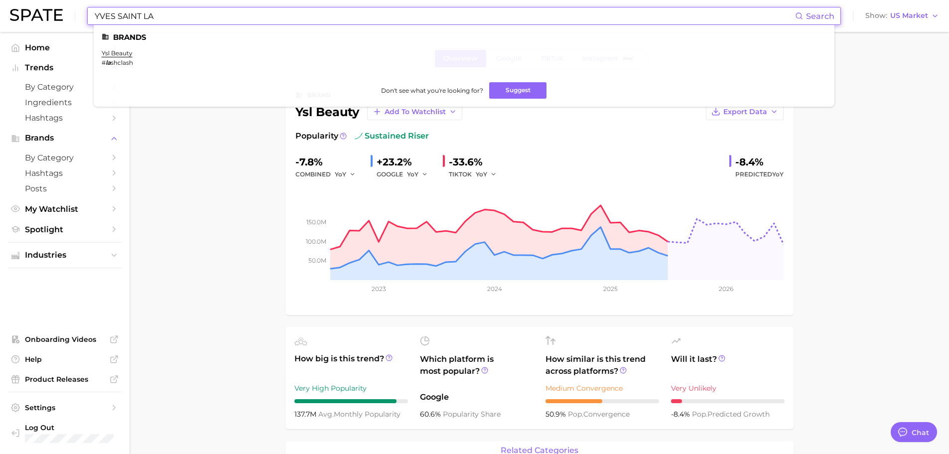
click at [432, 22] on input "YVES SAINT LA" at bounding box center [444, 15] width 701 height 17
paste input "AZZARO"
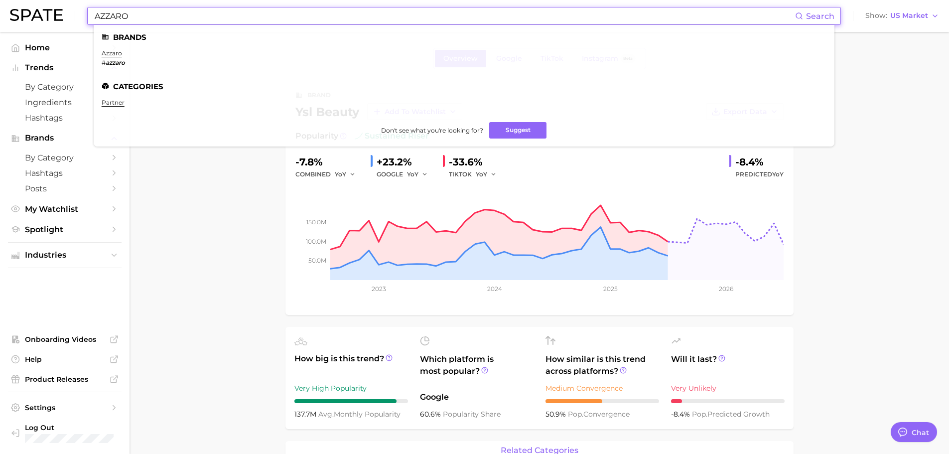
click at [212, 18] on input "AZZARO" at bounding box center [444, 15] width 701 height 17
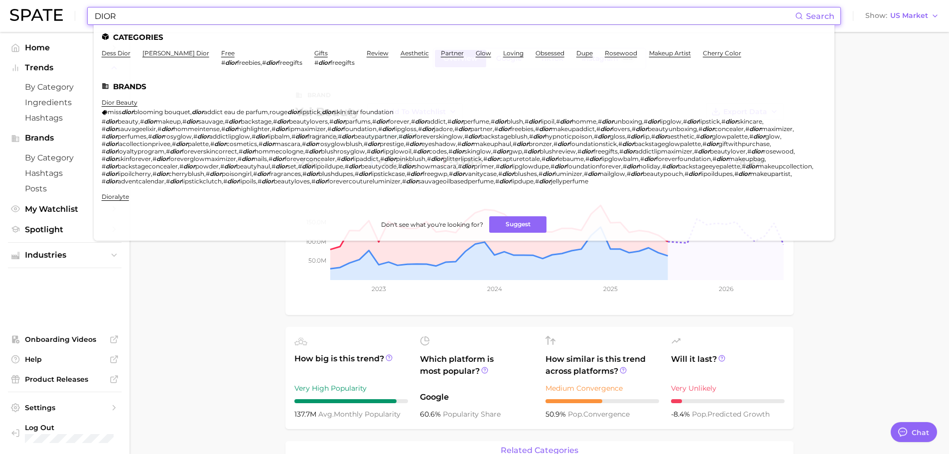
click at [112, 18] on input "DIOR" at bounding box center [444, 15] width 701 height 17
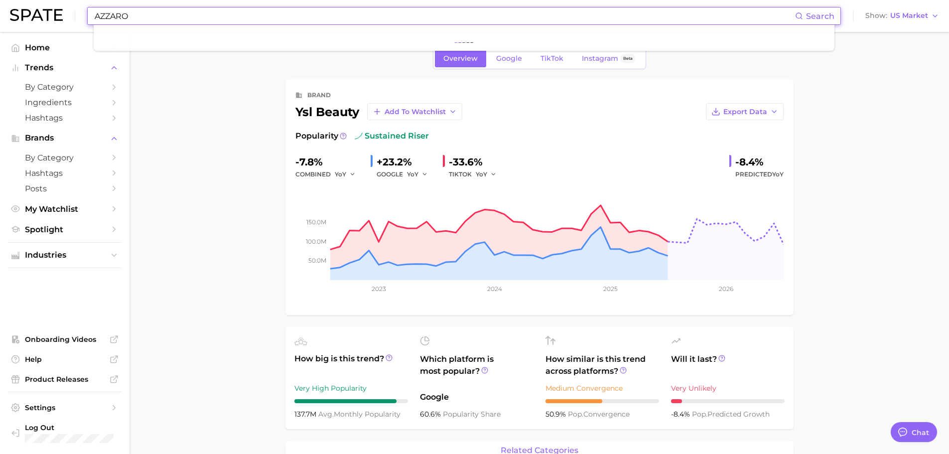
click at [160, 17] on input "AZZARO" at bounding box center [444, 15] width 701 height 17
click at [160, 16] on input "AZZARO" at bounding box center [444, 15] width 701 height 17
click at [214, 21] on input "AZZAR" at bounding box center [444, 15] width 701 height 17
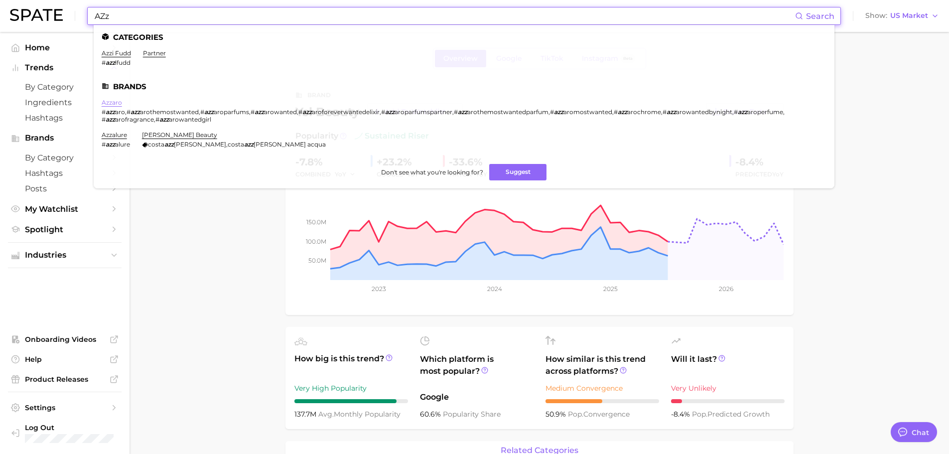
click at [104, 103] on link "azzaro" at bounding box center [112, 102] width 20 height 7
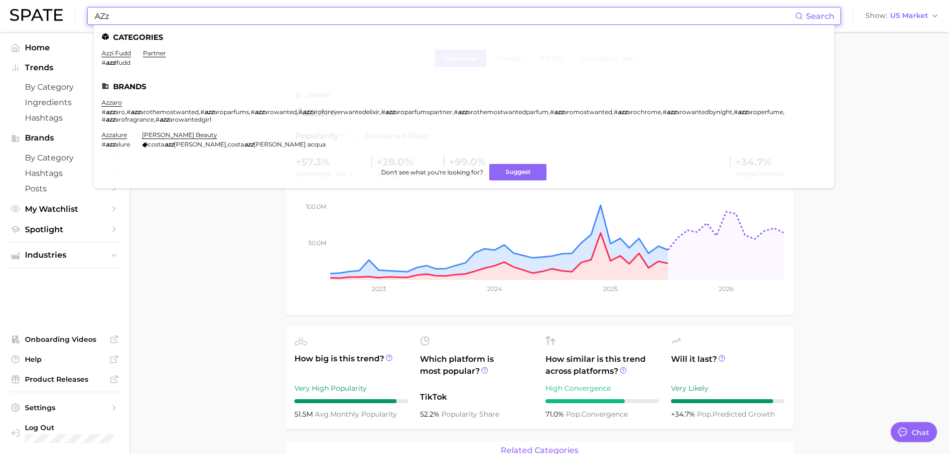
click at [383, 14] on input "AZz" at bounding box center [444, 15] width 701 height 17
paste input "PARFUMS DE MARLY"
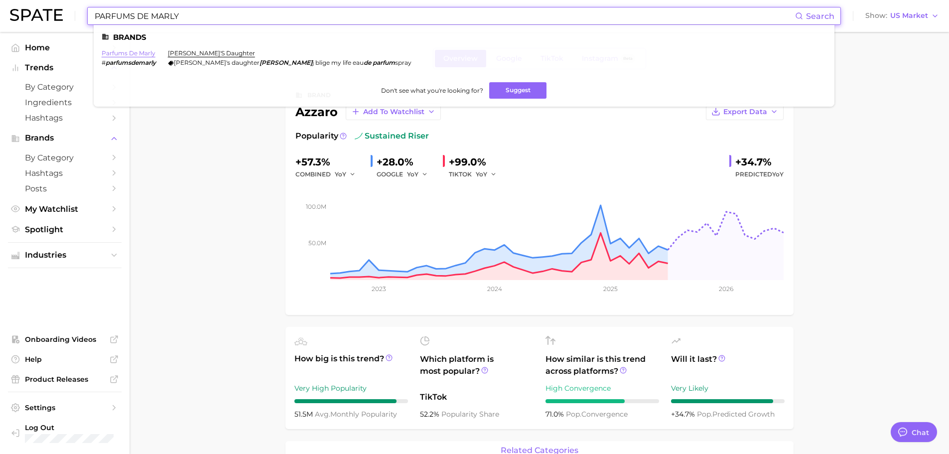
click at [149, 53] on link "parfums de marly" at bounding box center [129, 52] width 54 height 7
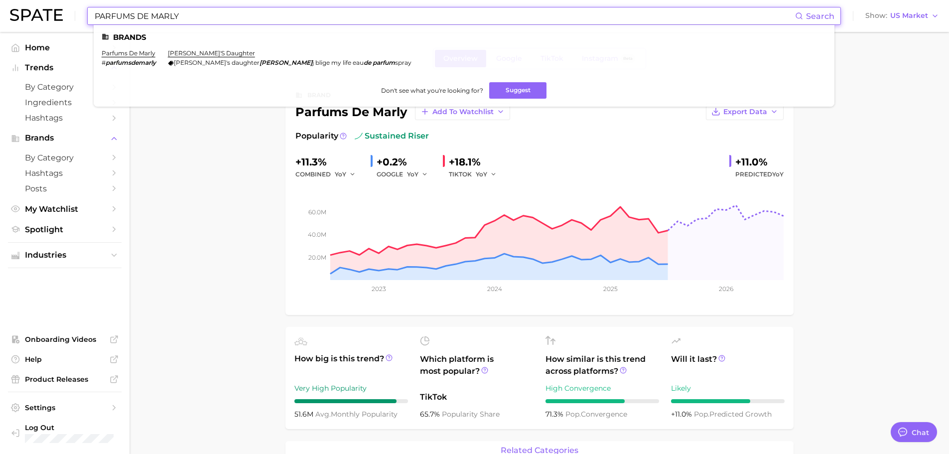
click at [122, 8] on input "PARFUMS DE MARLY" at bounding box center [444, 15] width 701 height 17
paste input "CREED"
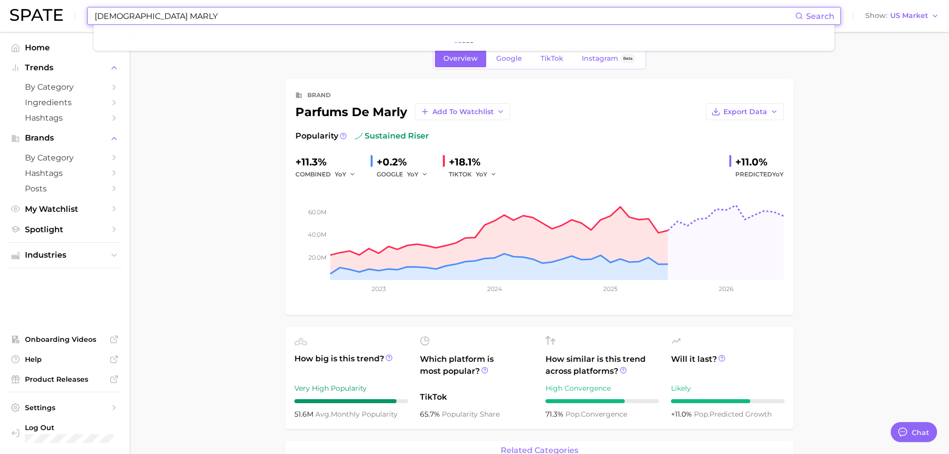
click at [122, 8] on input "[DEMOGRAPHIC_DATA] MARLY" at bounding box center [444, 15] width 701 height 17
paste input
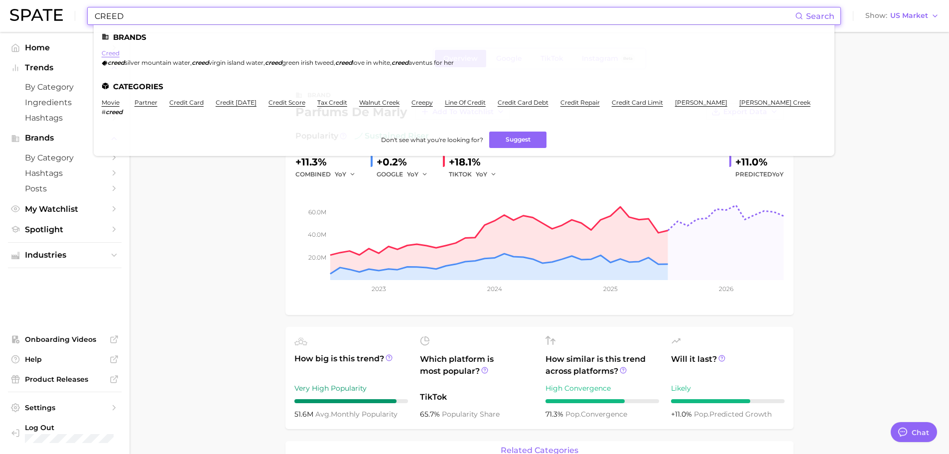
click at [114, 51] on link "creed" at bounding box center [111, 52] width 18 height 7
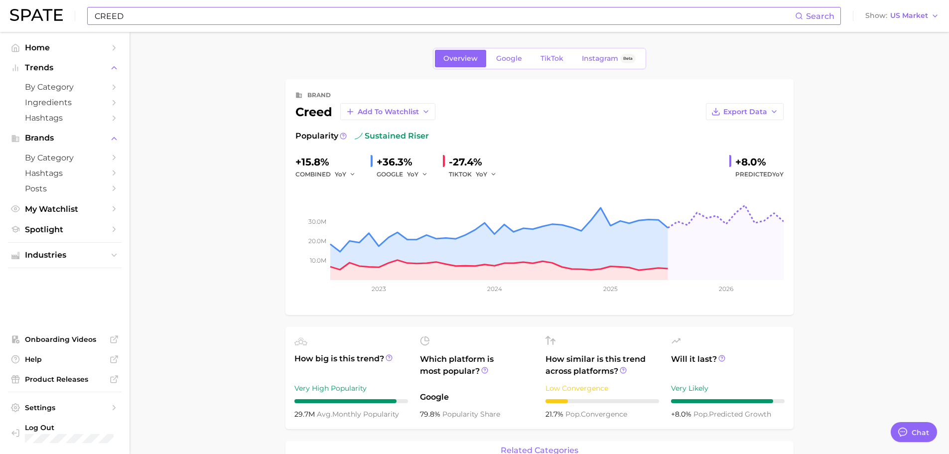
click at [95, 20] on input "CREED" at bounding box center [444, 15] width 701 height 17
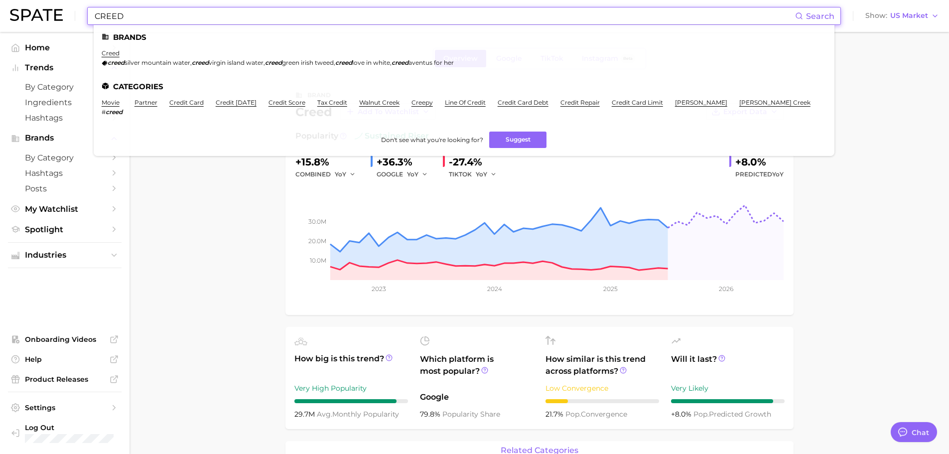
paste input "[PERSON_NAME]"
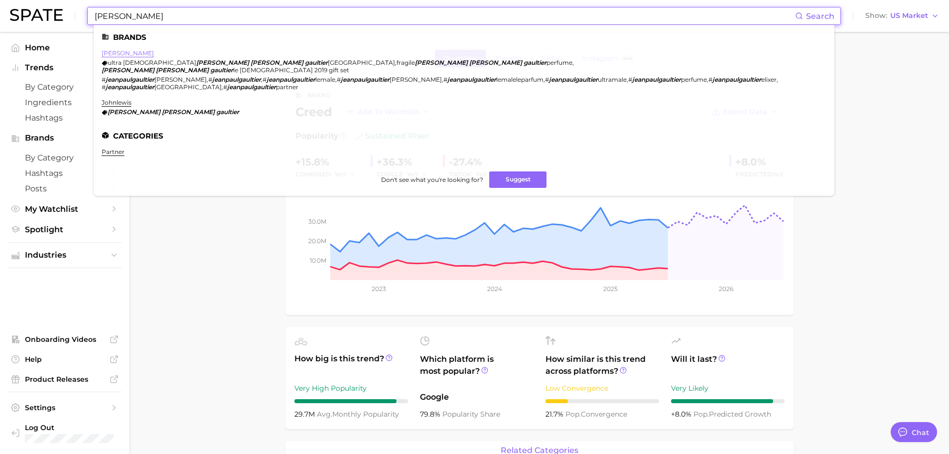
type input "[PERSON_NAME]"
click at [142, 52] on link "[PERSON_NAME]" at bounding box center [128, 52] width 52 height 7
